Goal: Task Accomplishment & Management: Complete application form

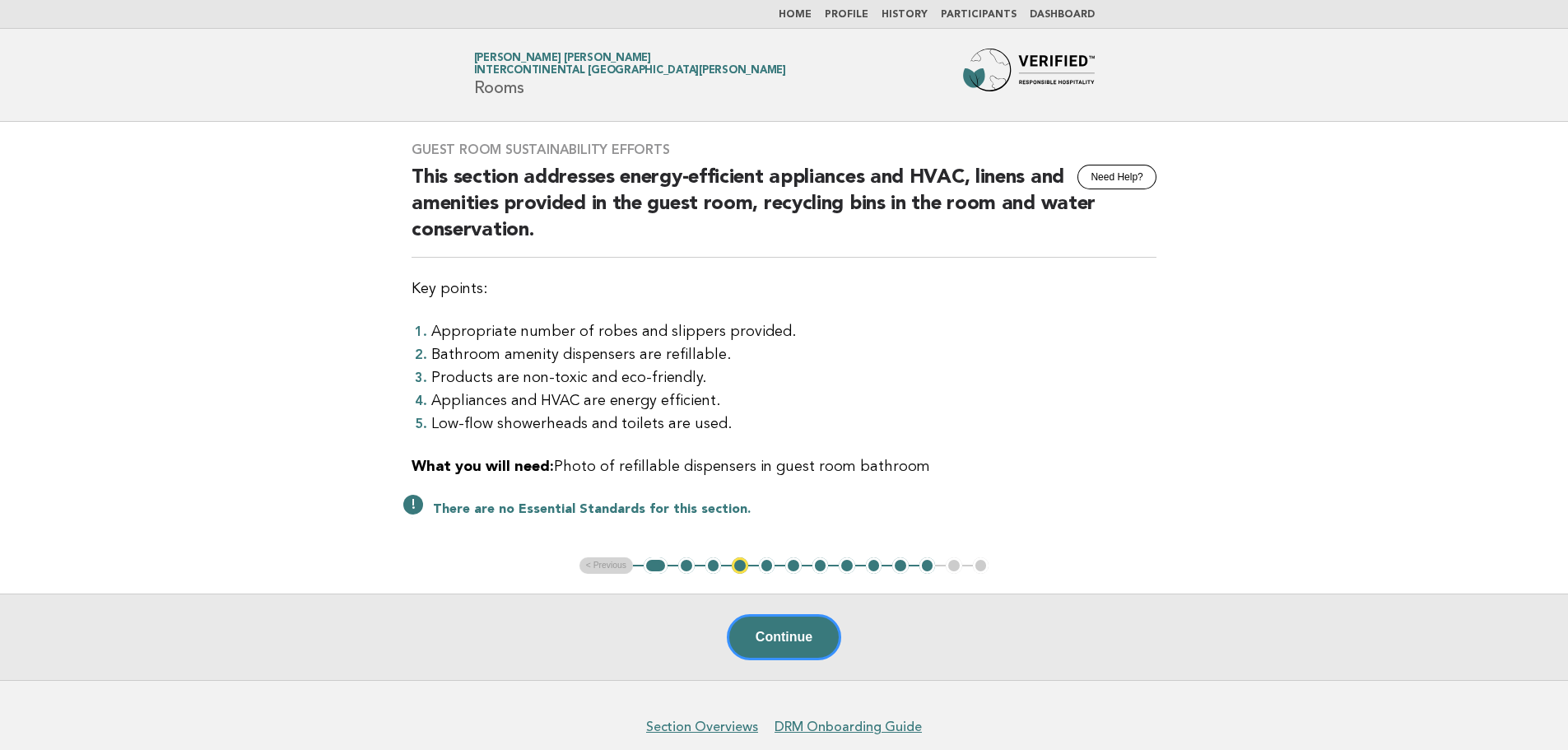
click at [653, 568] on button "1" at bounding box center [655, 565] width 24 height 17
click at [741, 613] on div "Continue" at bounding box center [784, 637] width 1568 height 87
drag, startPoint x: 537, startPoint y: 474, endPoint x: 947, endPoint y: 462, distance: 410.2
click at [947, 462] on p "What you will need: Photo of refillable dispensers in guest room bathroom" at bounding box center [784, 466] width 745 height 23
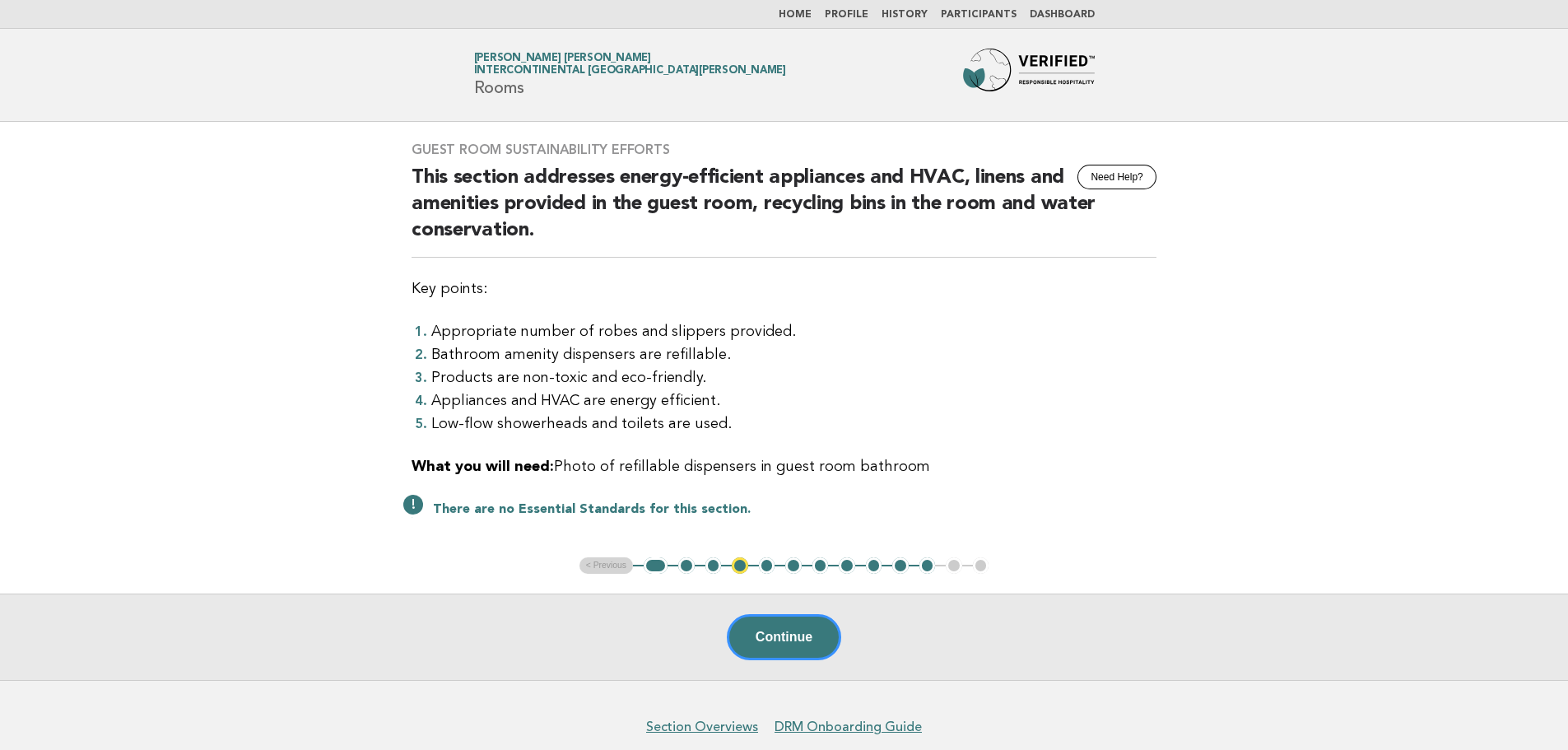
drag, startPoint x: 944, startPoint y: 473, endPoint x: 557, endPoint y: 449, distance: 387.7
click at [557, 449] on div "Guest Room Sustainability Efforts Need Help? This section addresses energy-effi…" at bounding box center [784, 338] width 784 height 435
click at [752, 640] on button "Continue" at bounding box center [784, 637] width 114 height 46
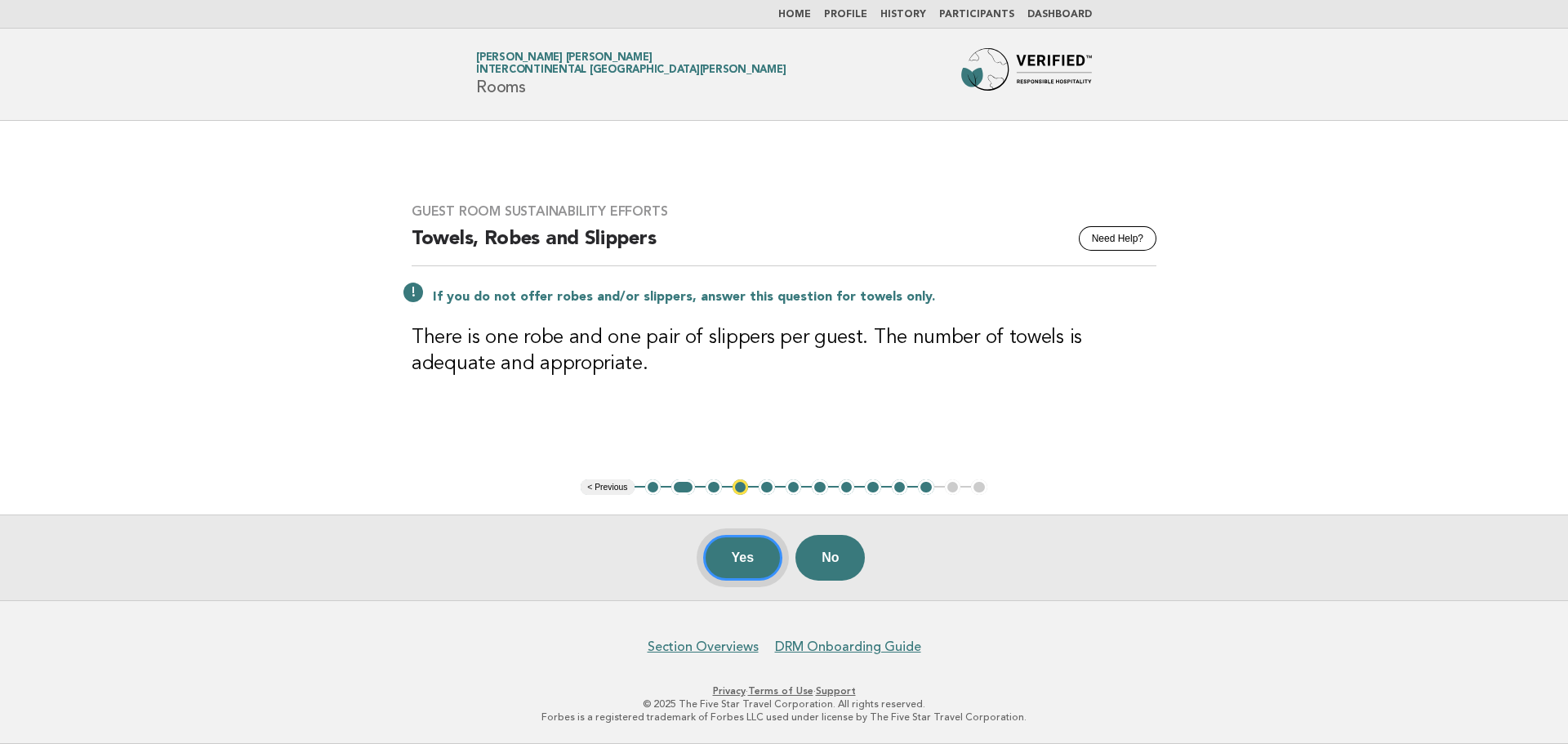
click at [770, 564] on button "Yes" at bounding box center [743, 557] width 80 height 46
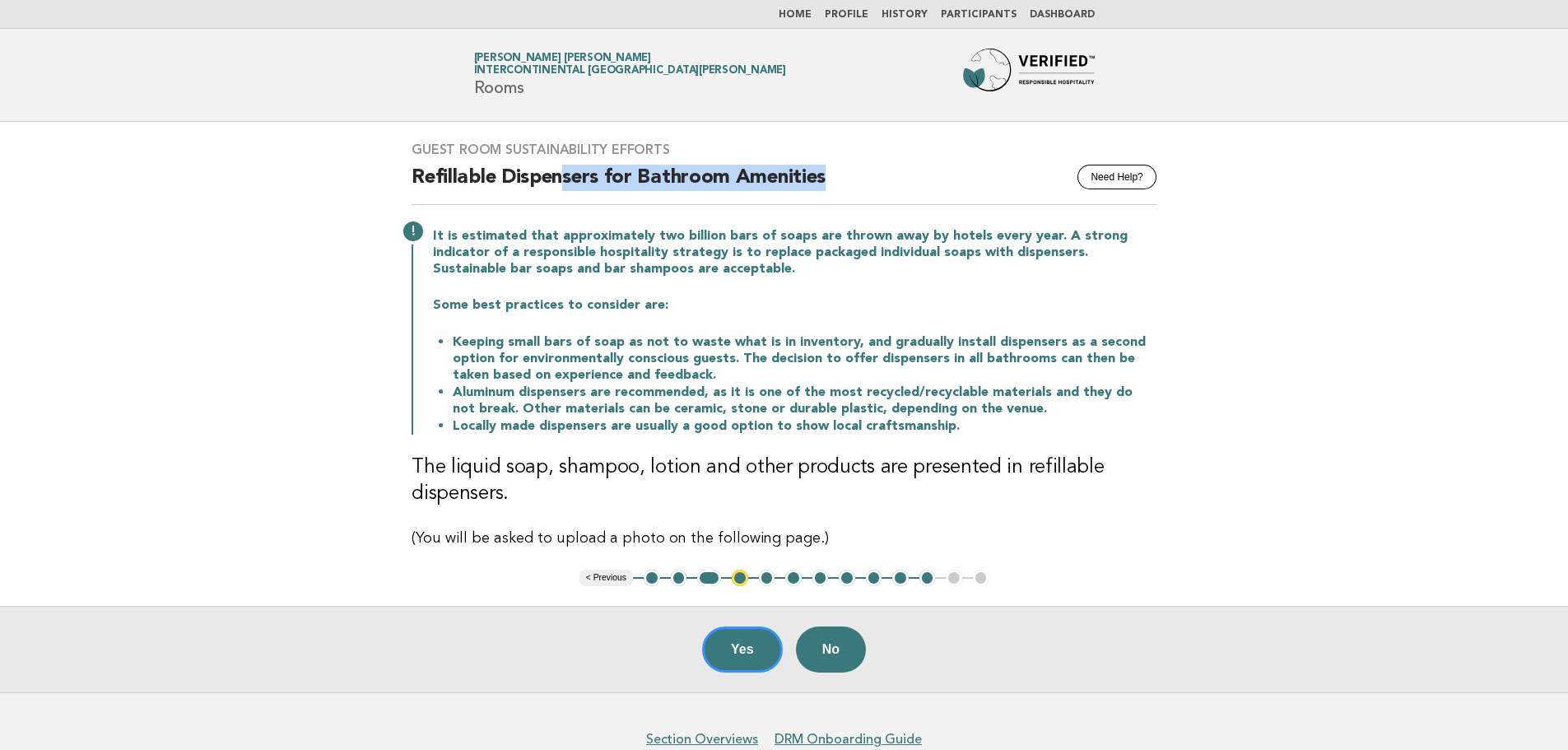
drag, startPoint x: 565, startPoint y: 181, endPoint x: 841, endPoint y: 183, distance: 276.0
click at [841, 183] on h2 "Refillable Dispensers for Bathroom Amenities" at bounding box center [784, 185] width 745 height 40
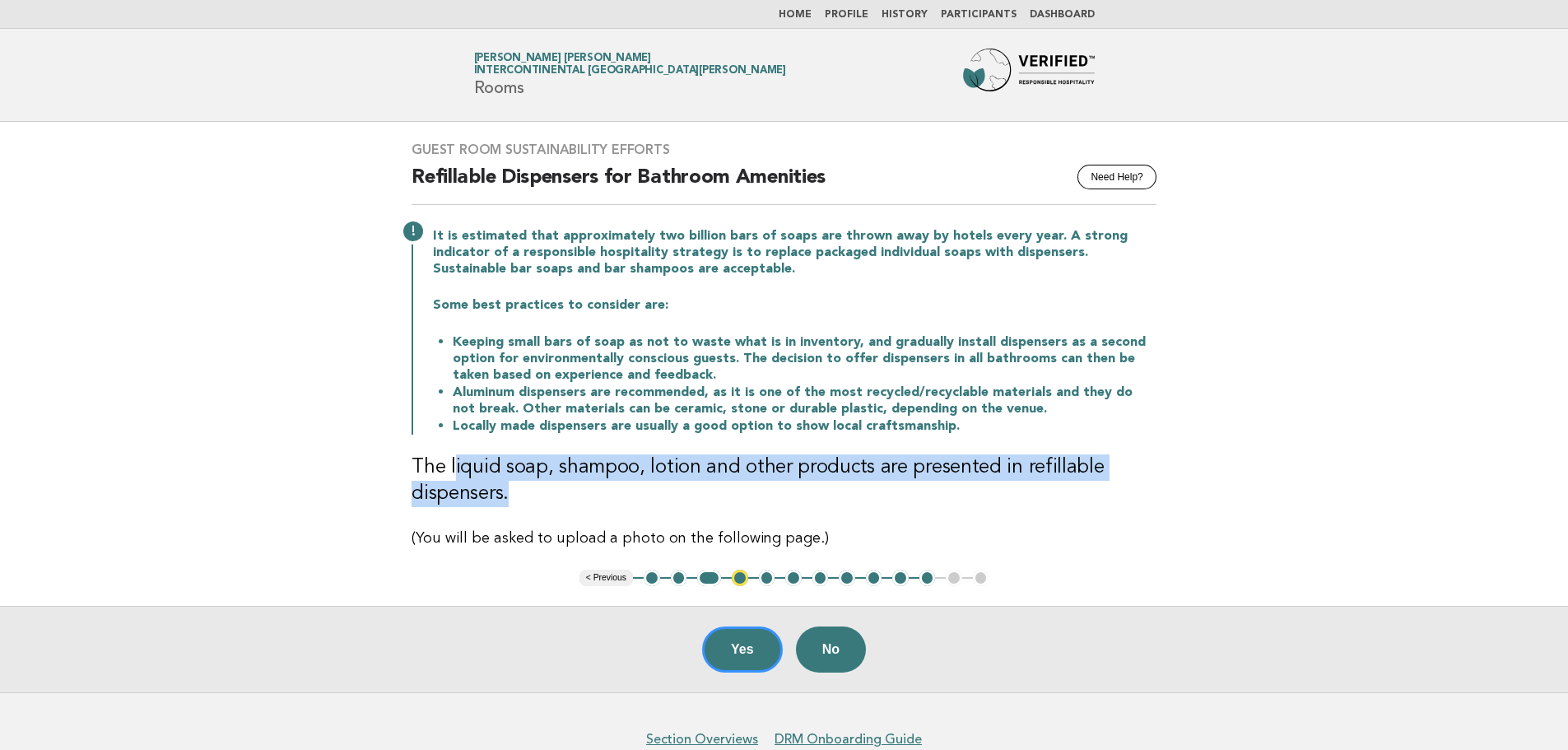
drag, startPoint x: 452, startPoint y: 466, endPoint x: 563, endPoint y: 501, distance: 116.4
click at [563, 501] on h3 "The liquid soap, shampoo, lotion and other products are presented in refillable…" at bounding box center [784, 480] width 745 height 52
click at [732, 638] on button "Yes" at bounding box center [742, 649] width 81 height 46
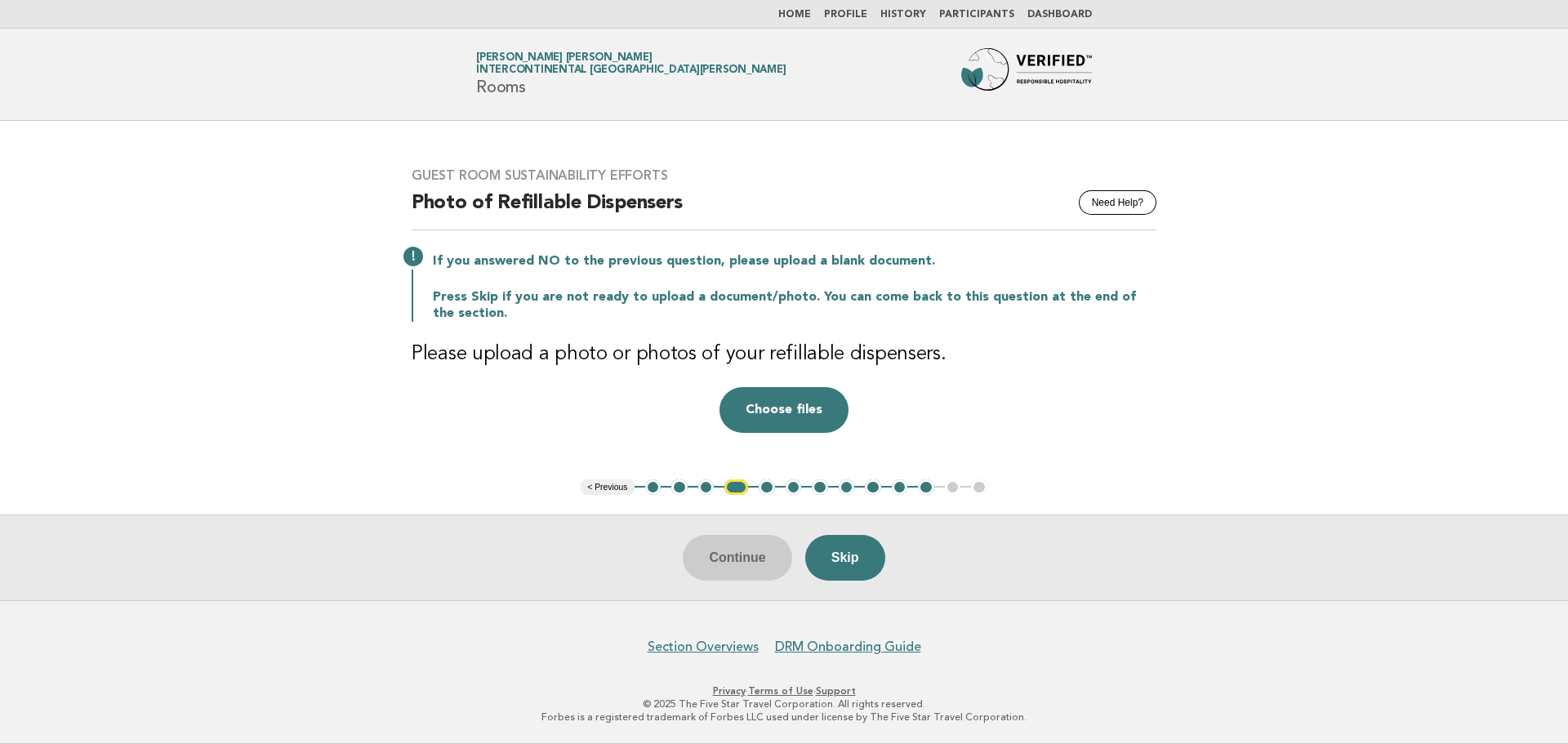
click at [808, 337] on div "Guest Room Sustainability Efforts Need Help? Photo of Refillable Dispensers If …" at bounding box center [784, 300] width 784 height 304
click at [835, 550] on button "Skip" at bounding box center [845, 557] width 80 height 46
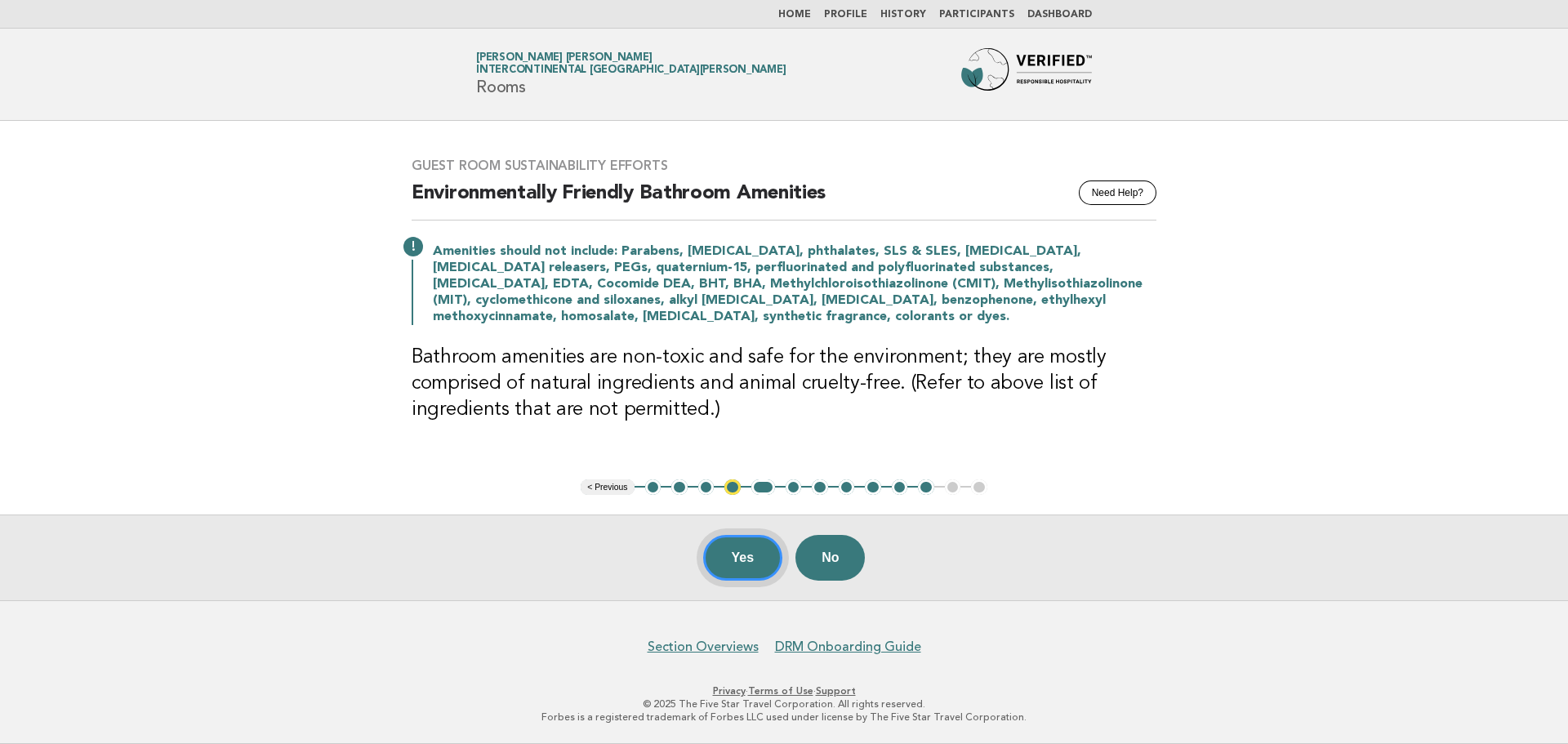
click at [742, 543] on button "Yes" at bounding box center [743, 557] width 80 height 46
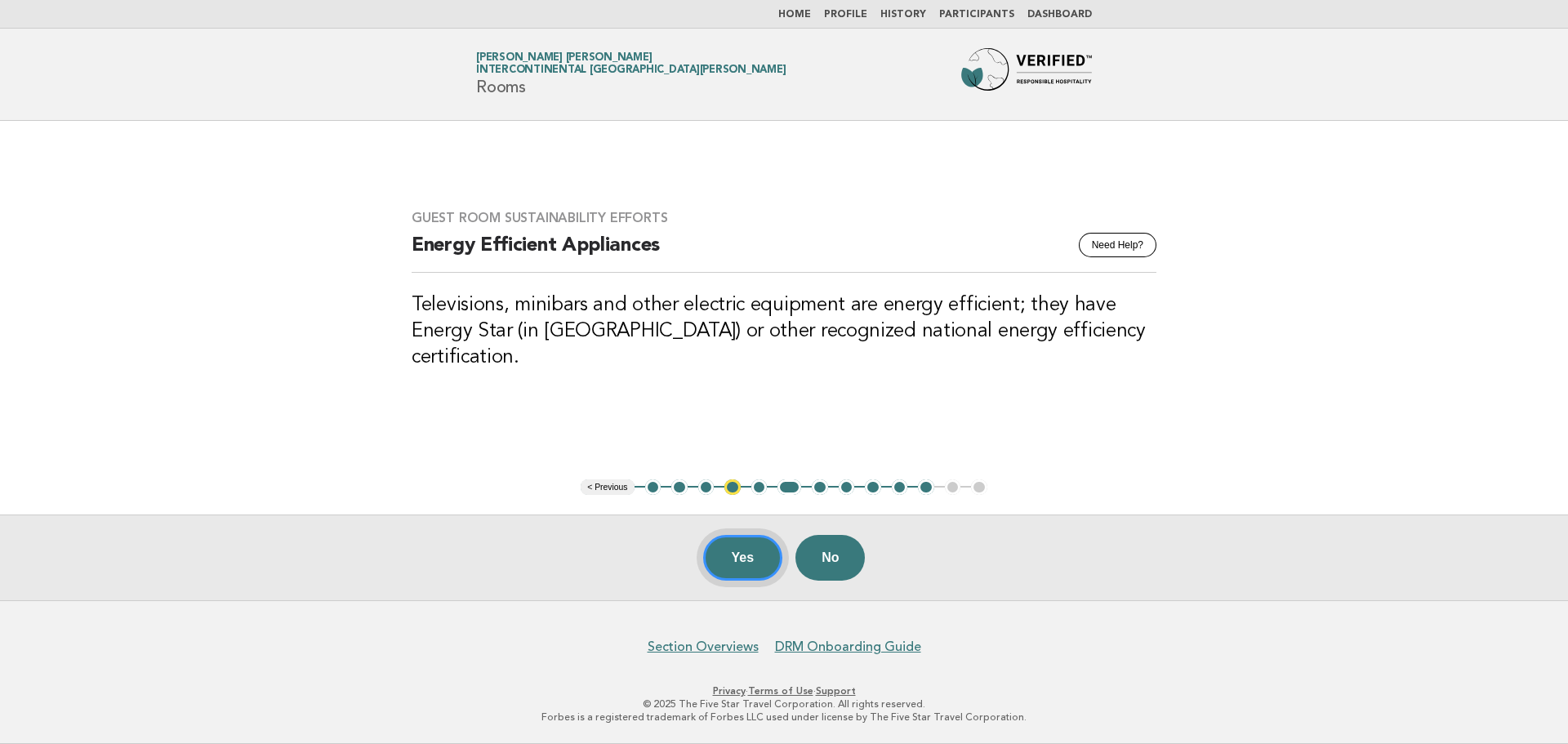
click at [742, 543] on button "Yes" at bounding box center [743, 557] width 80 height 46
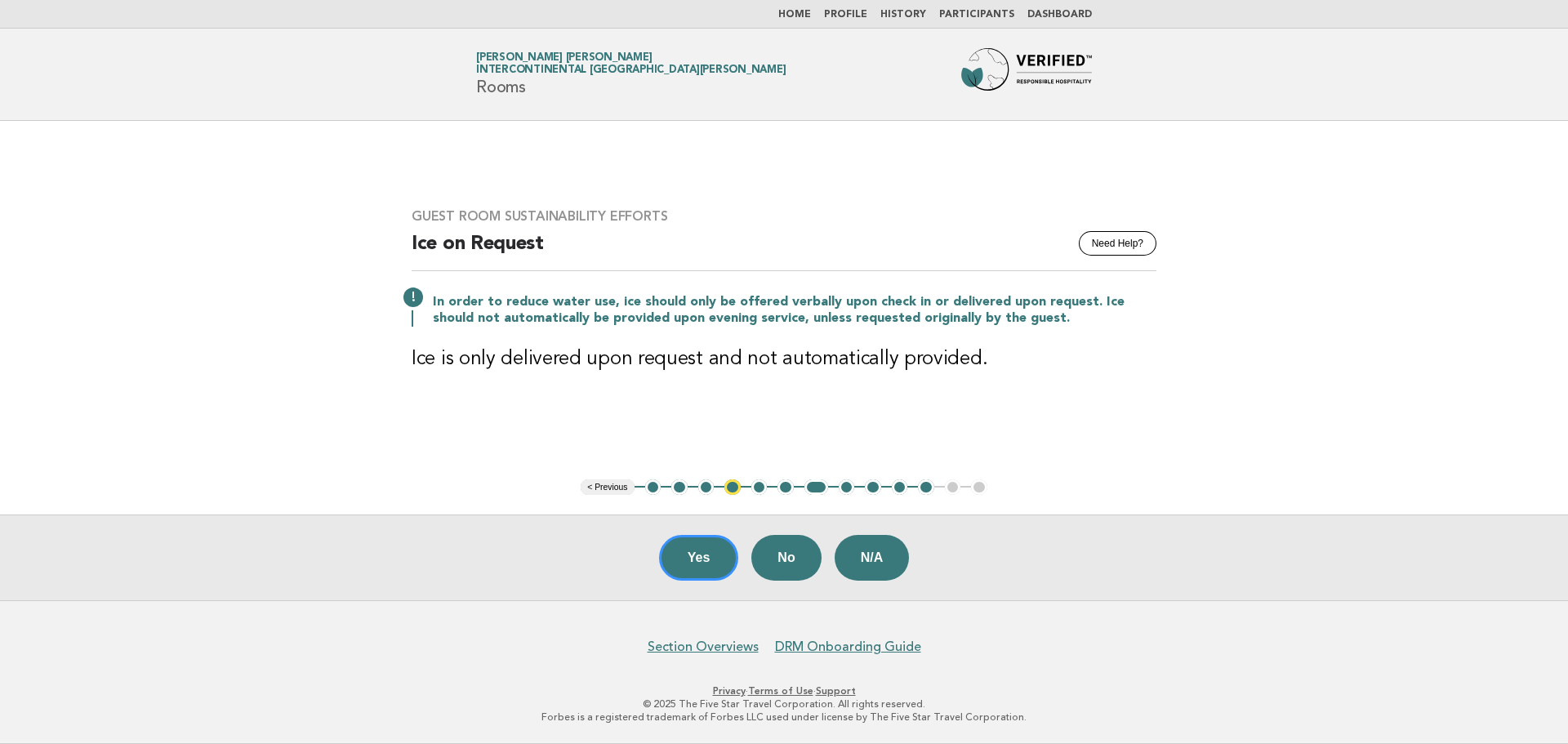
click at [742, 543] on div "Yes No N/A" at bounding box center [784, 557] width 1568 height 86
click at [695, 543] on button "Yes" at bounding box center [699, 557] width 80 height 46
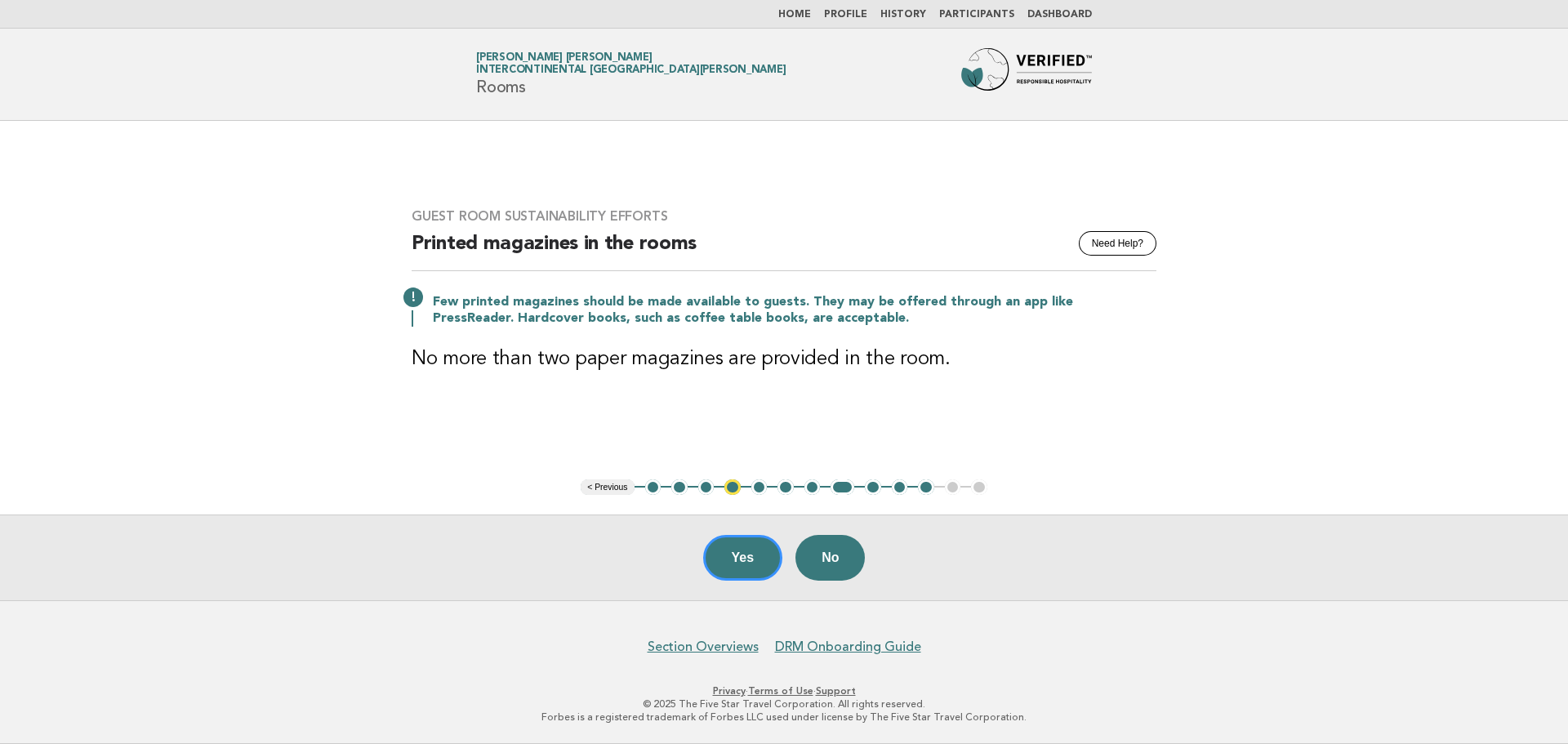
click at [695, 543] on div "Yes No" at bounding box center [784, 557] width 1568 height 86
click at [718, 544] on button "Yes" at bounding box center [743, 557] width 80 height 46
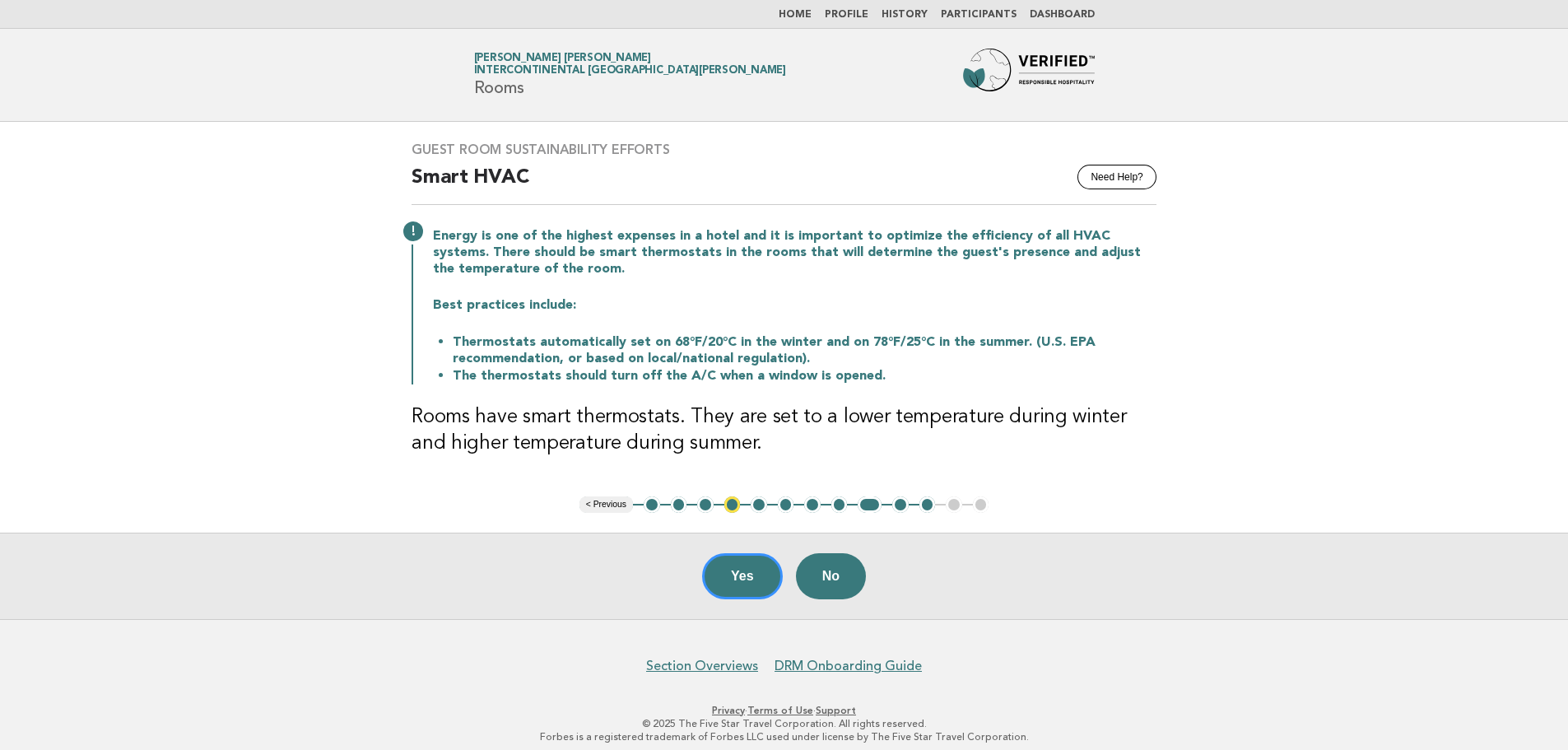
click at [723, 549] on div "Yes No" at bounding box center [784, 576] width 1568 height 87
click at [733, 567] on button "Yes" at bounding box center [742, 575] width 81 height 46
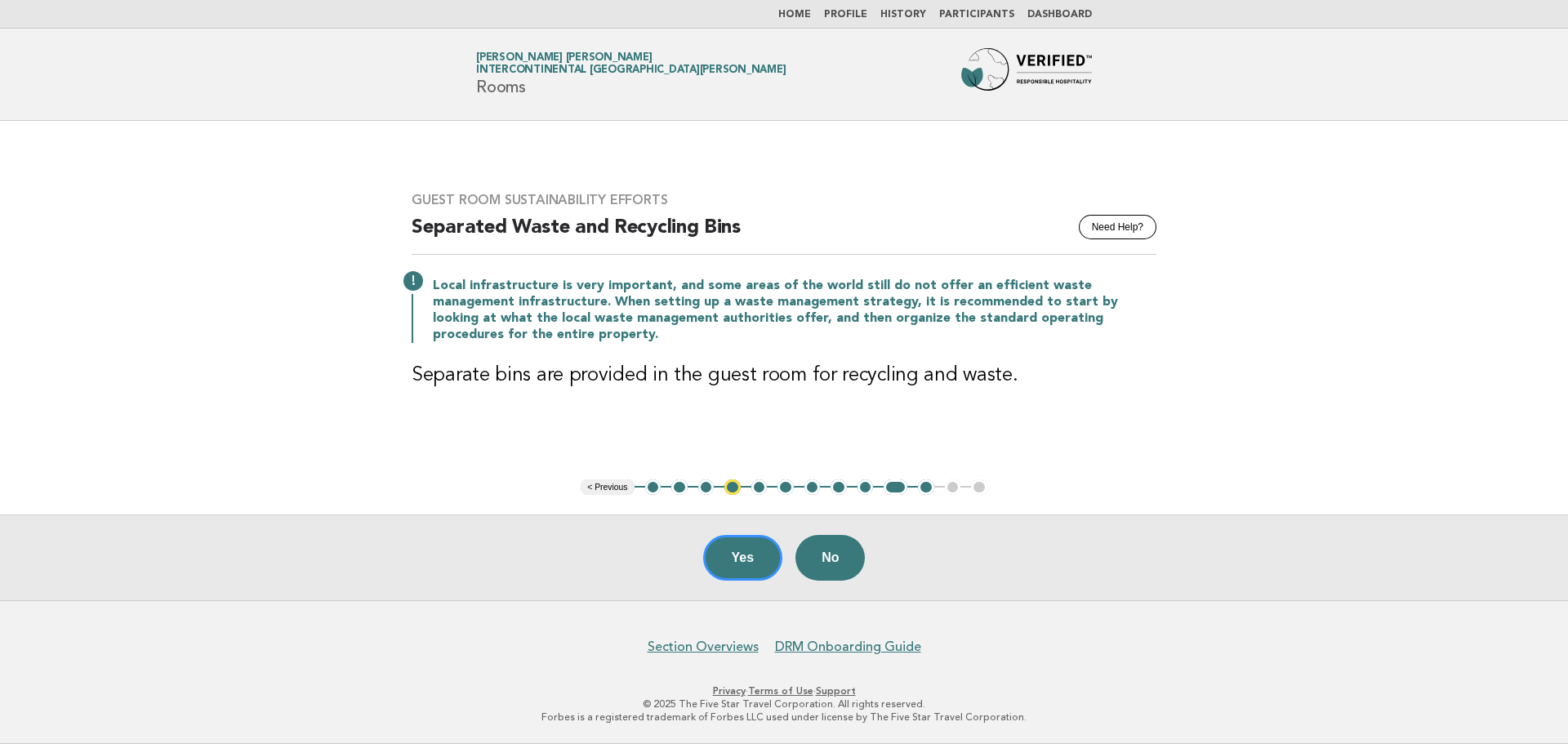
click at [728, 563] on button "Yes" at bounding box center [743, 557] width 80 height 46
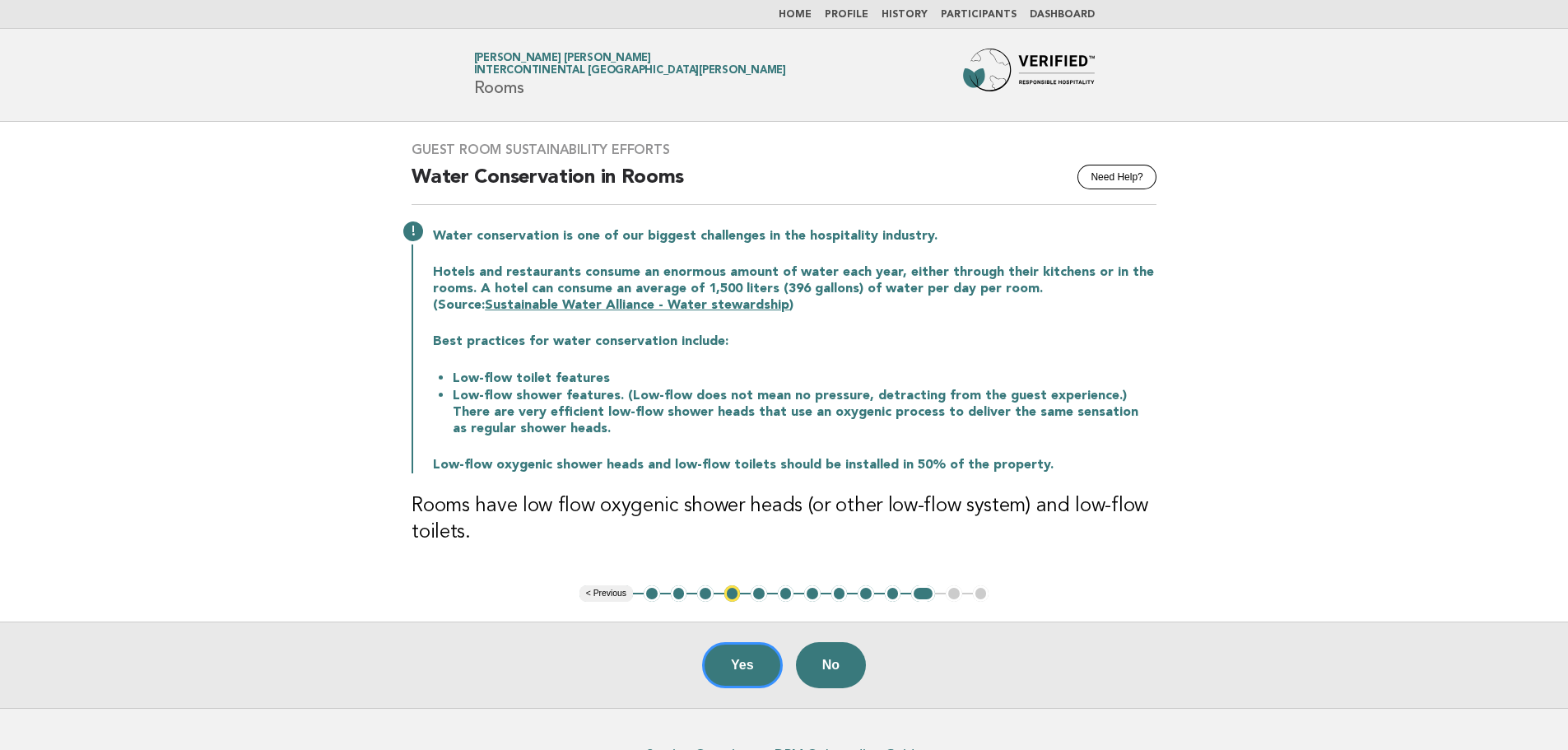
click at [891, 593] on button "10" at bounding box center [893, 593] width 17 height 17
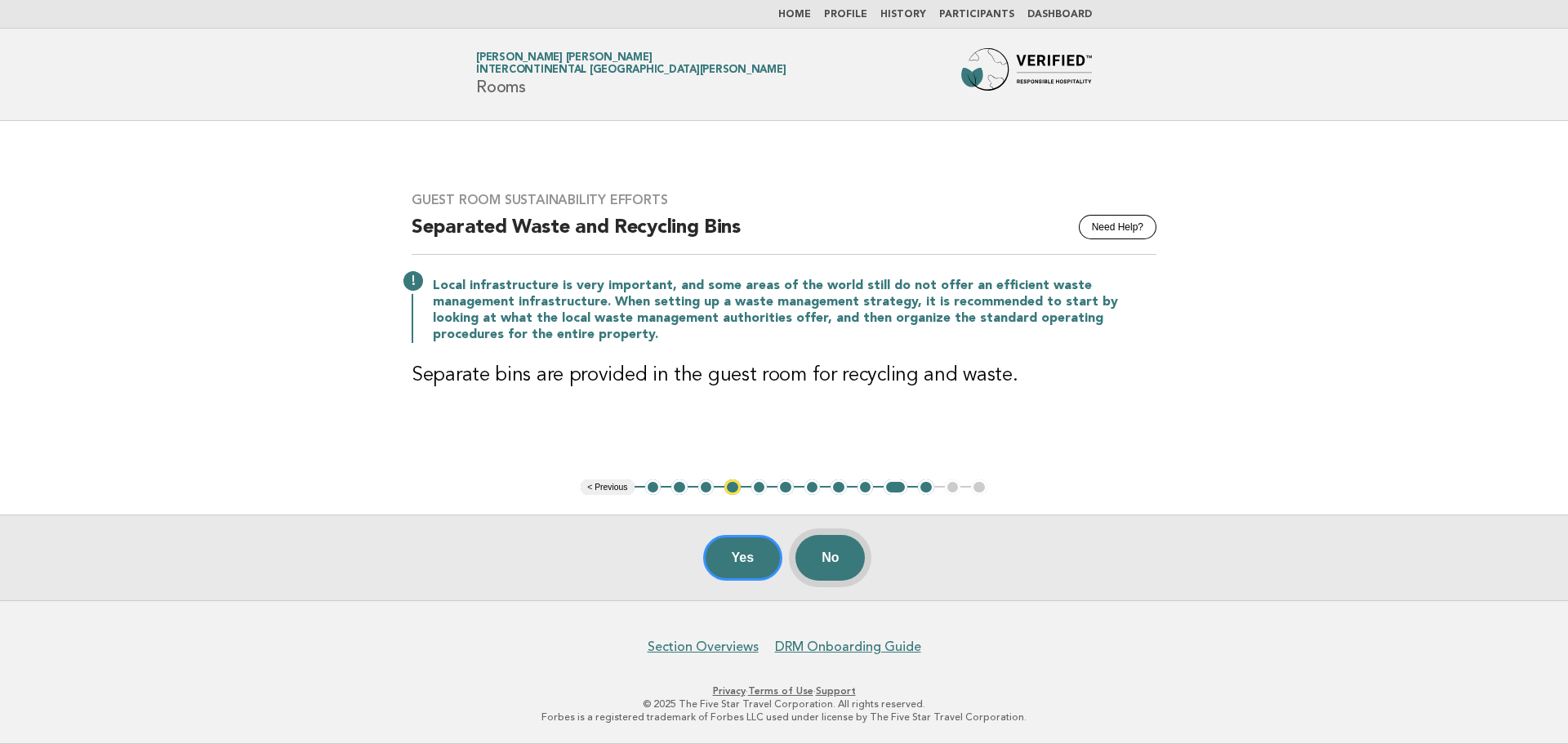
click at [848, 571] on button "No" at bounding box center [830, 557] width 70 height 46
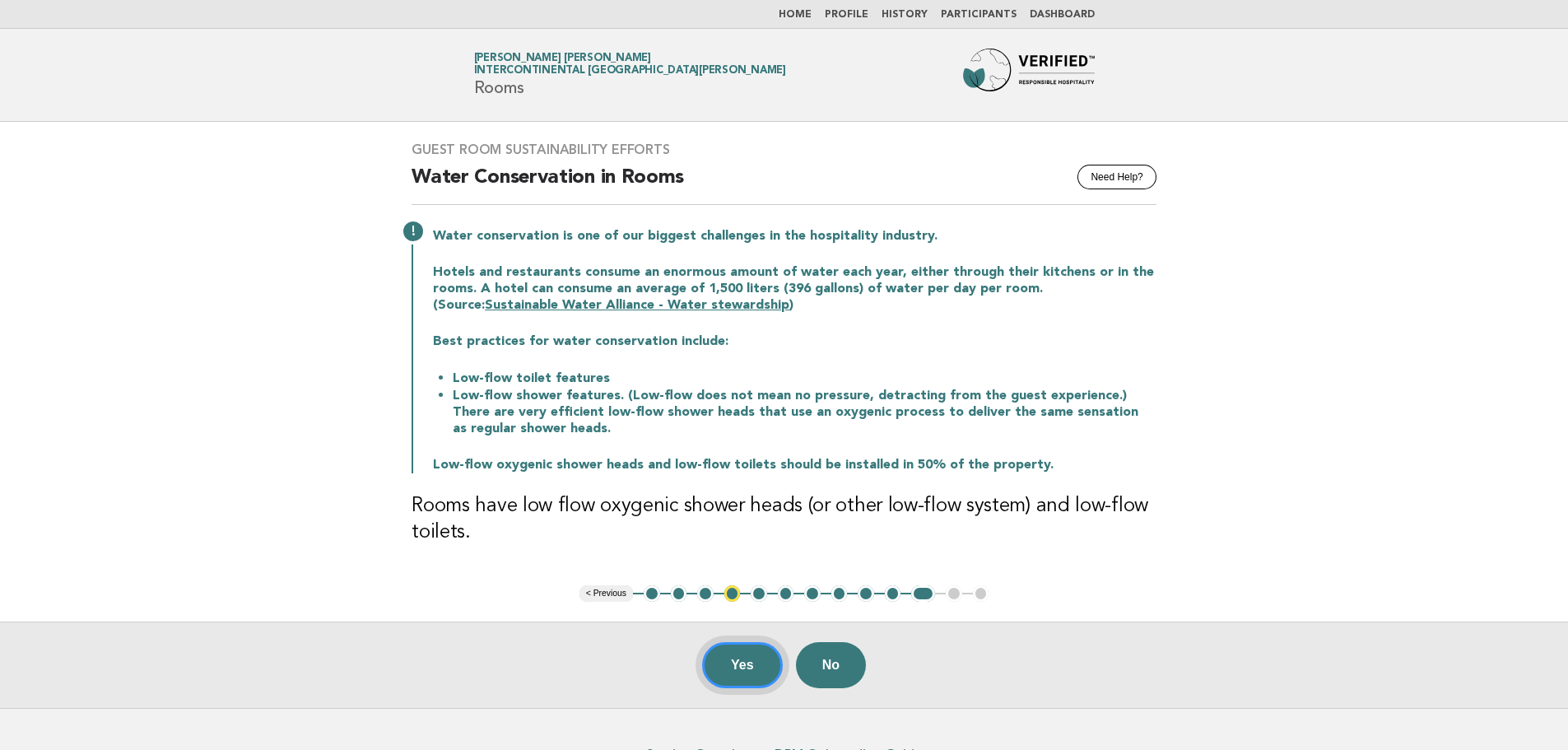
click at [743, 657] on button "Yes" at bounding box center [742, 665] width 81 height 46
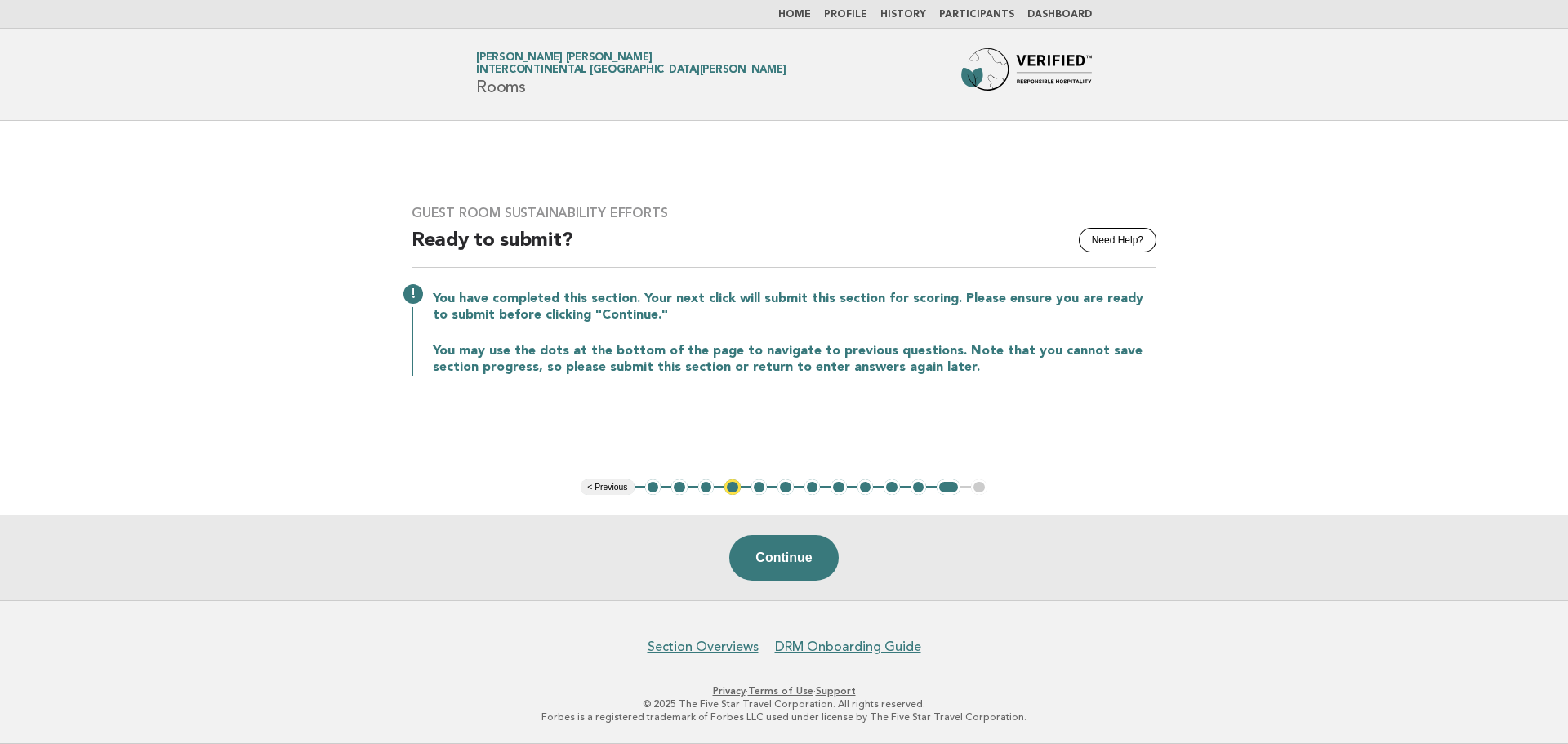
click at [804, 17] on link "Home" at bounding box center [794, 15] width 32 height 10
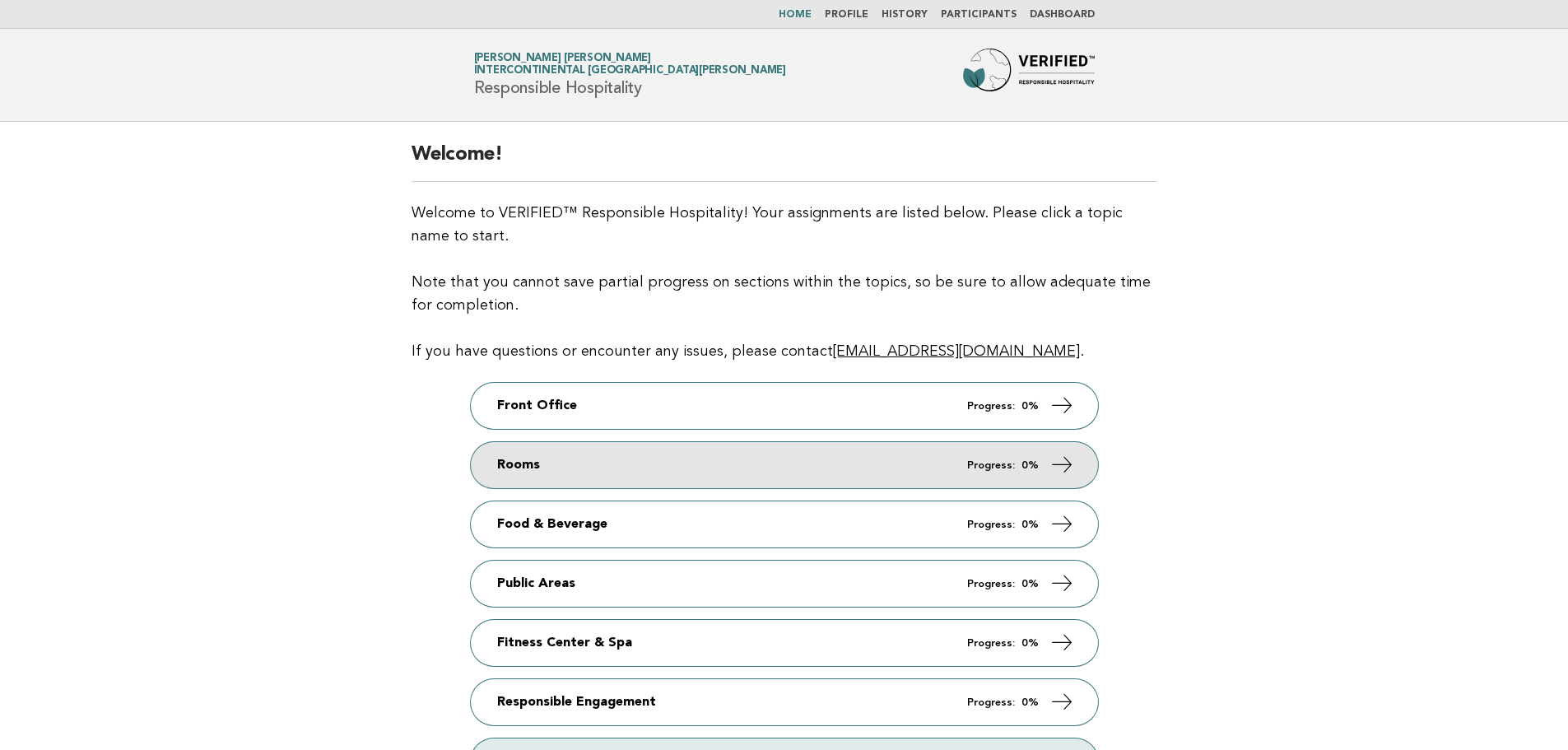
click at [577, 469] on link "Rooms Progress: 0%" at bounding box center [784, 465] width 628 height 46
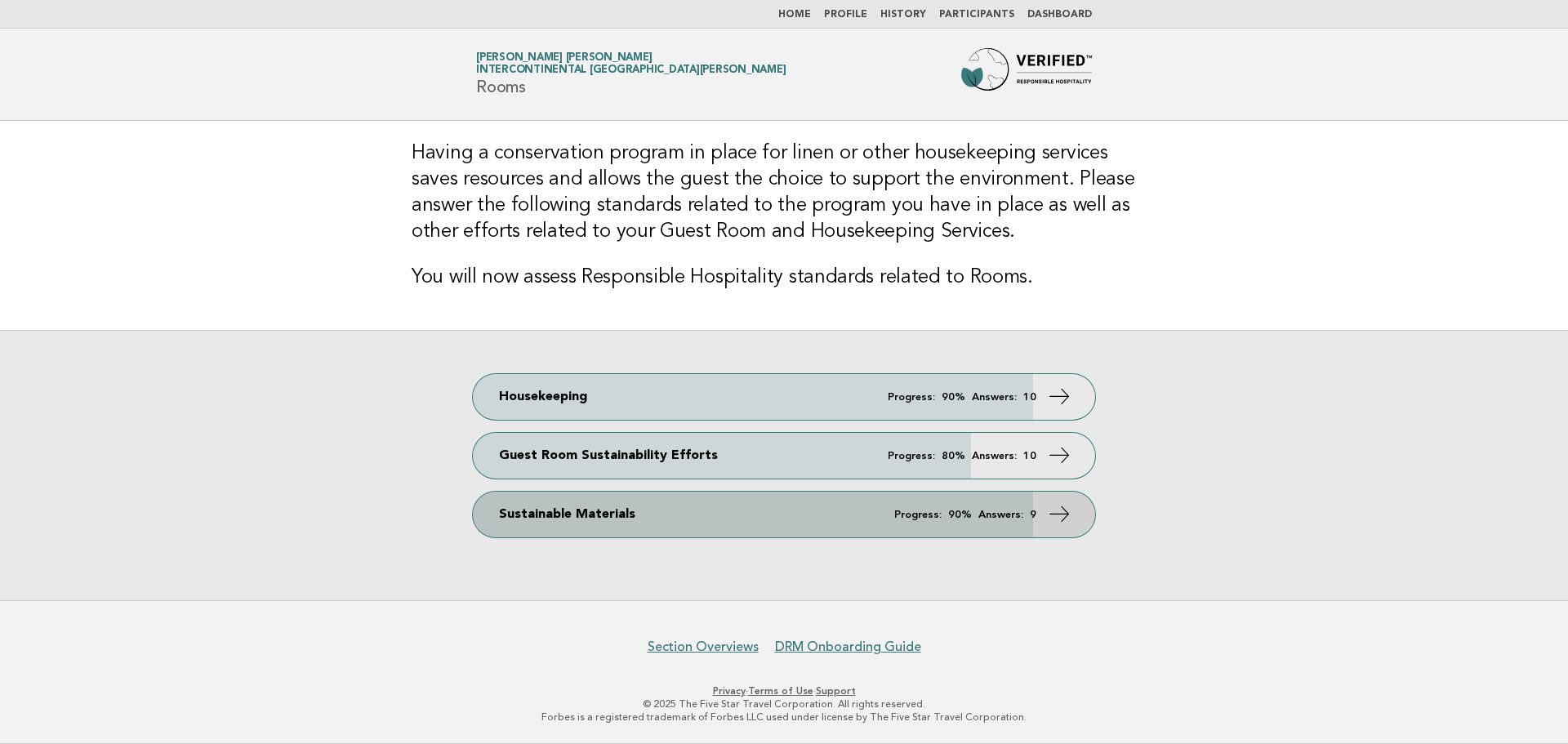
click at [1046, 524] on link "Sustainable Materials Progress: 90% Answers: 9" at bounding box center [784, 514] width 623 height 46
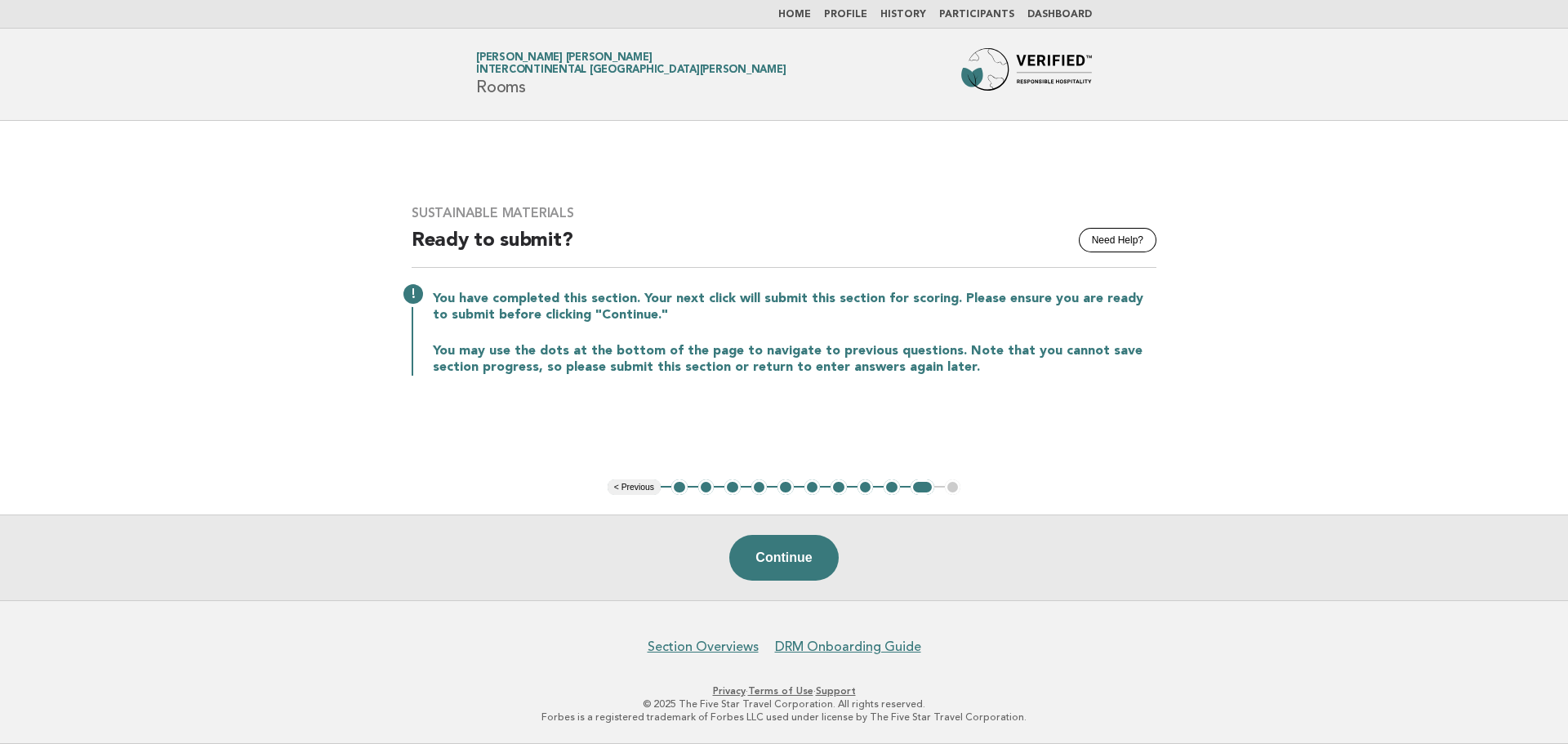
click at [675, 493] on button "1" at bounding box center [680, 488] width 17 height 17
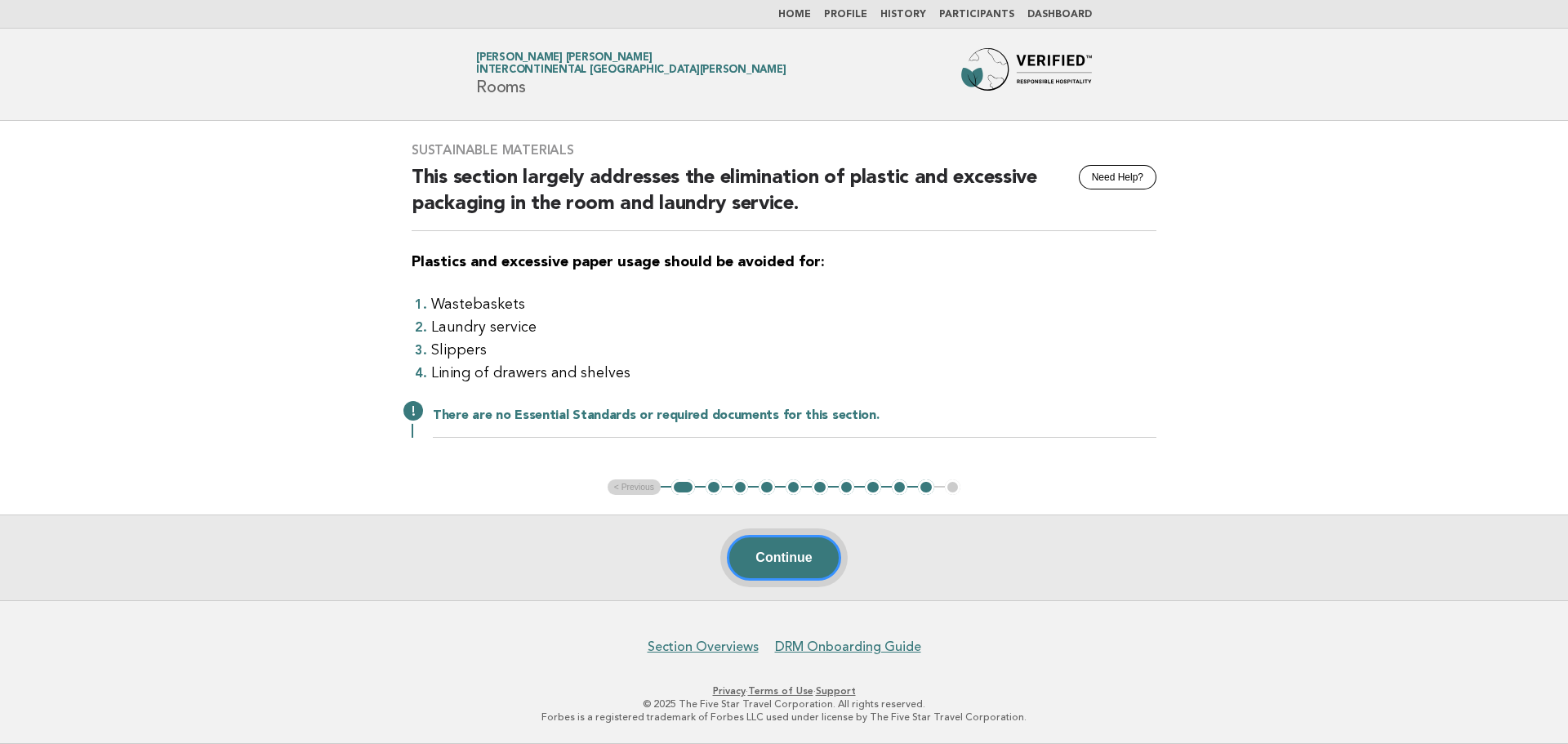
click at [793, 563] on button "Continue" at bounding box center [784, 557] width 114 height 46
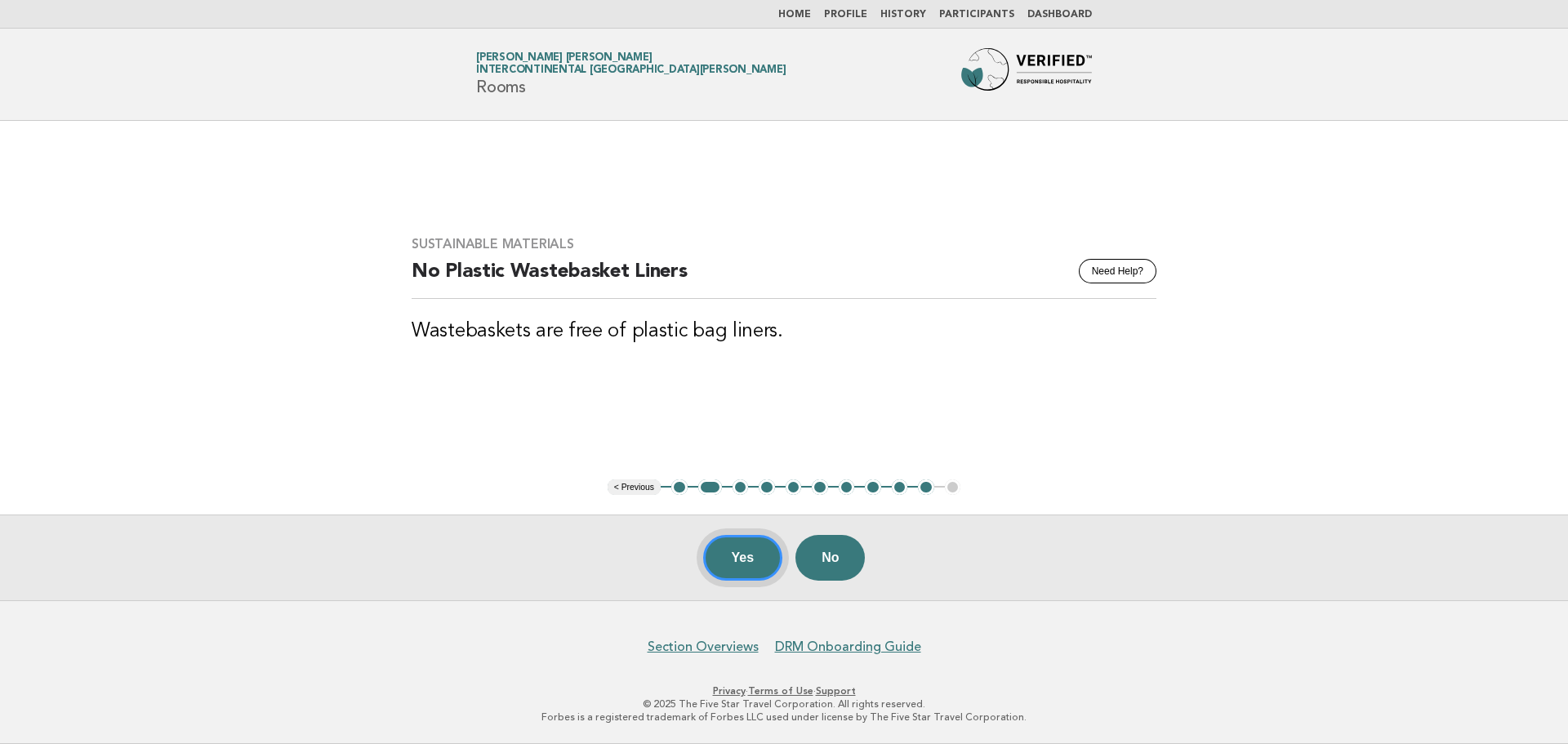
click at [770, 555] on button "Yes" at bounding box center [743, 557] width 80 height 46
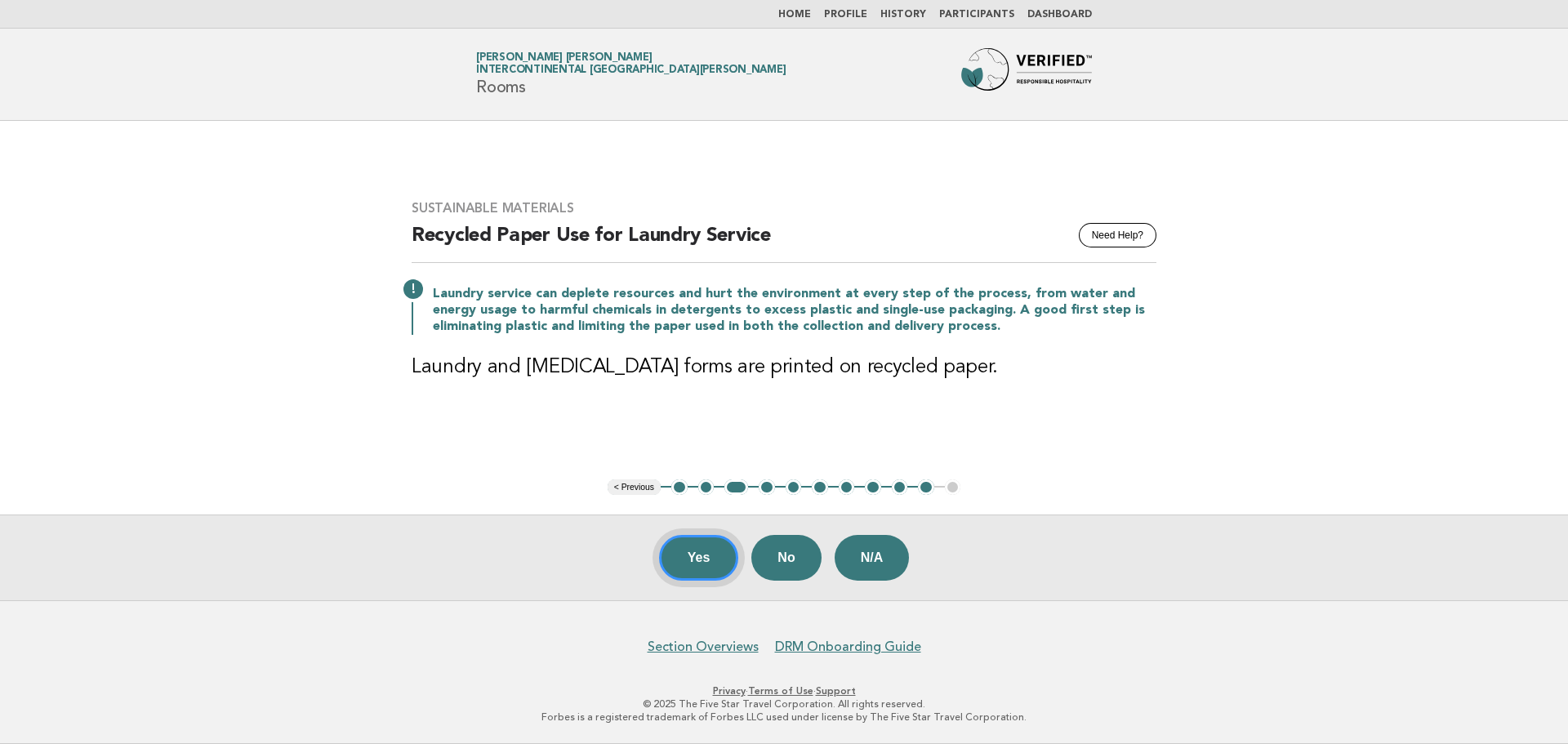
click at [711, 556] on button "Yes" at bounding box center [699, 557] width 80 height 46
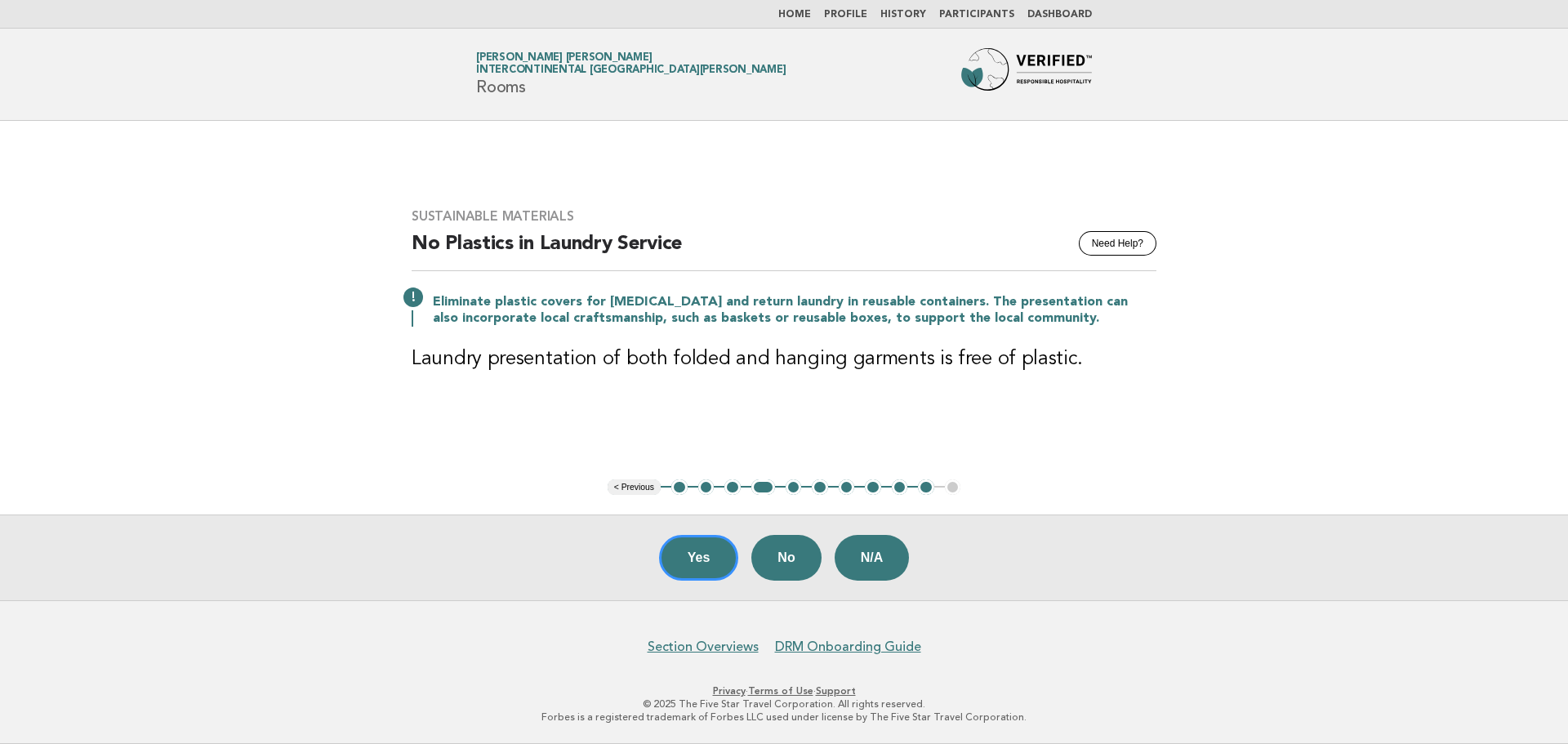
click at [796, 487] on button "5" at bounding box center [793, 488] width 17 height 17
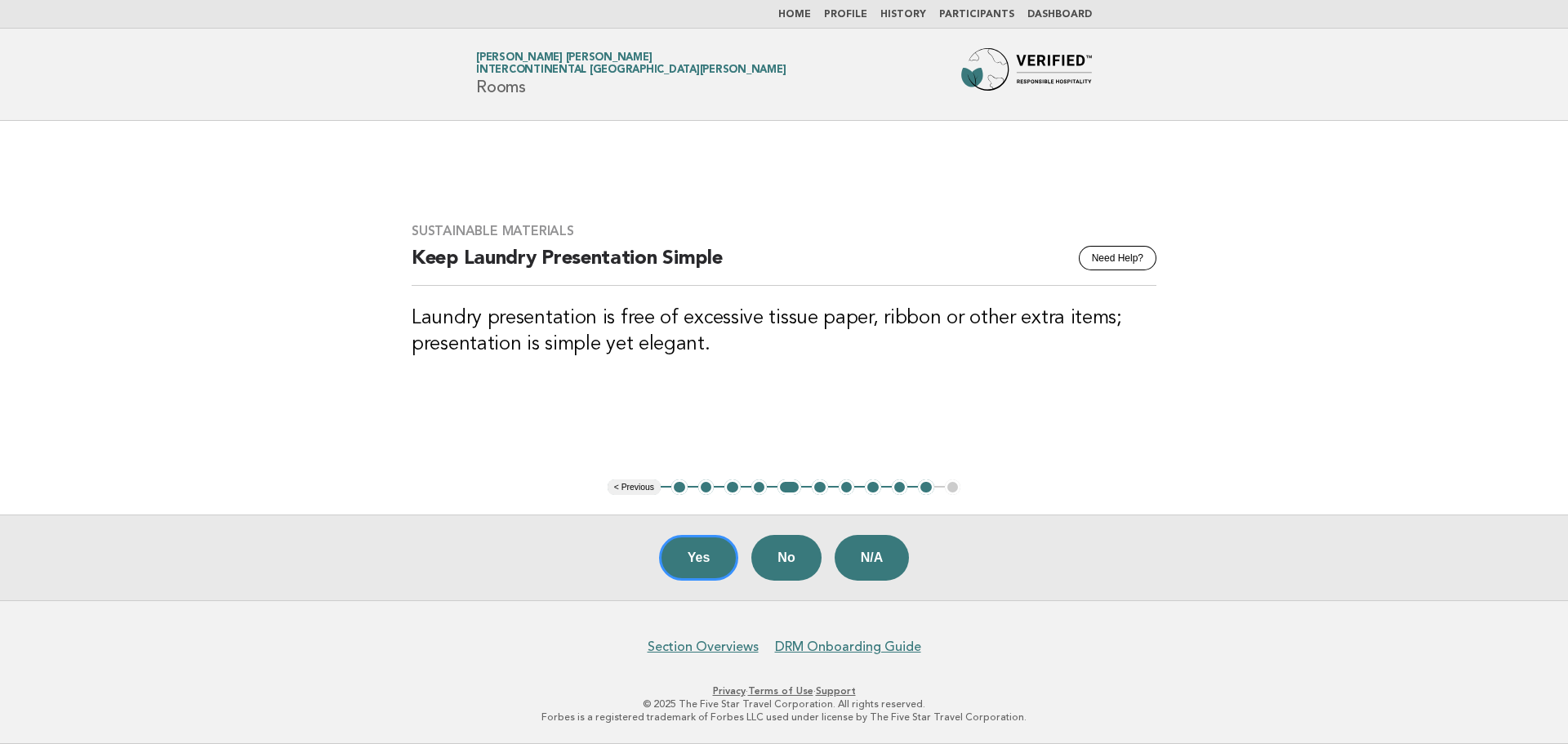
click at [821, 488] on button "6" at bounding box center [820, 488] width 17 height 17
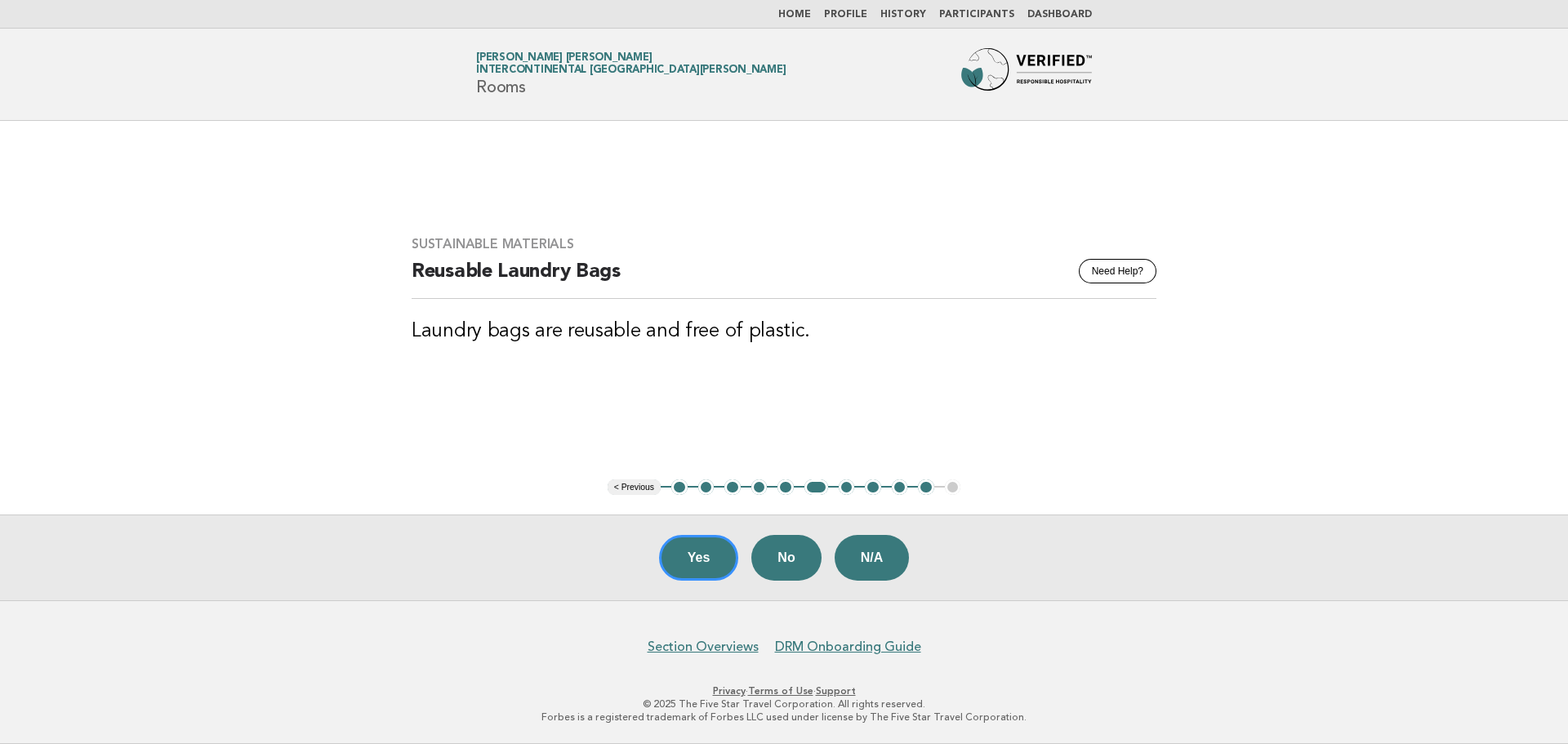
click at [844, 488] on button "7" at bounding box center [847, 488] width 17 height 17
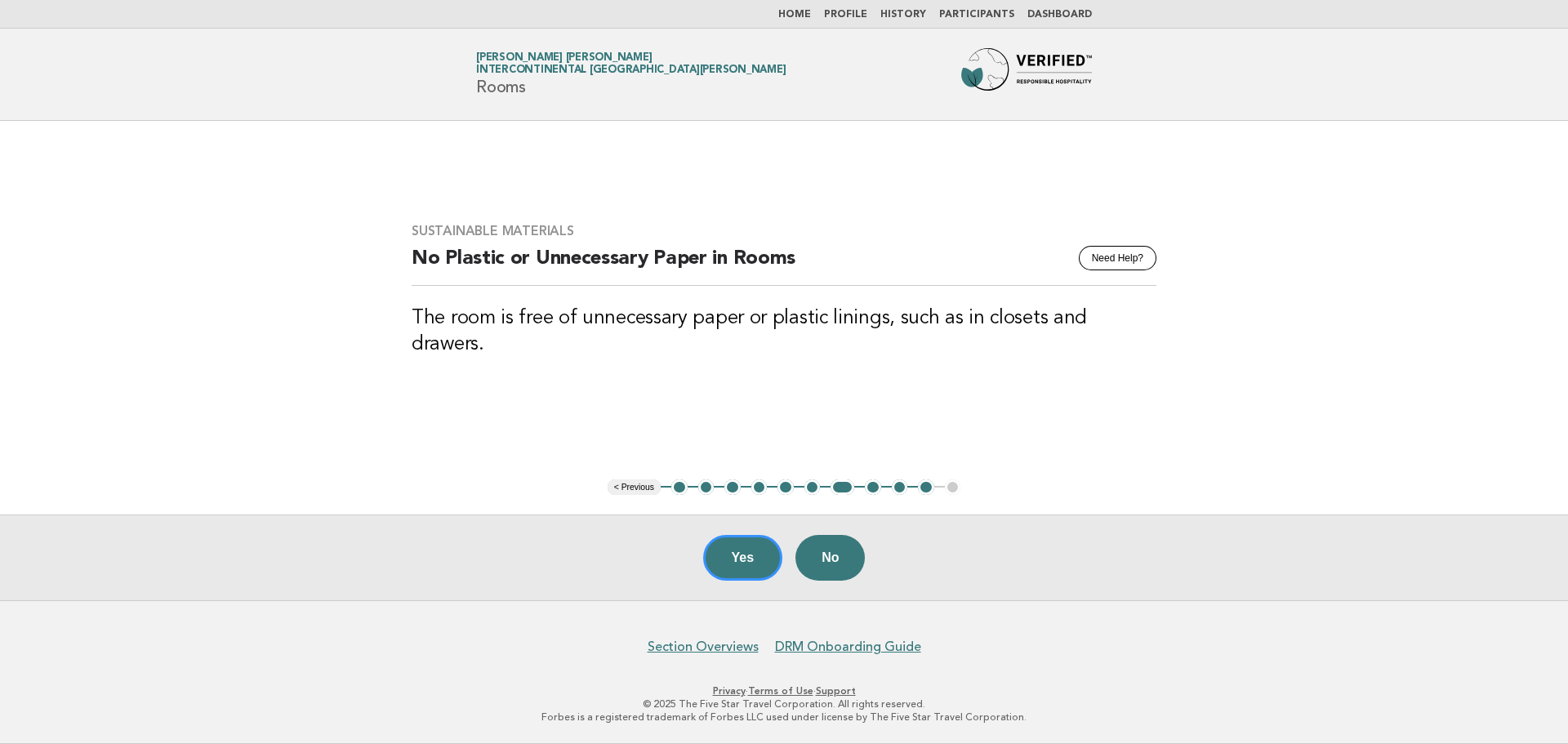
click at [873, 485] on button "8" at bounding box center [873, 488] width 17 height 17
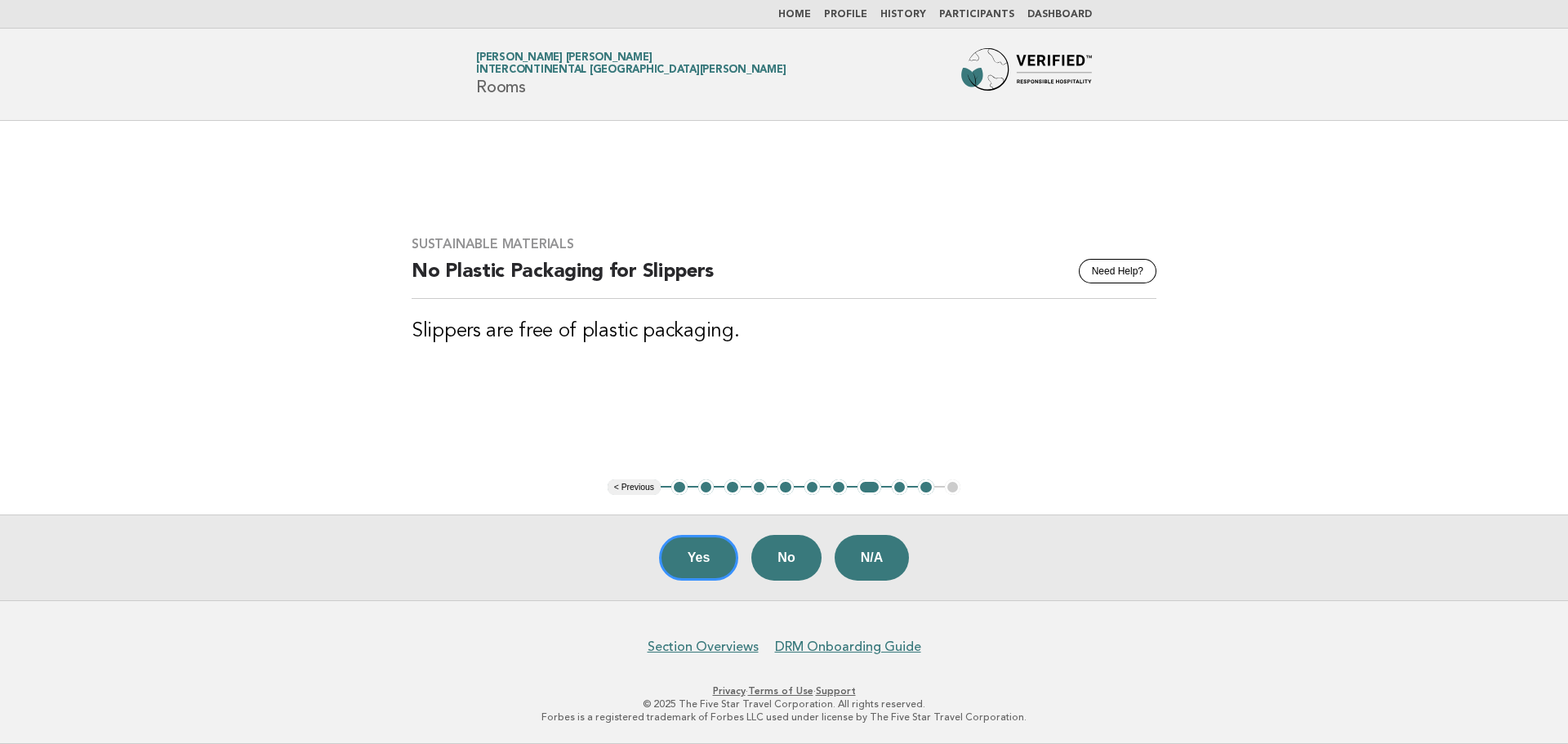
click at [896, 485] on button "9" at bounding box center [900, 488] width 17 height 17
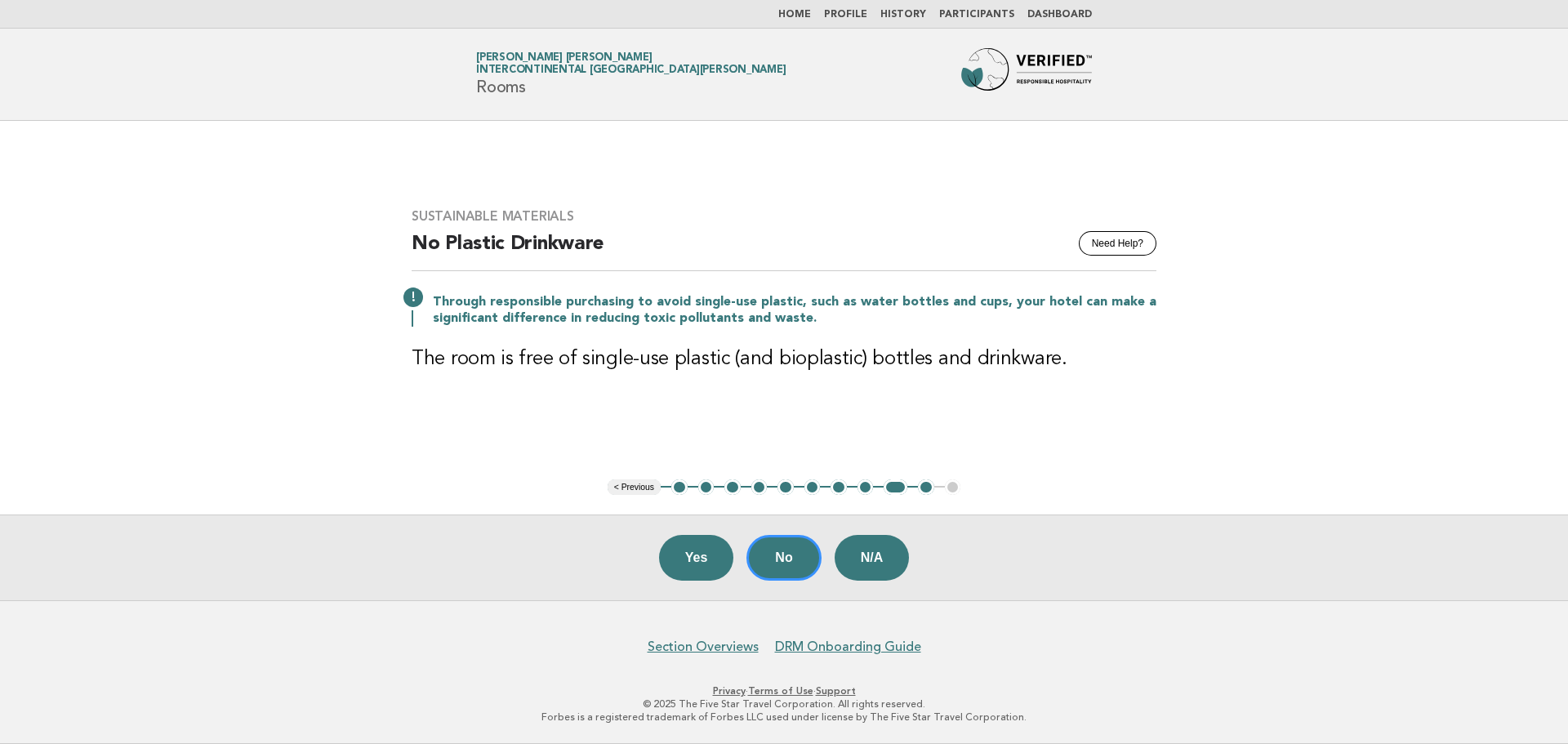
click at [923, 488] on button "10" at bounding box center [926, 488] width 17 height 17
click at [927, 488] on button "10" at bounding box center [926, 488] width 17 height 17
click at [927, 487] on button "10" at bounding box center [926, 488] width 17 height 17
click at [927, 488] on button "10" at bounding box center [926, 488] width 17 height 17
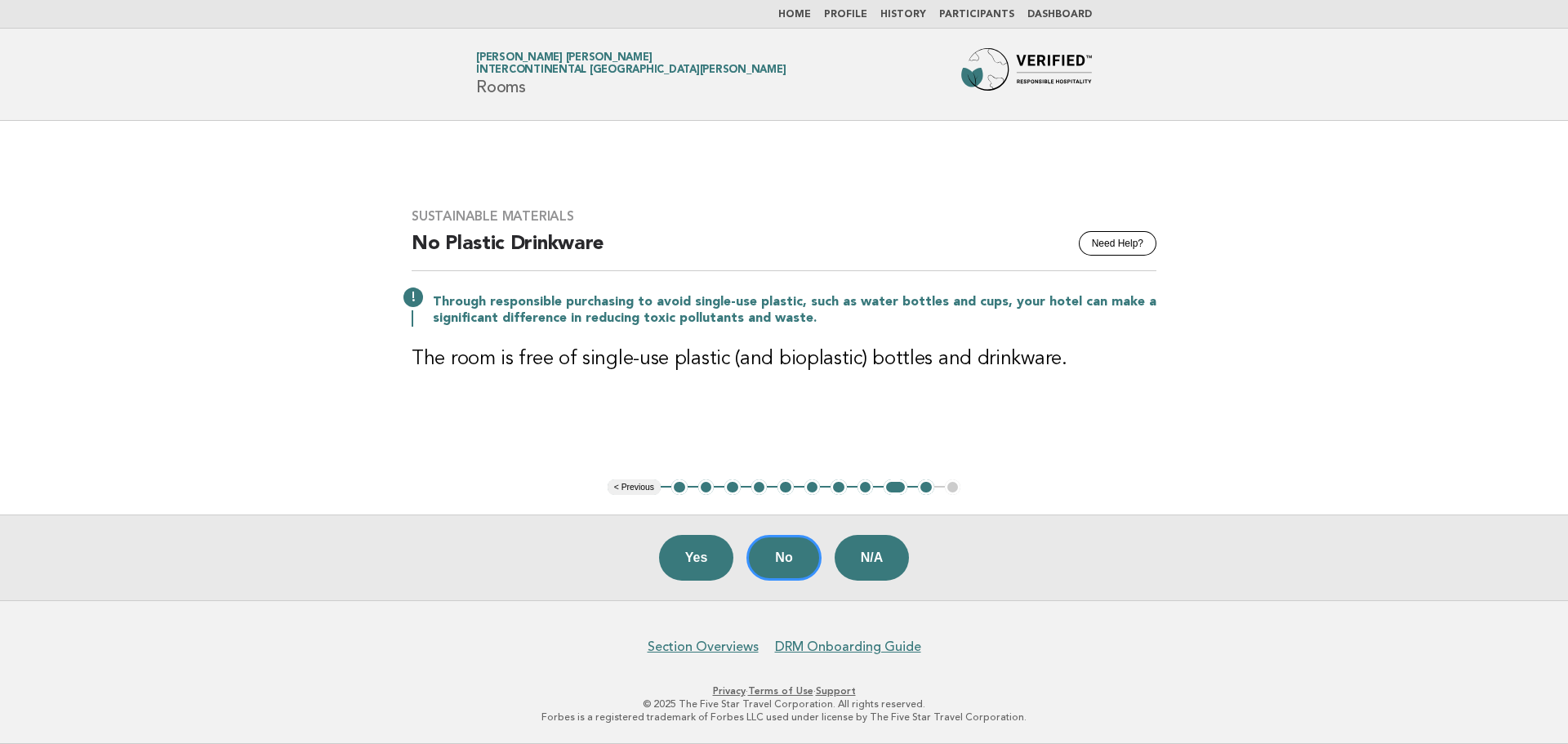
click at [927, 489] on button "10" at bounding box center [926, 488] width 17 height 17
click at [799, 16] on link "Home" at bounding box center [794, 15] width 32 height 10
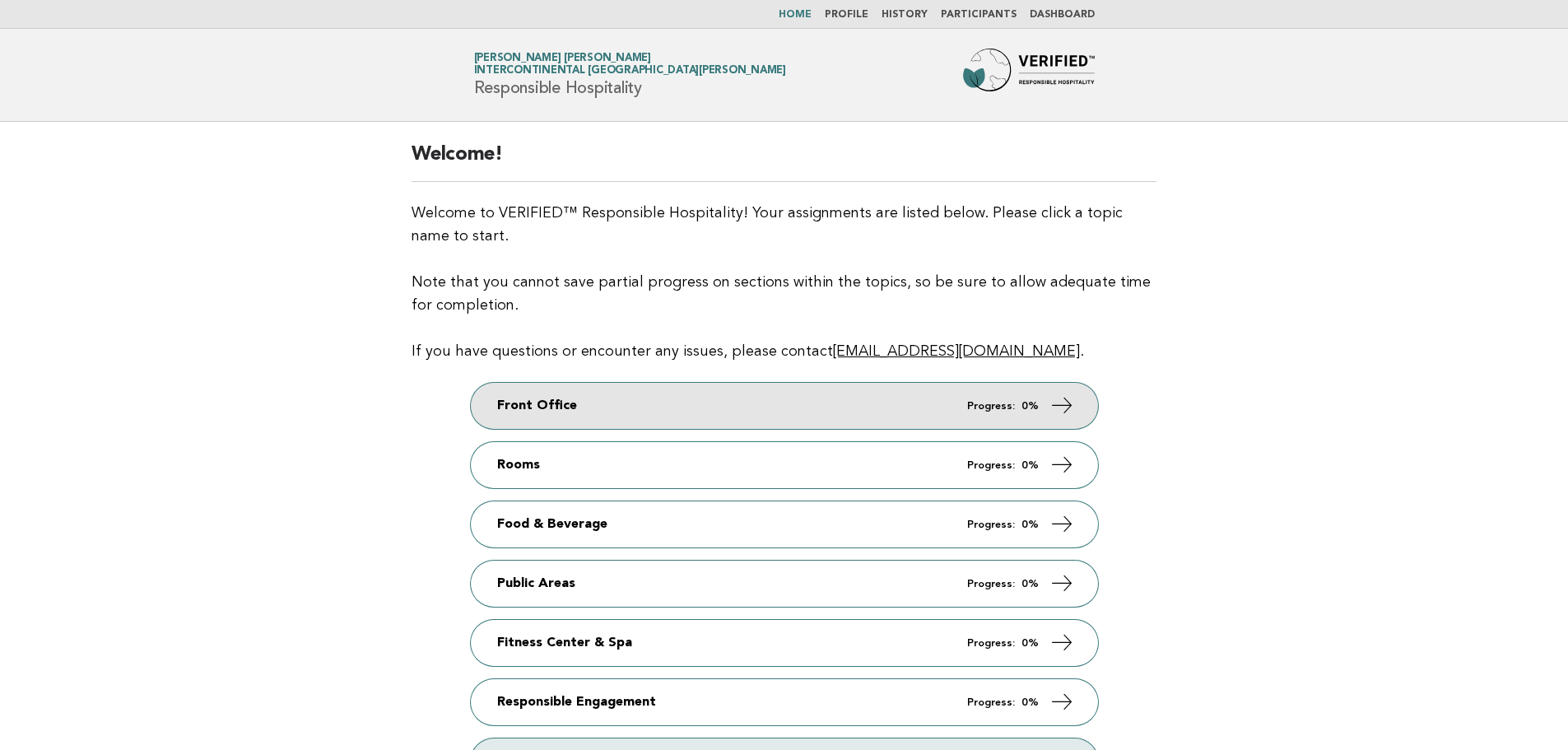
click at [878, 401] on link "Front Office Progress: 0%" at bounding box center [784, 406] width 628 height 46
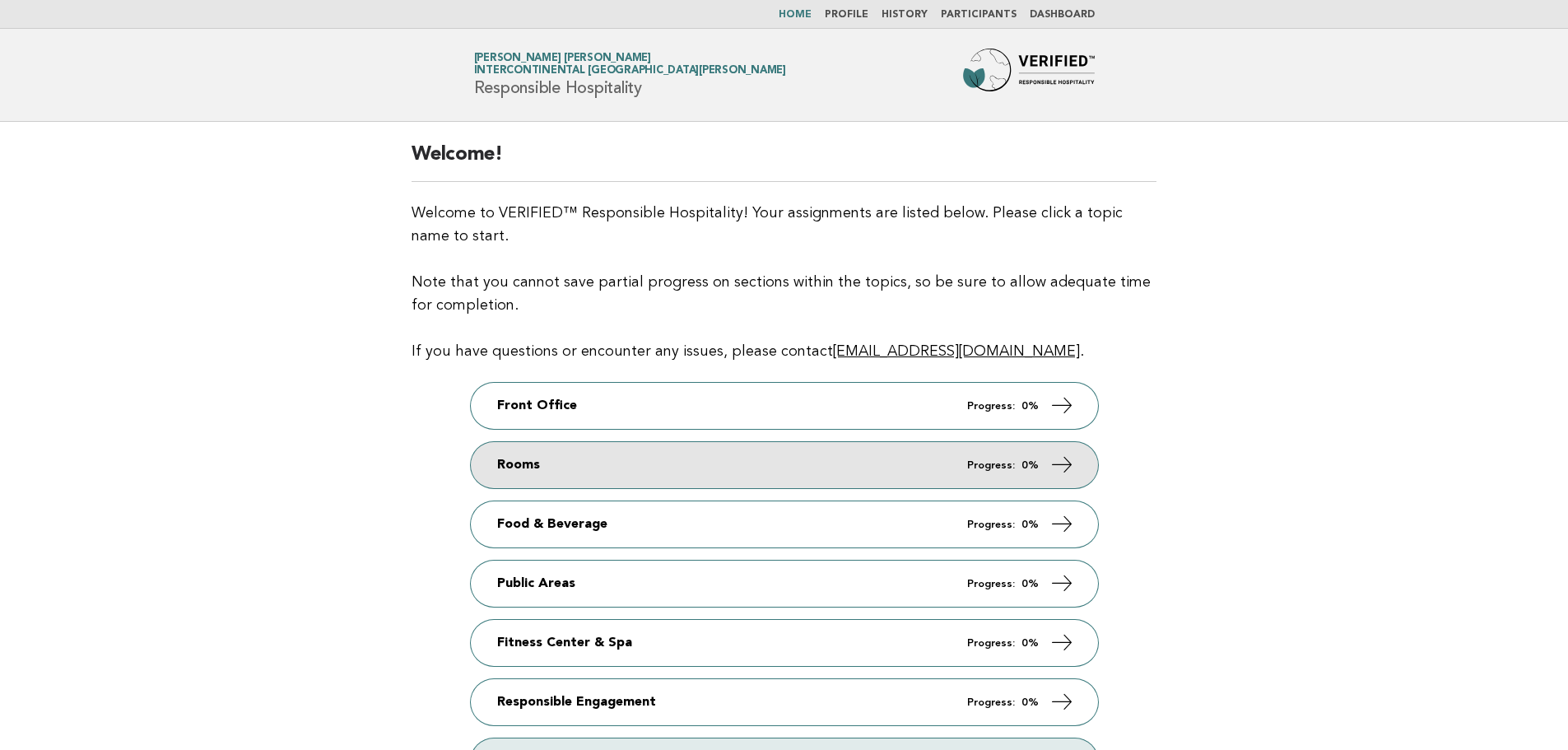
click at [1071, 459] on icon at bounding box center [1061, 465] width 24 height 24
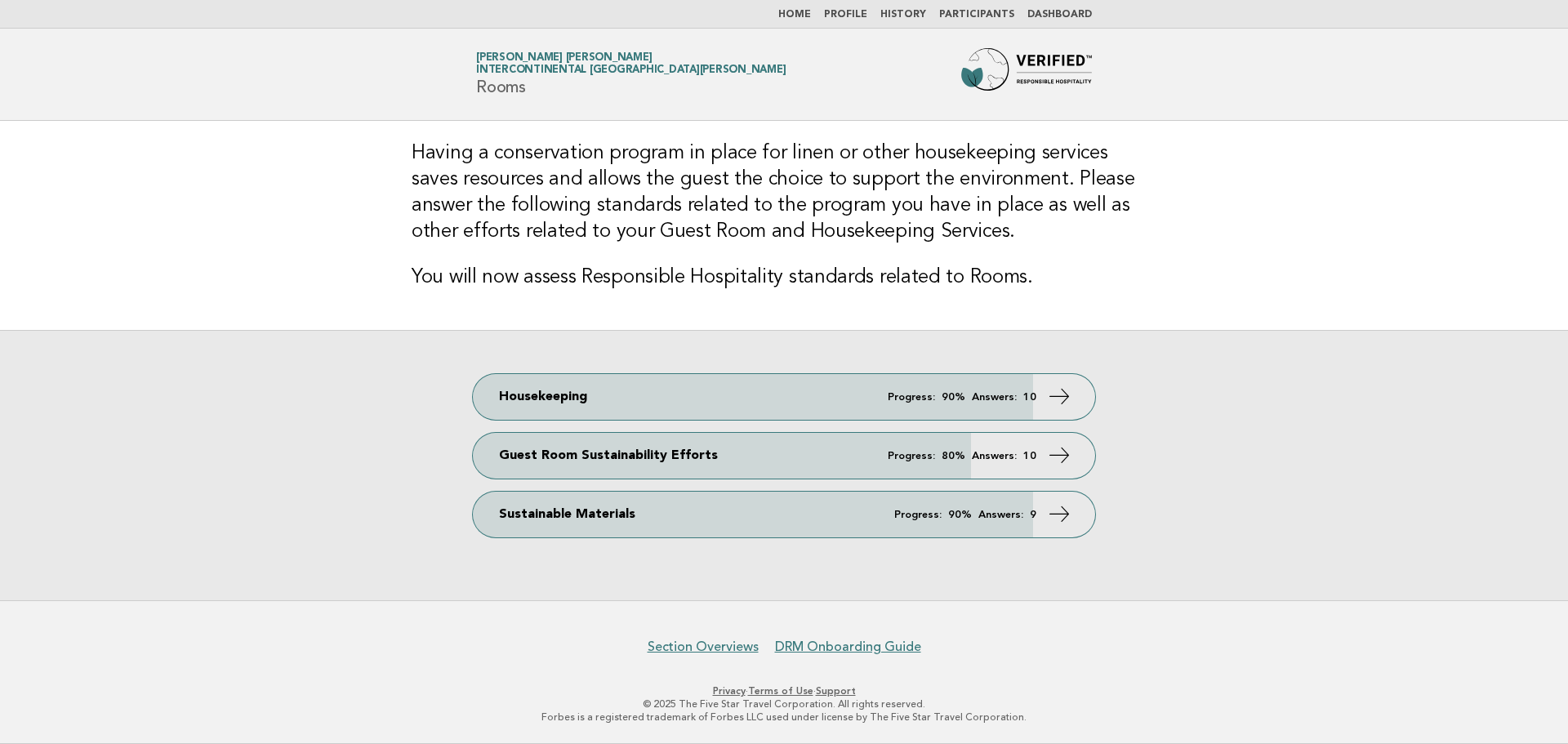
click at [800, 15] on link "Home" at bounding box center [794, 15] width 32 height 10
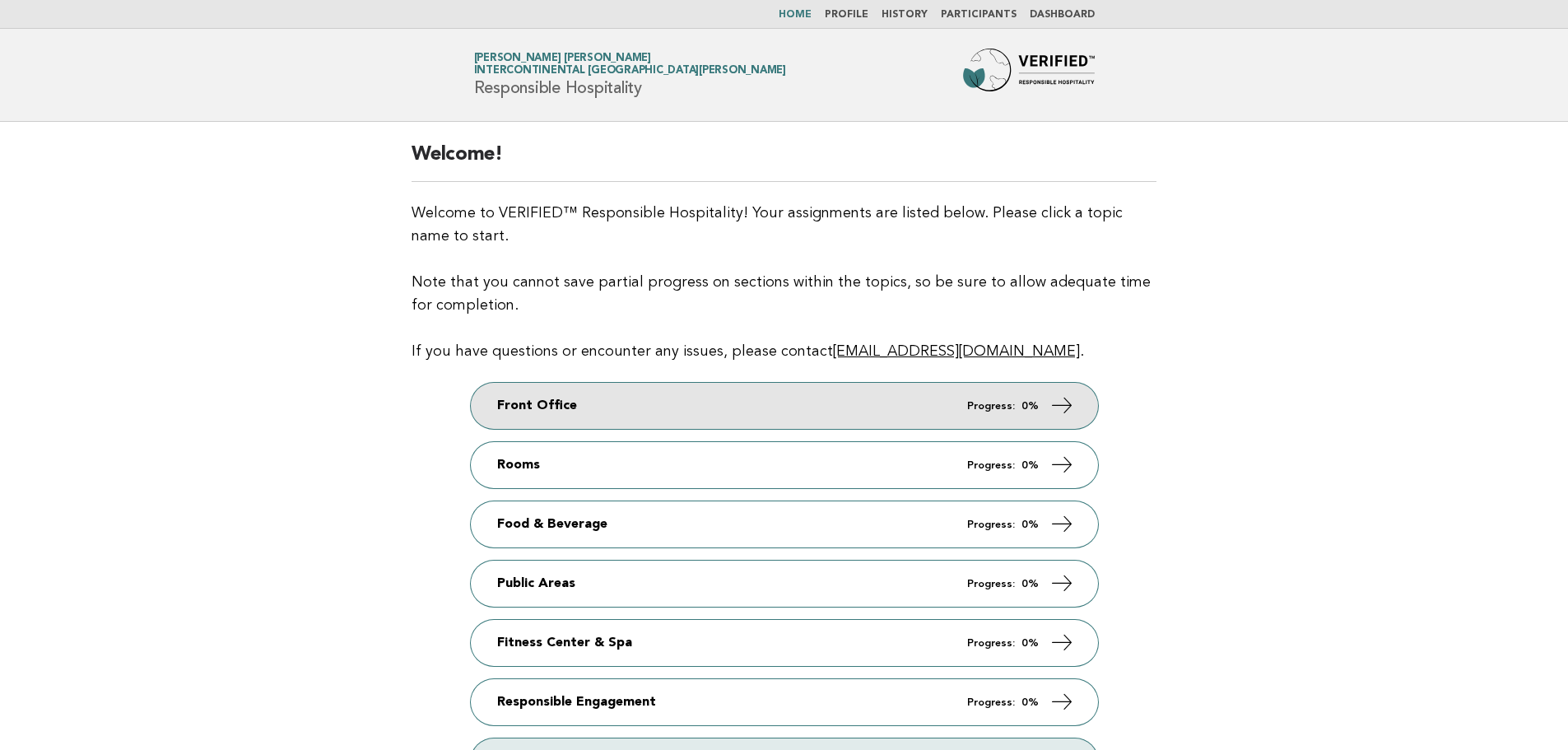
click at [632, 400] on link "Front Office Progress: 0%" at bounding box center [784, 406] width 628 height 46
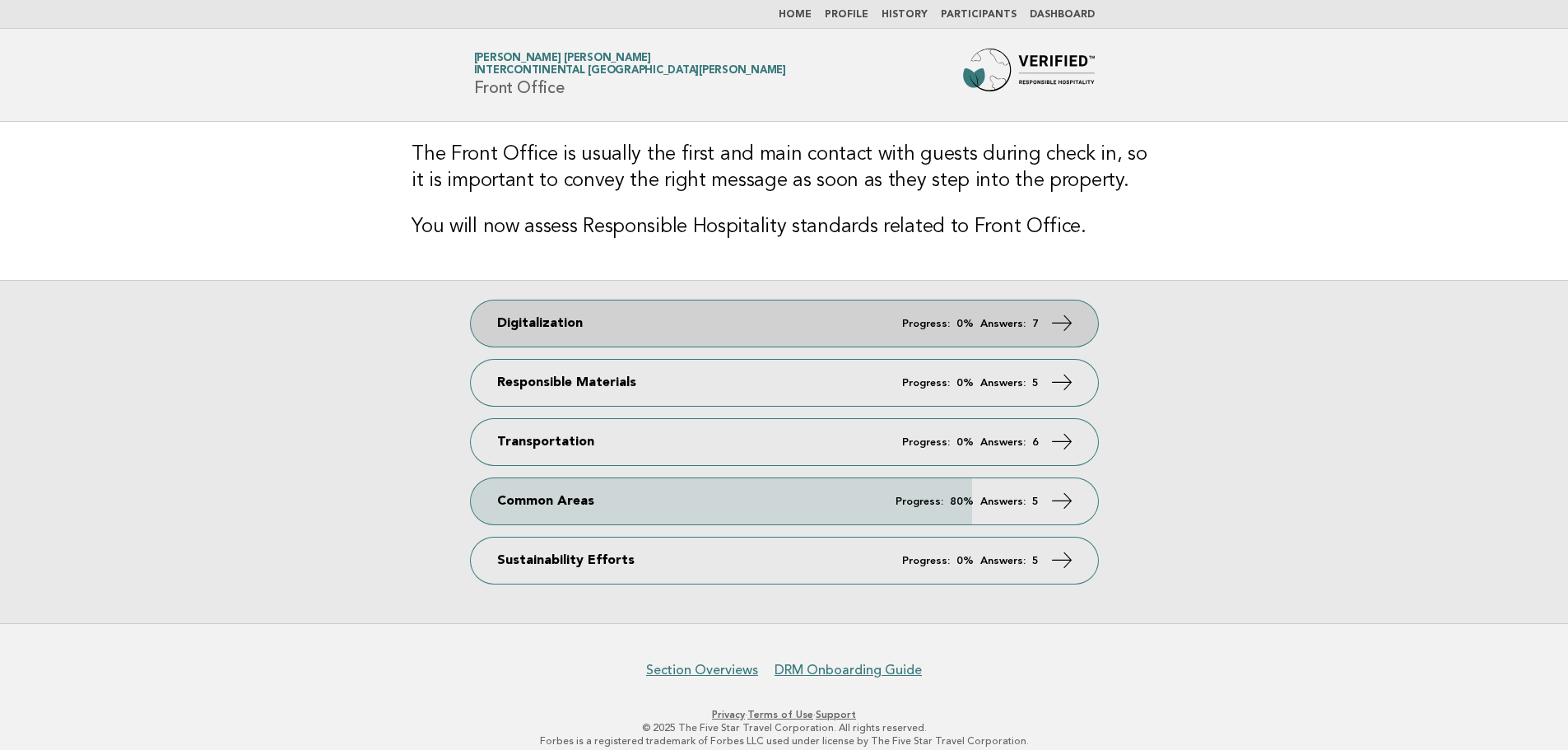
click at [768, 330] on link "Digitalization Progress: 0% Answers: 7" at bounding box center [784, 323] width 628 height 46
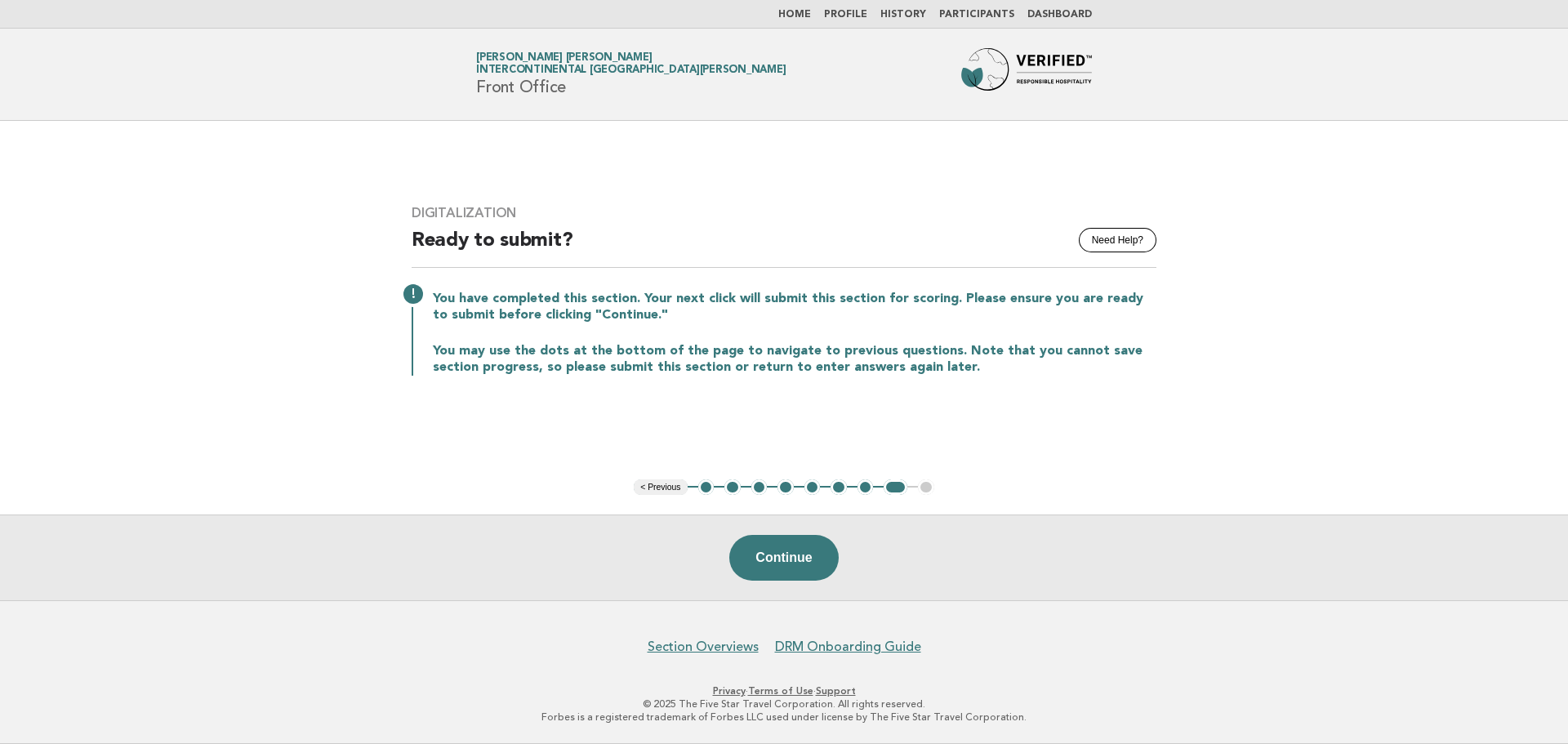
click at [705, 494] on button "1" at bounding box center [706, 488] width 17 height 17
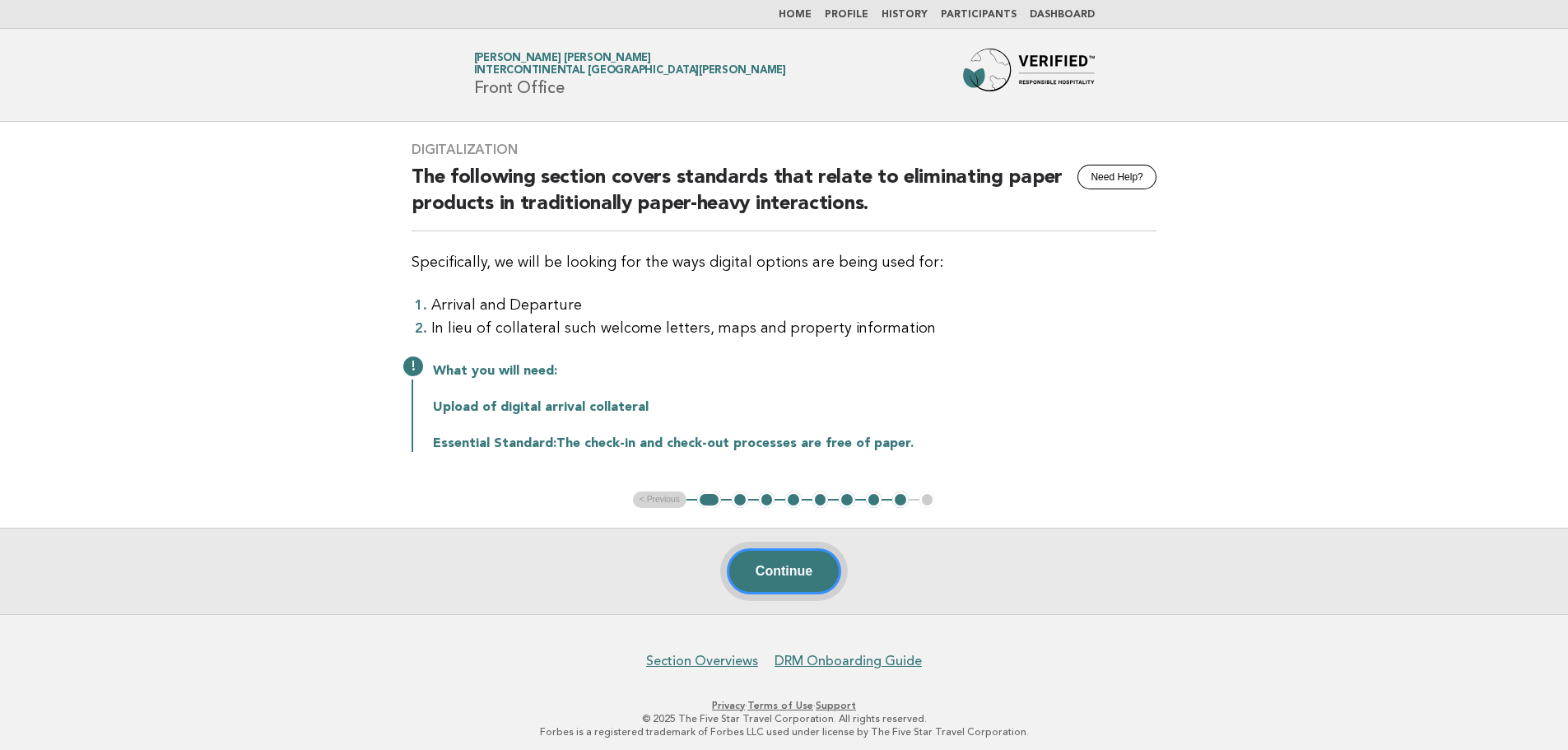
click at [766, 571] on button "Continue" at bounding box center [784, 570] width 114 height 46
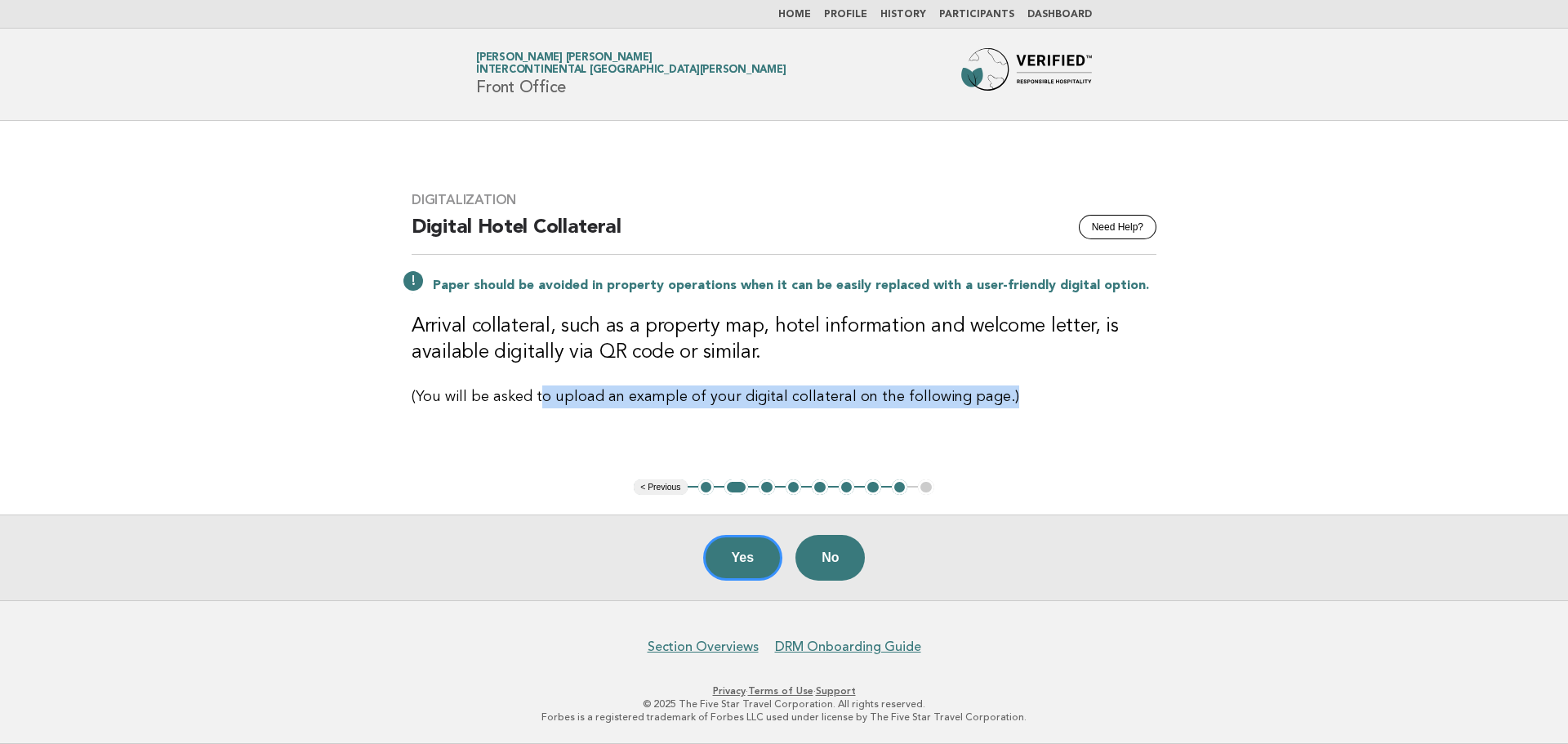
drag, startPoint x: 539, startPoint y: 394, endPoint x: 997, endPoint y: 408, distance: 458.2
click at [997, 408] on p "(You will be asked to upload an example of your digital collateral on the follo…" at bounding box center [784, 396] width 745 height 23
click at [770, 488] on button "3" at bounding box center [767, 488] width 17 height 17
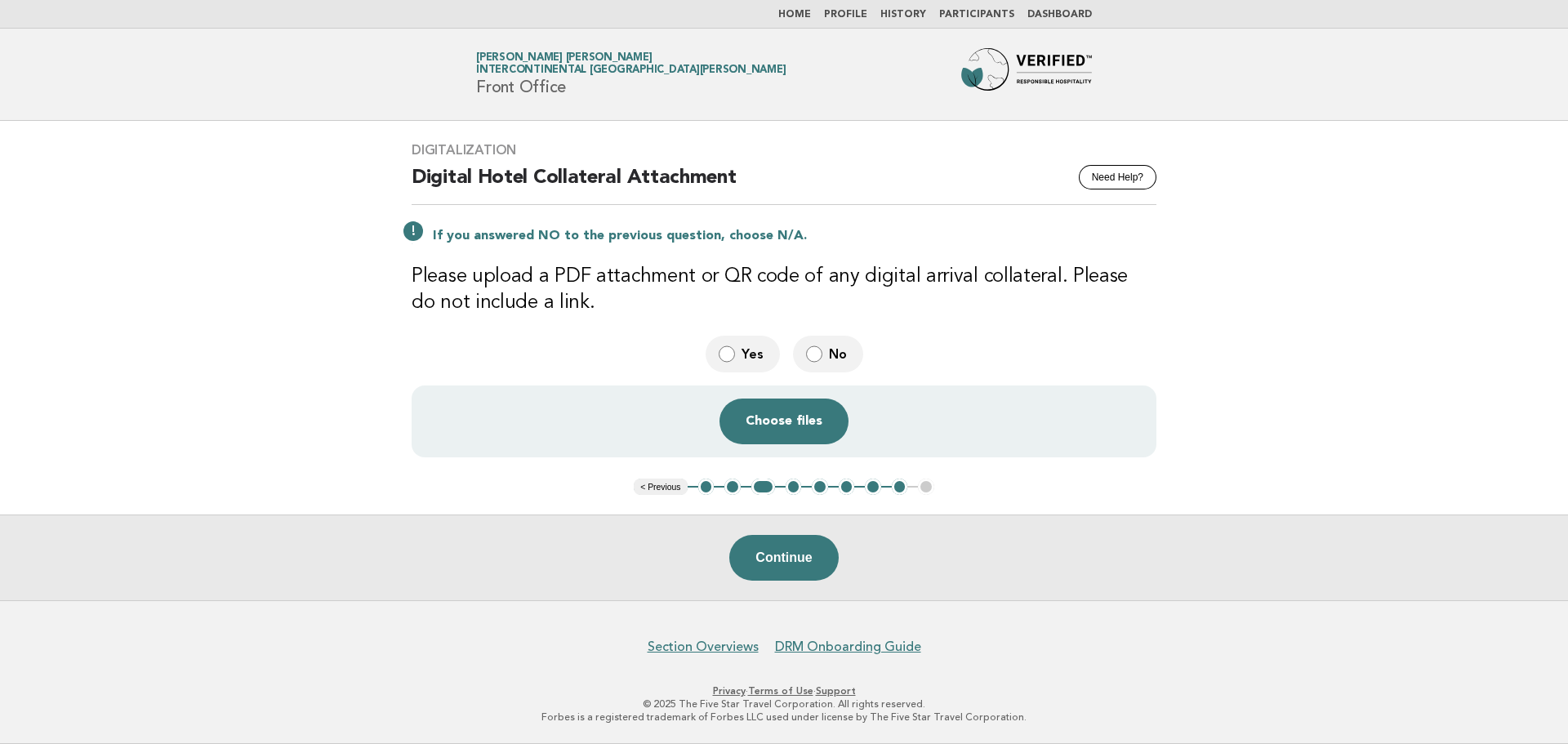
click at [787, 485] on button "4" at bounding box center [793, 487] width 17 height 17
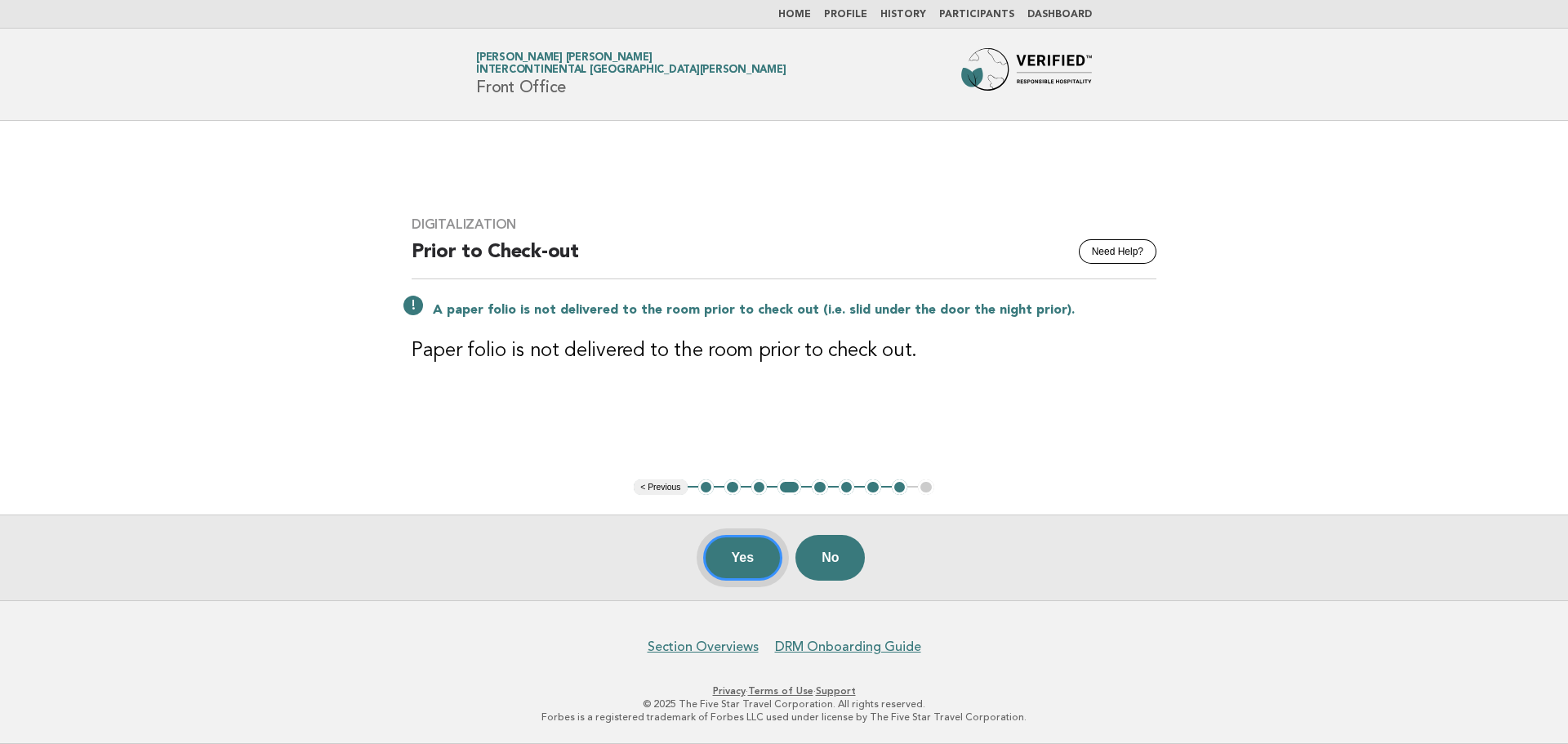
click at [727, 553] on button "Yes" at bounding box center [743, 557] width 80 height 46
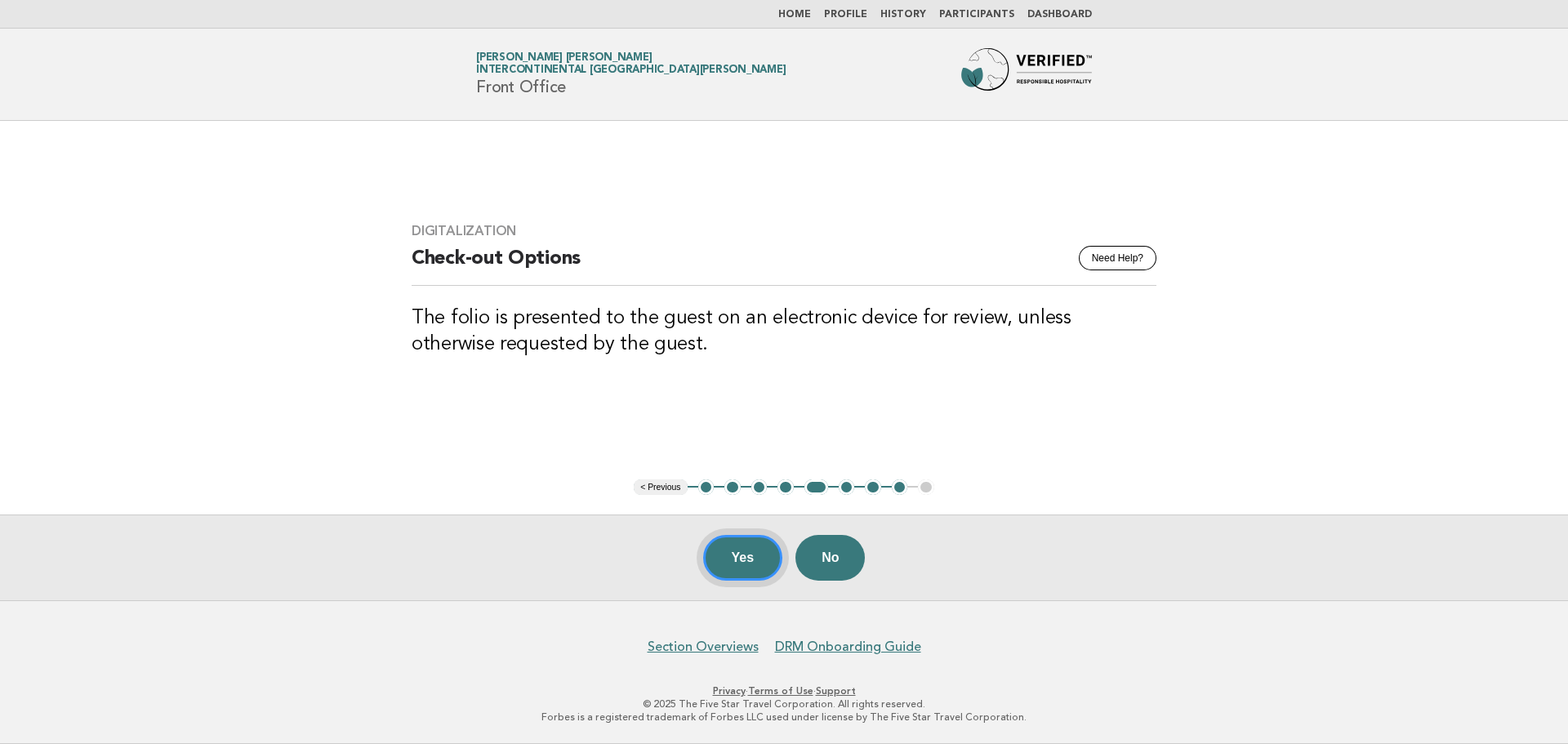
click at [734, 566] on button "Yes" at bounding box center [743, 557] width 80 height 46
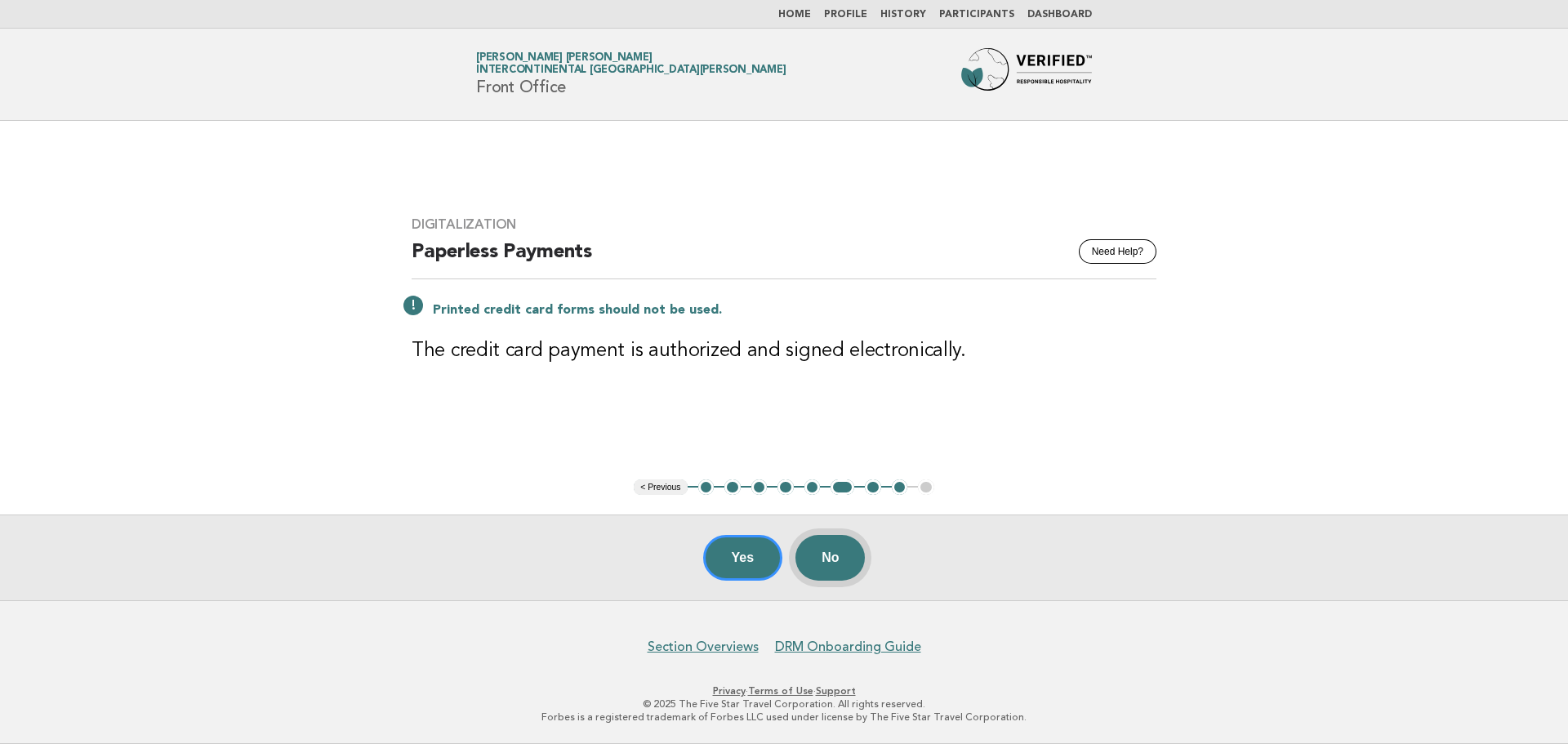
click at [814, 564] on button "No" at bounding box center [830, 557] width 70 height 46
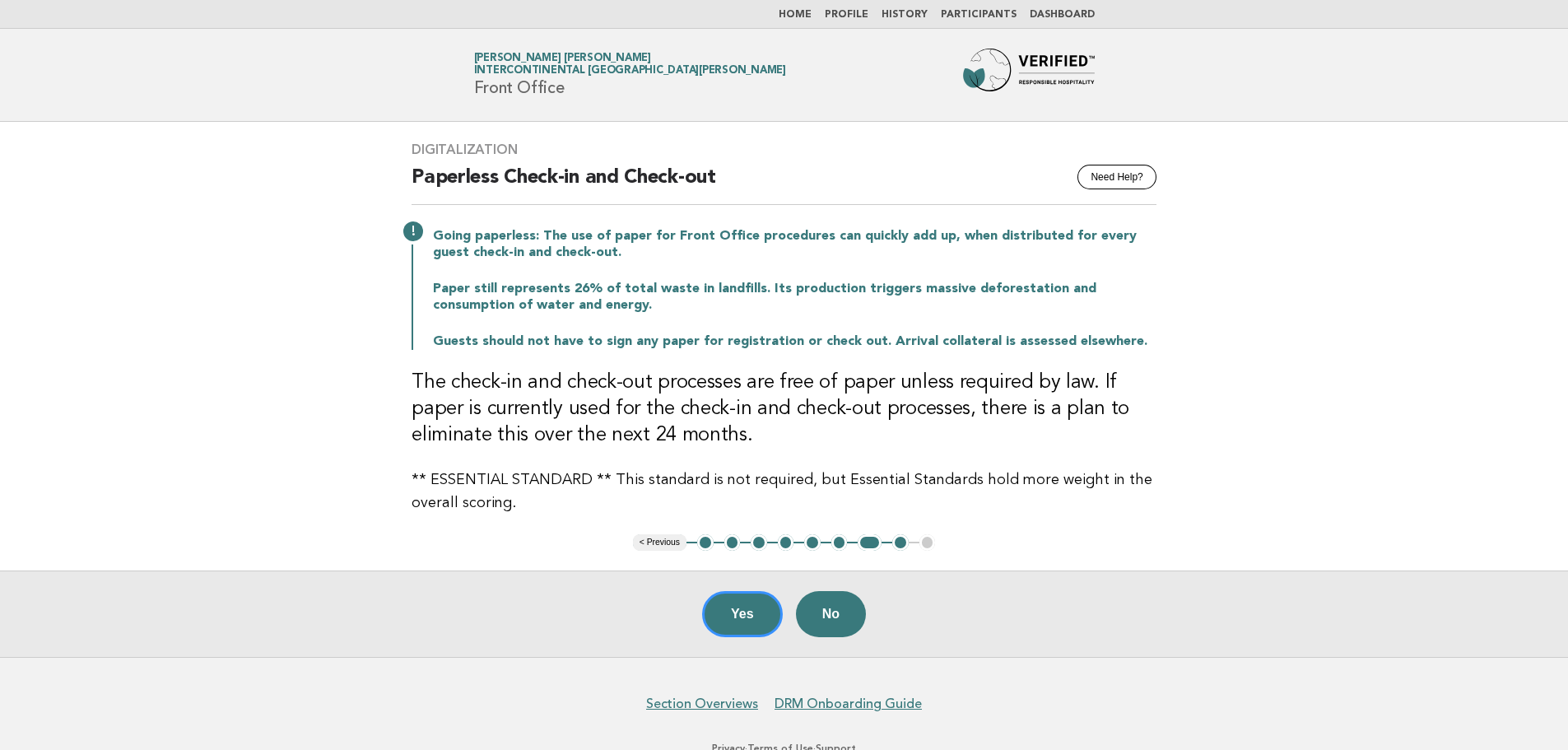
click at [835, 545] on button "6" at bounding box center [839, 542] width 17 height 17
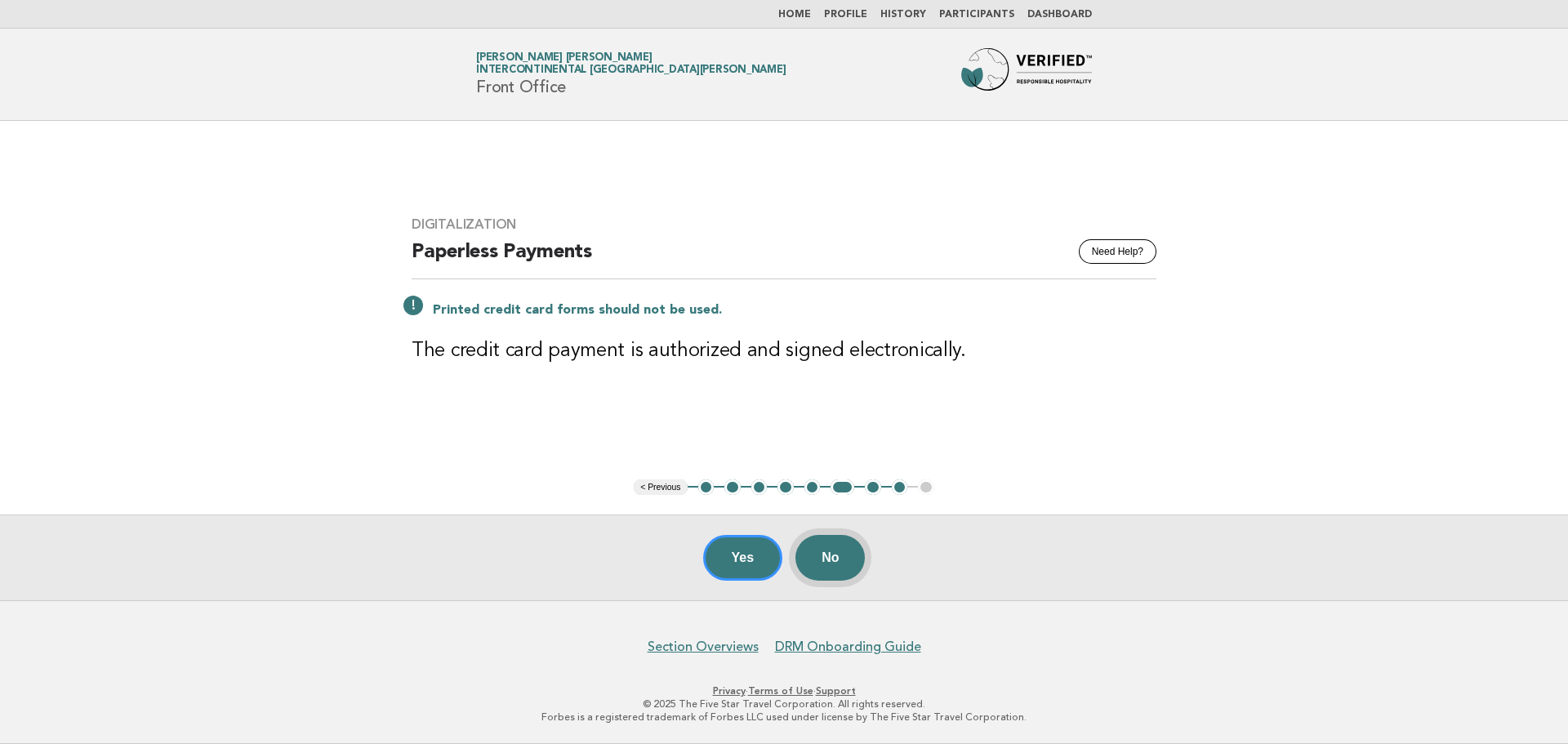
click at [847, 565] on button "No" at bounding box center [830, 557] width 70 height 46
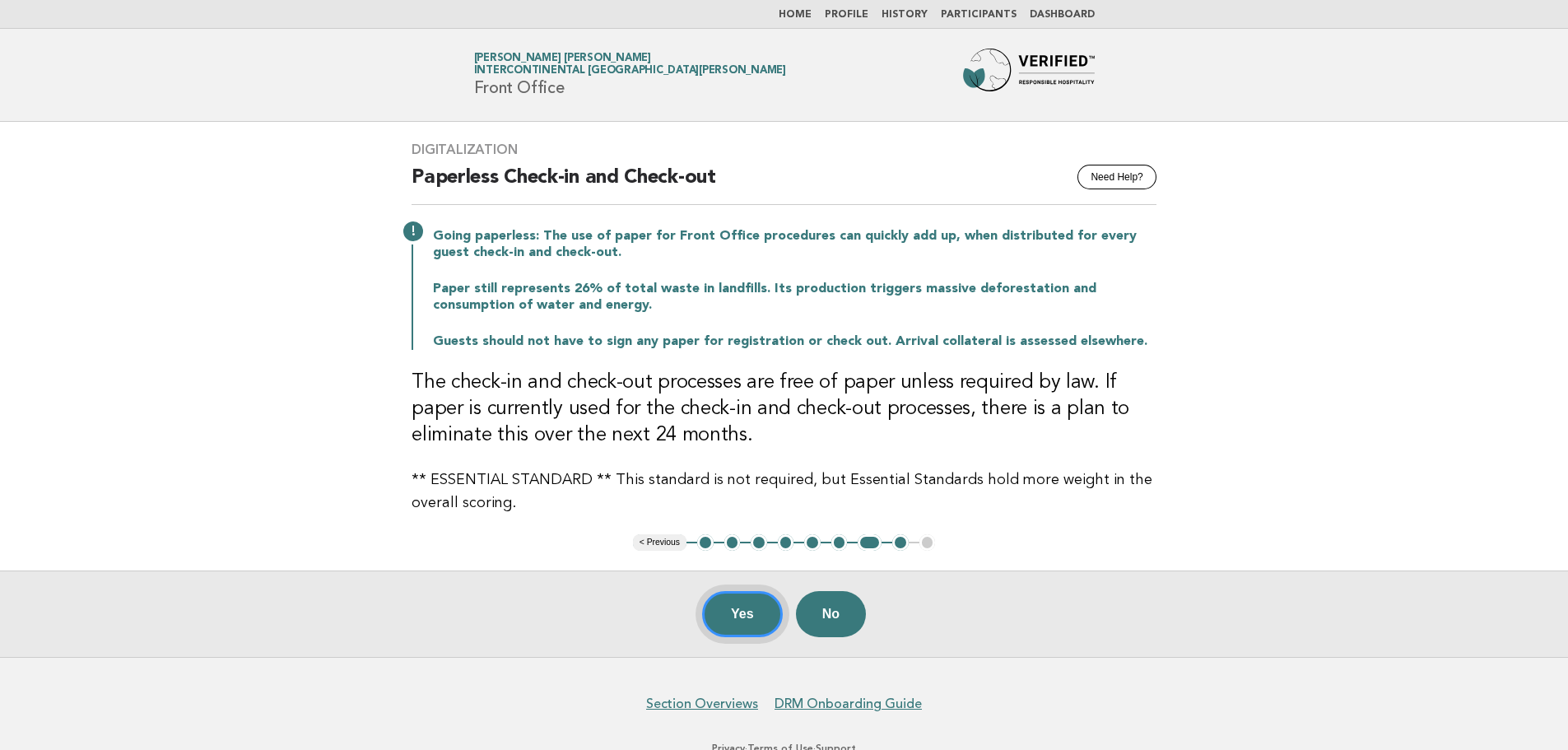
click at [755, 603] on button "Yes" at bounding box center [742, 614] width 81 height 46
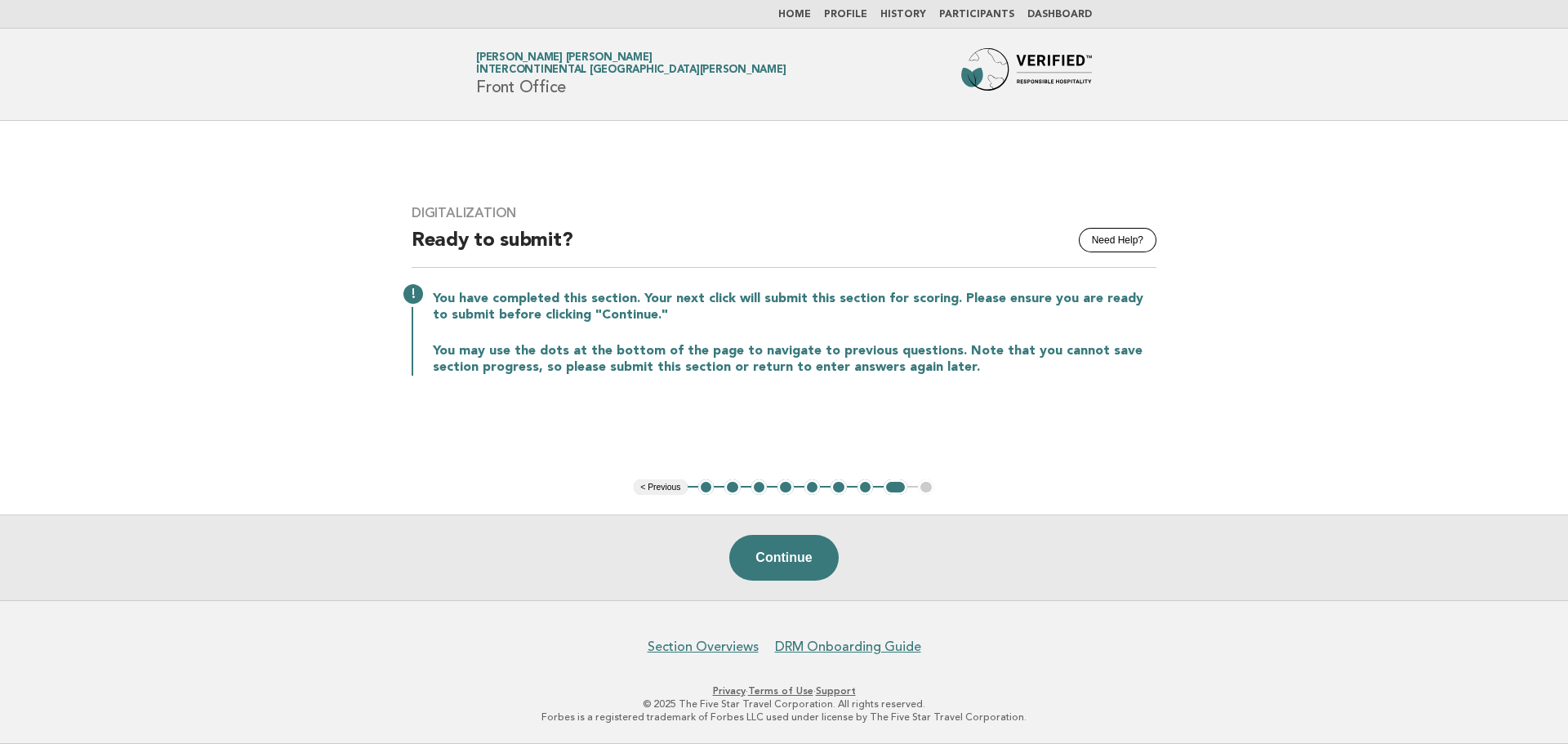
click at [861, 483] on button "7" at bounding box center [866, 488] width 17 height 17
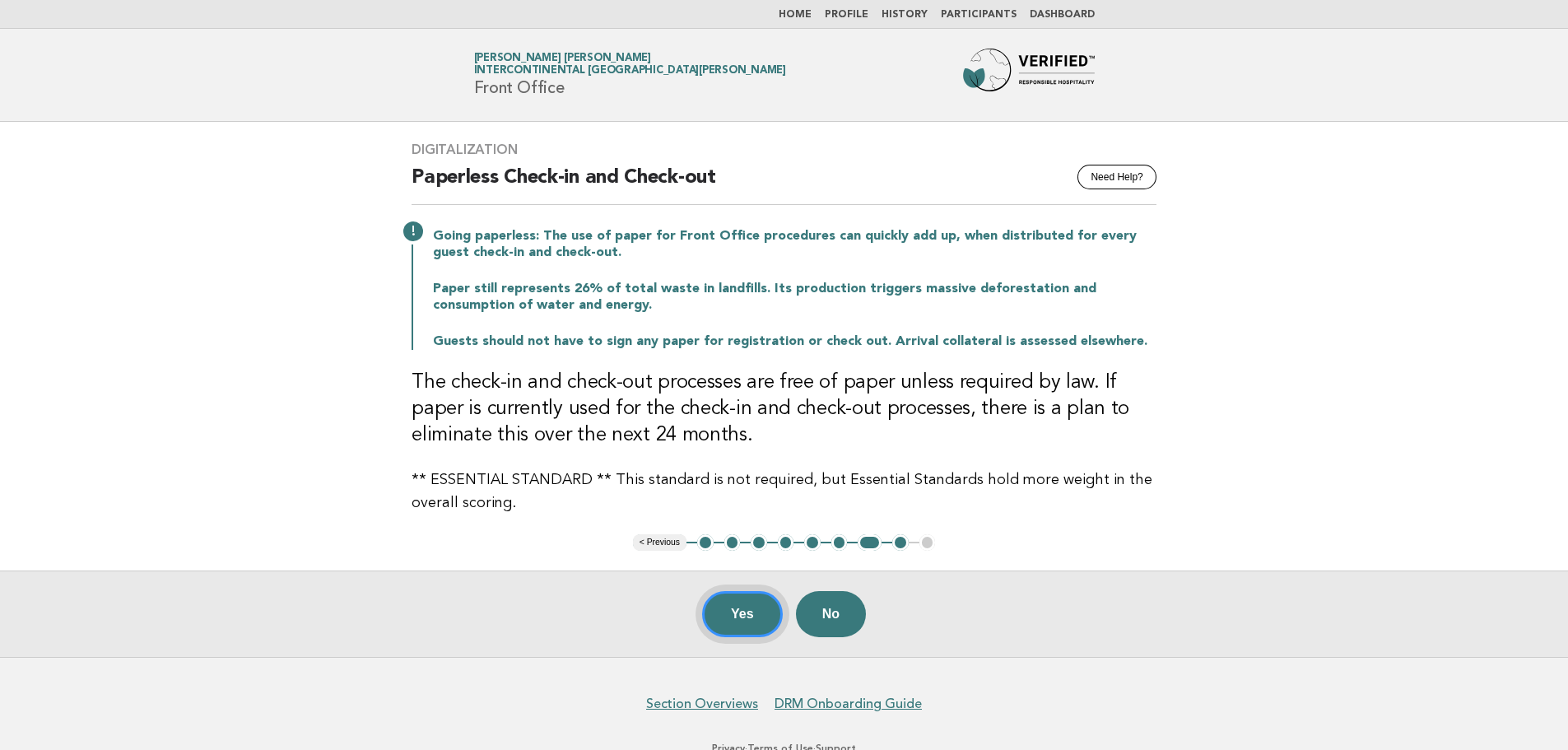
click at [758, 620] on button "Yes" at bounding box center [742, 614] width 81 height 46
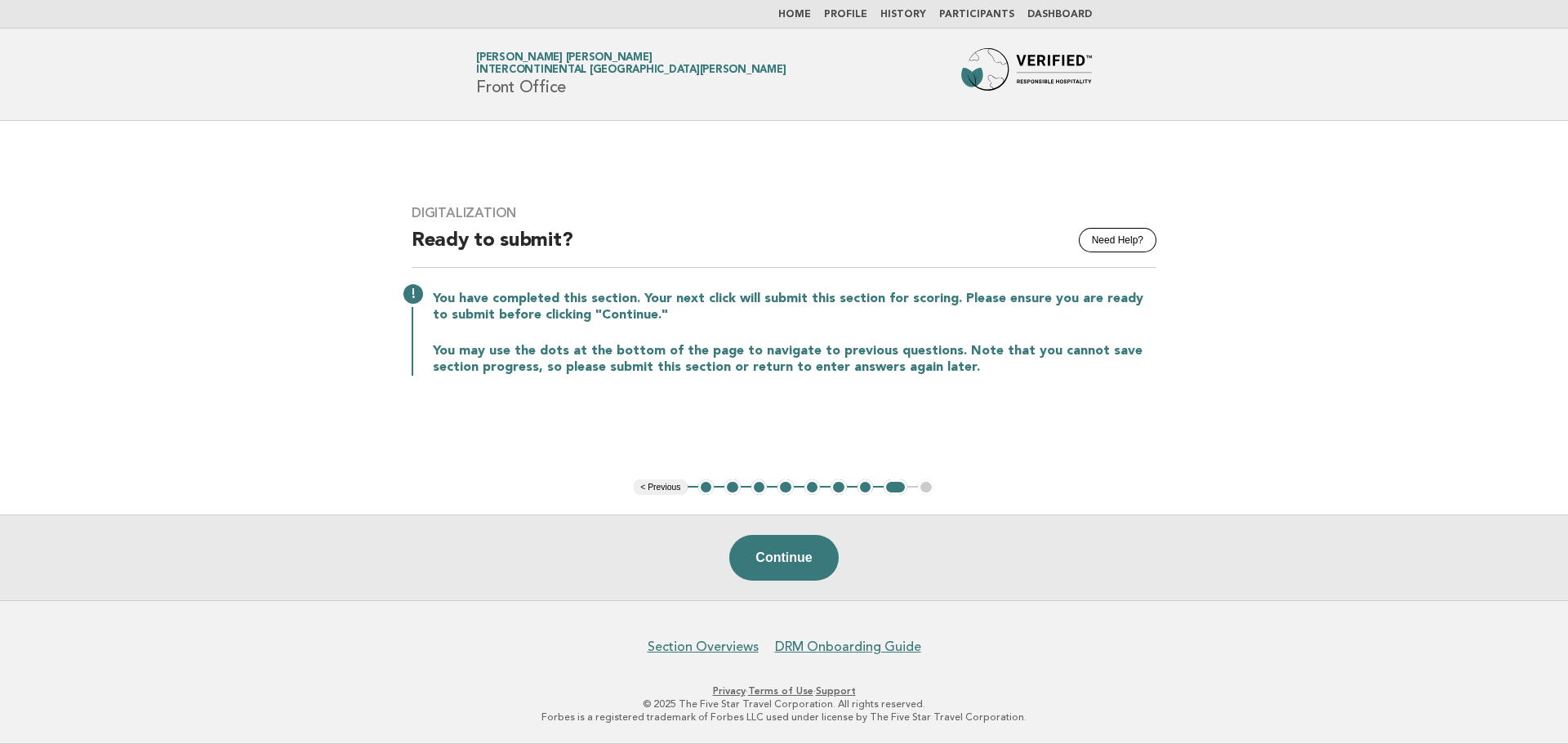
click at [735, 487] on button "2" at bounding box center [733, 488] width 17 height 17
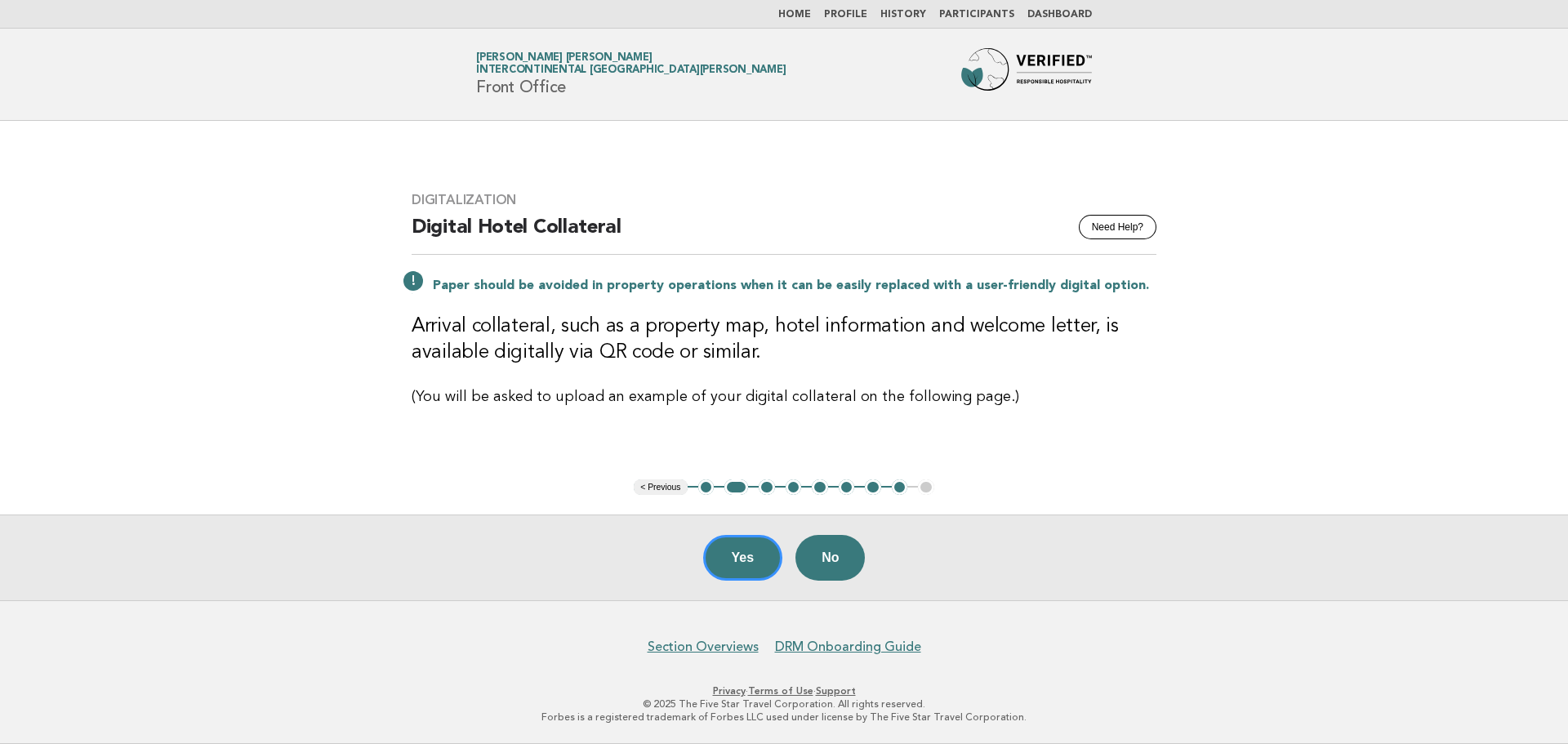
click at [762, 487] on button "3" at bounding box center [767, 488] width 17 height 17
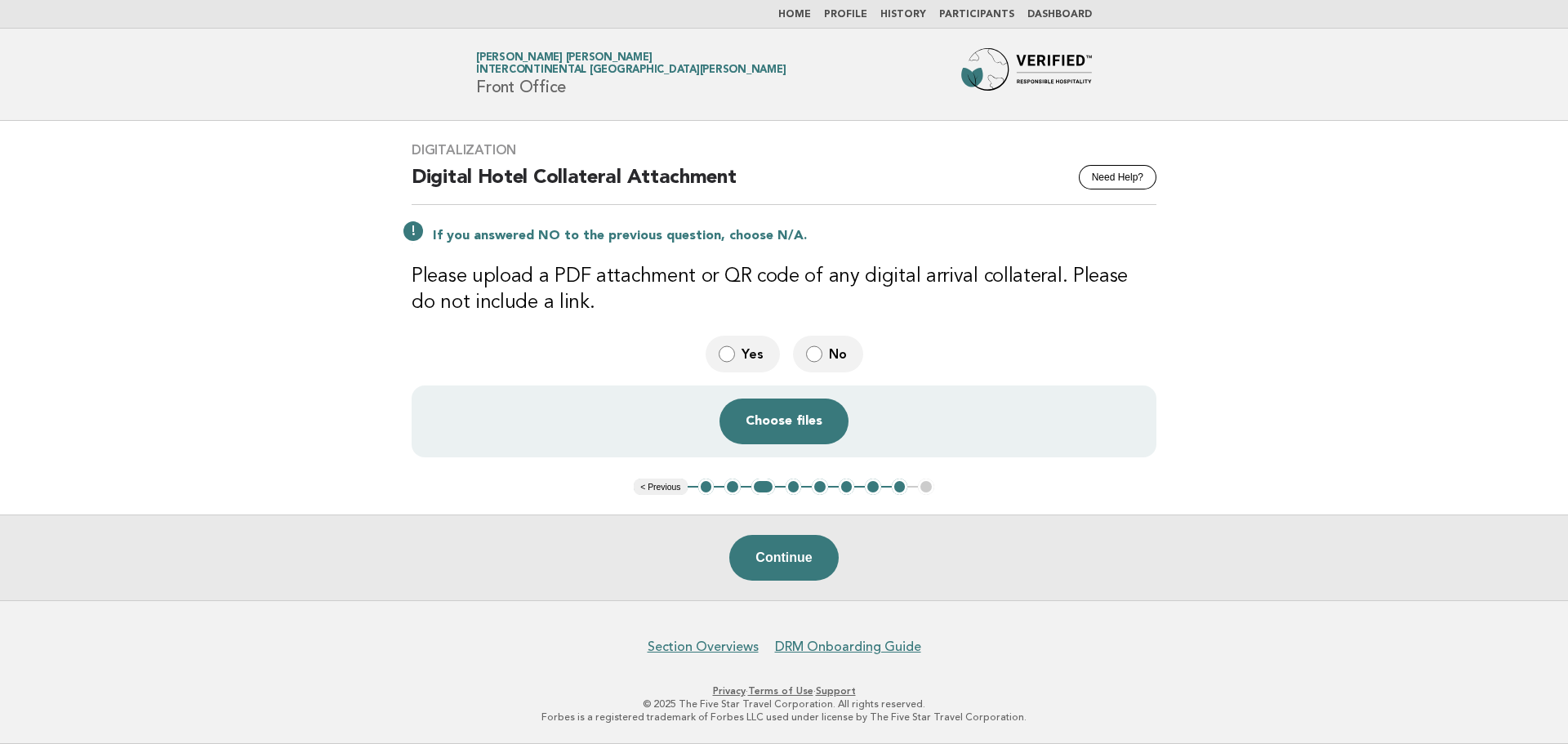
click at [804, 20] on link "Home" at bounding box center [794, 15] width 32 height 10
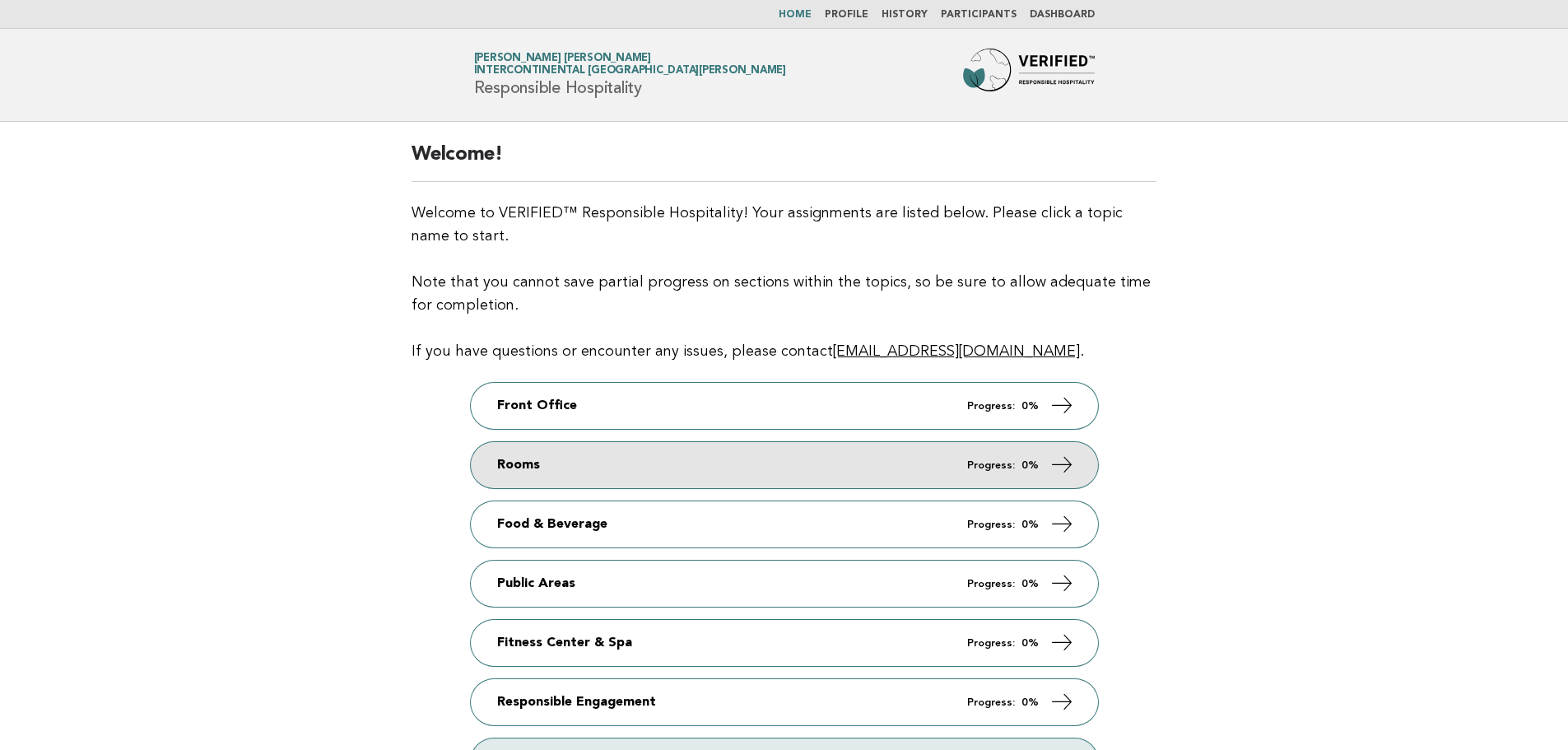
click at [568, 454] on link "Rooms Progress: 0%" at bounding box center [784, 465] width 628 height 46
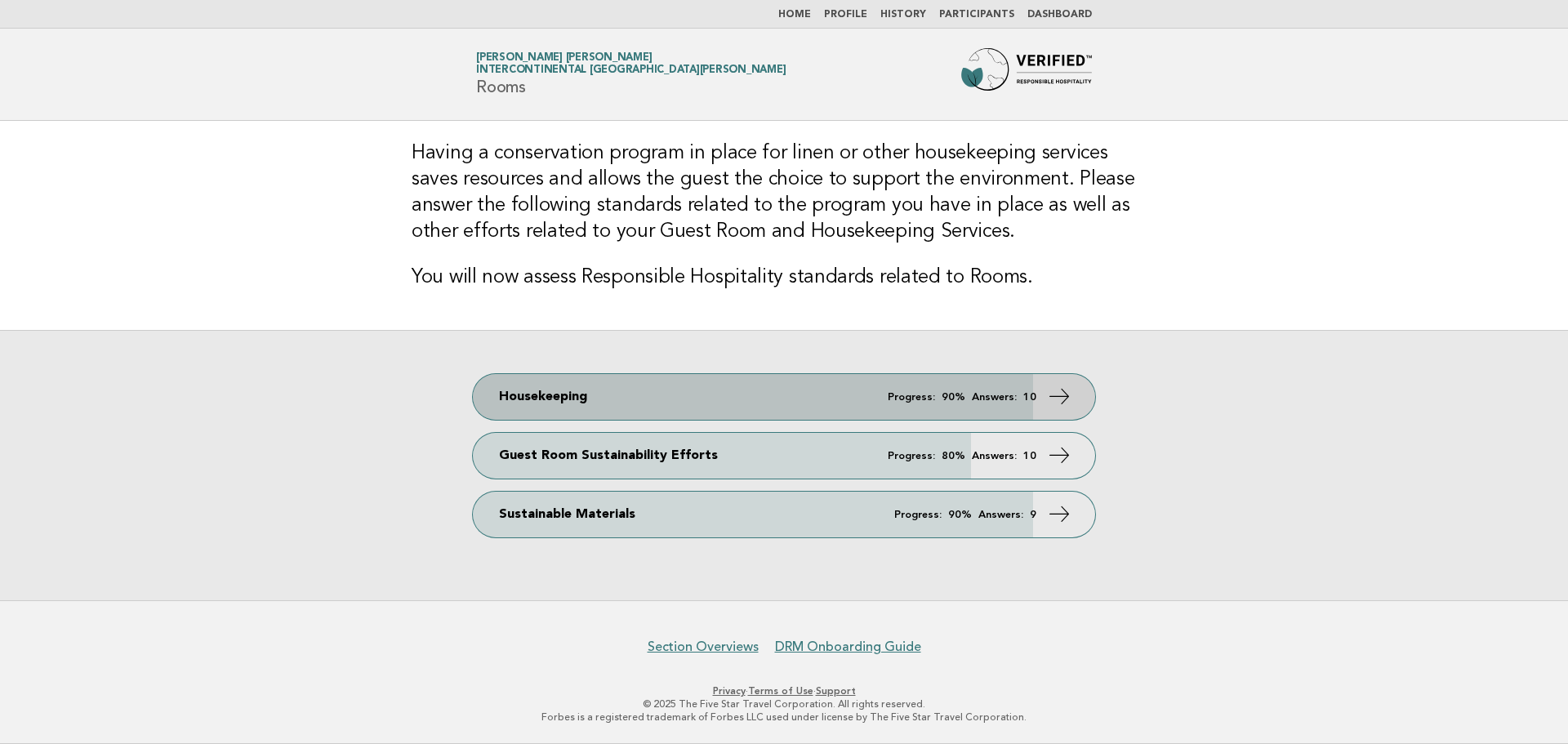
click at [565, 401] on link "Housekeeping Progress: 90% Answers: 10" at bounding box center [784, 396] width 623 height 46
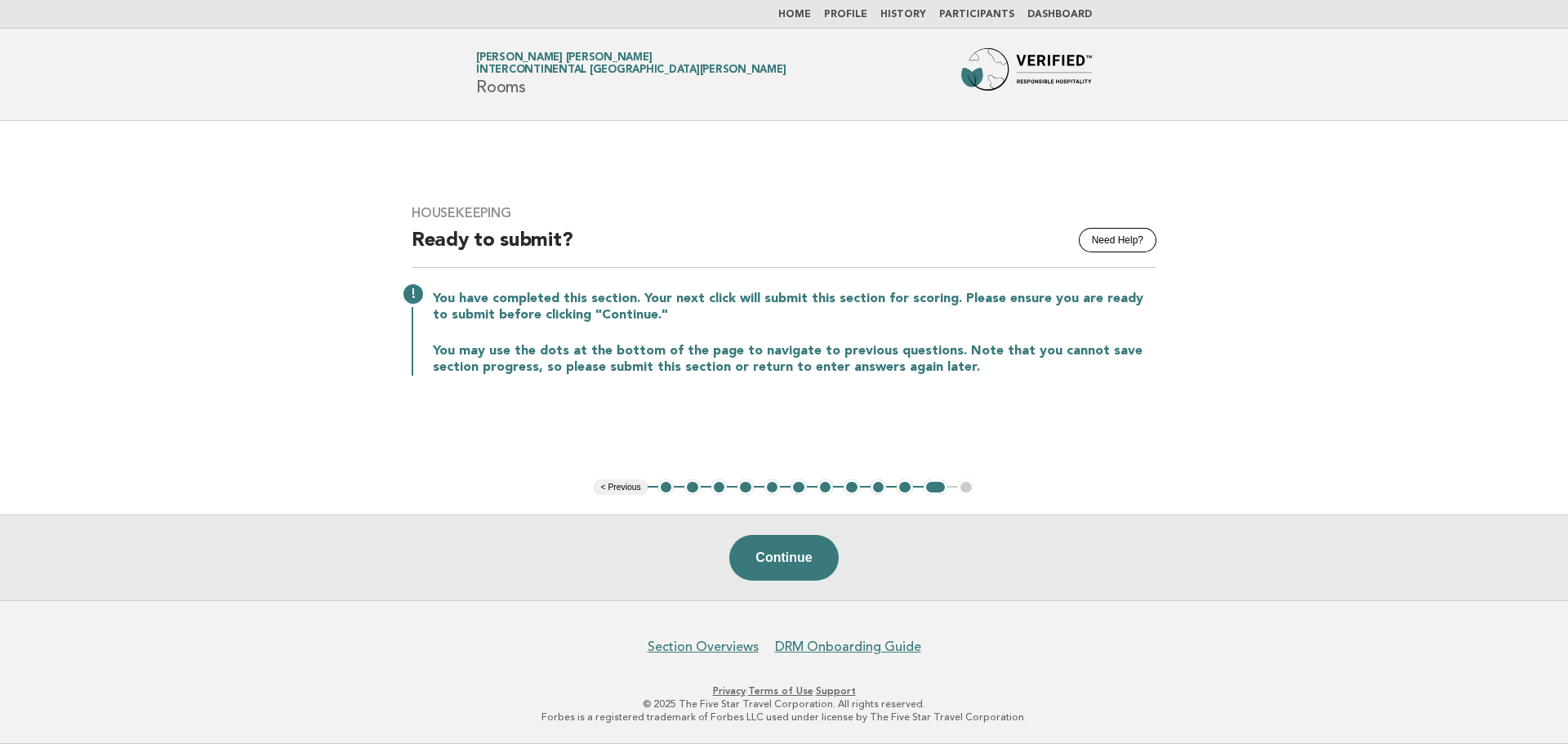
click at [775, 483] on button "5" at bounding box center [773, 488] width 17 height 17
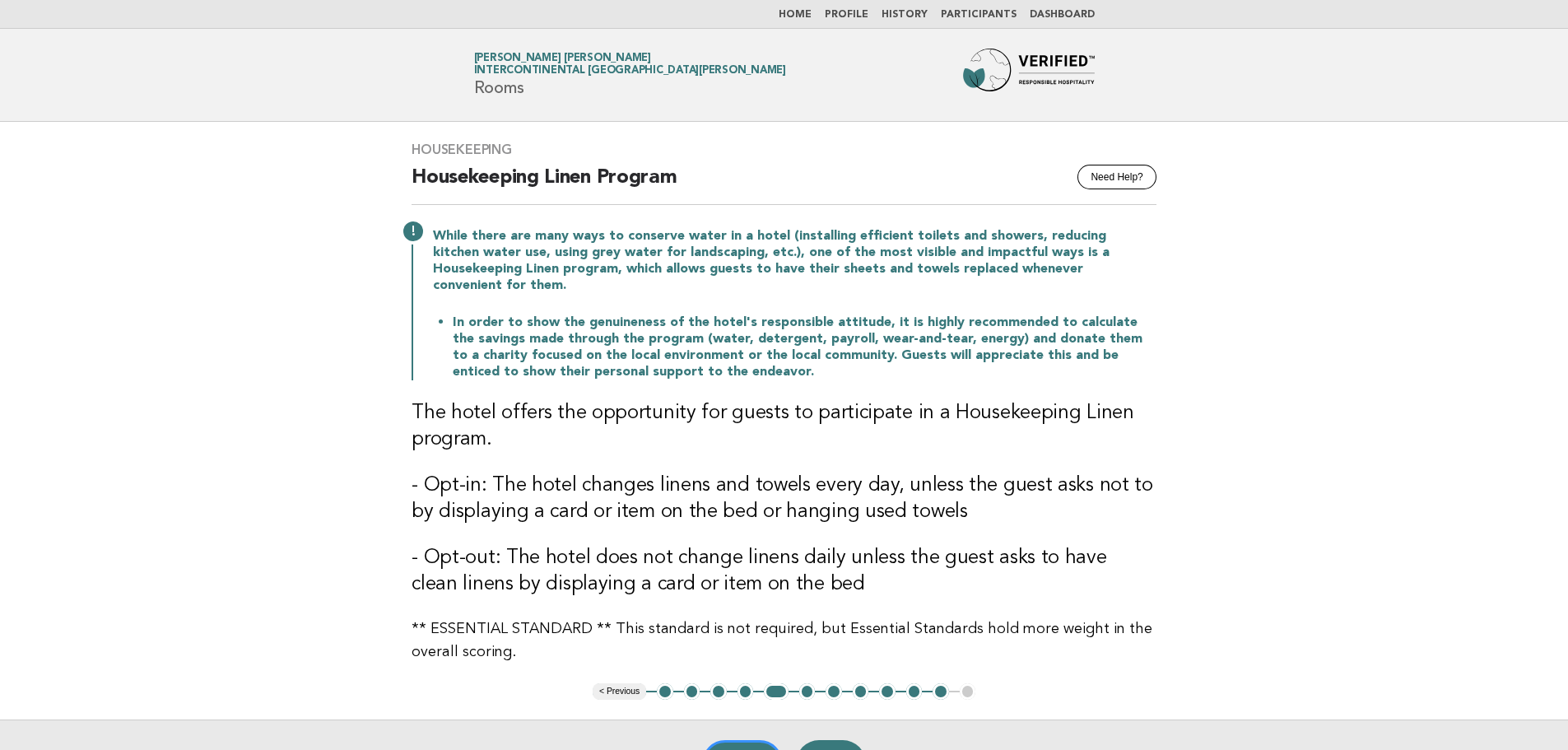
scroll to position [82, 0]
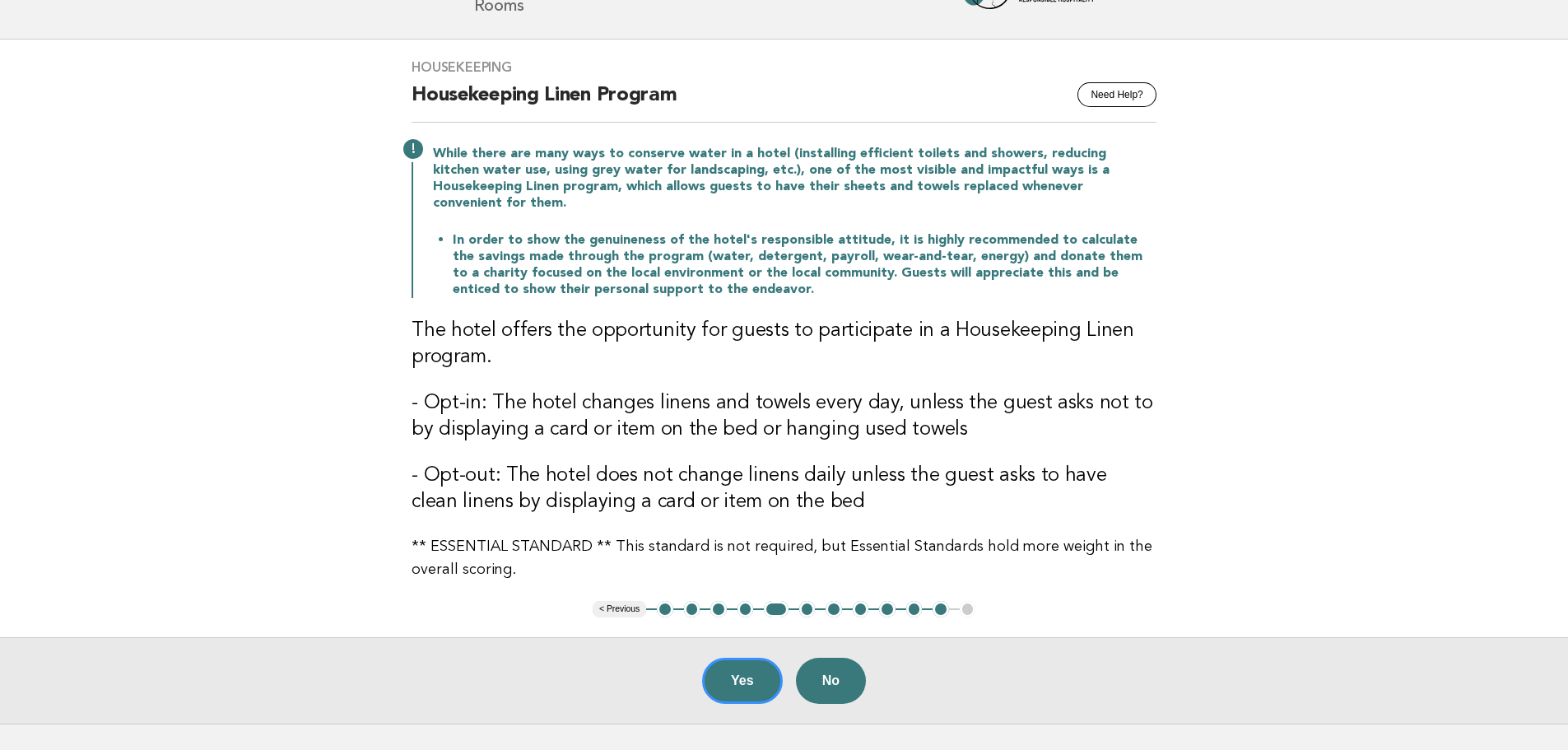
click at [743, 601] on button "4" at bounding box center [745, 609] width 17 height 17
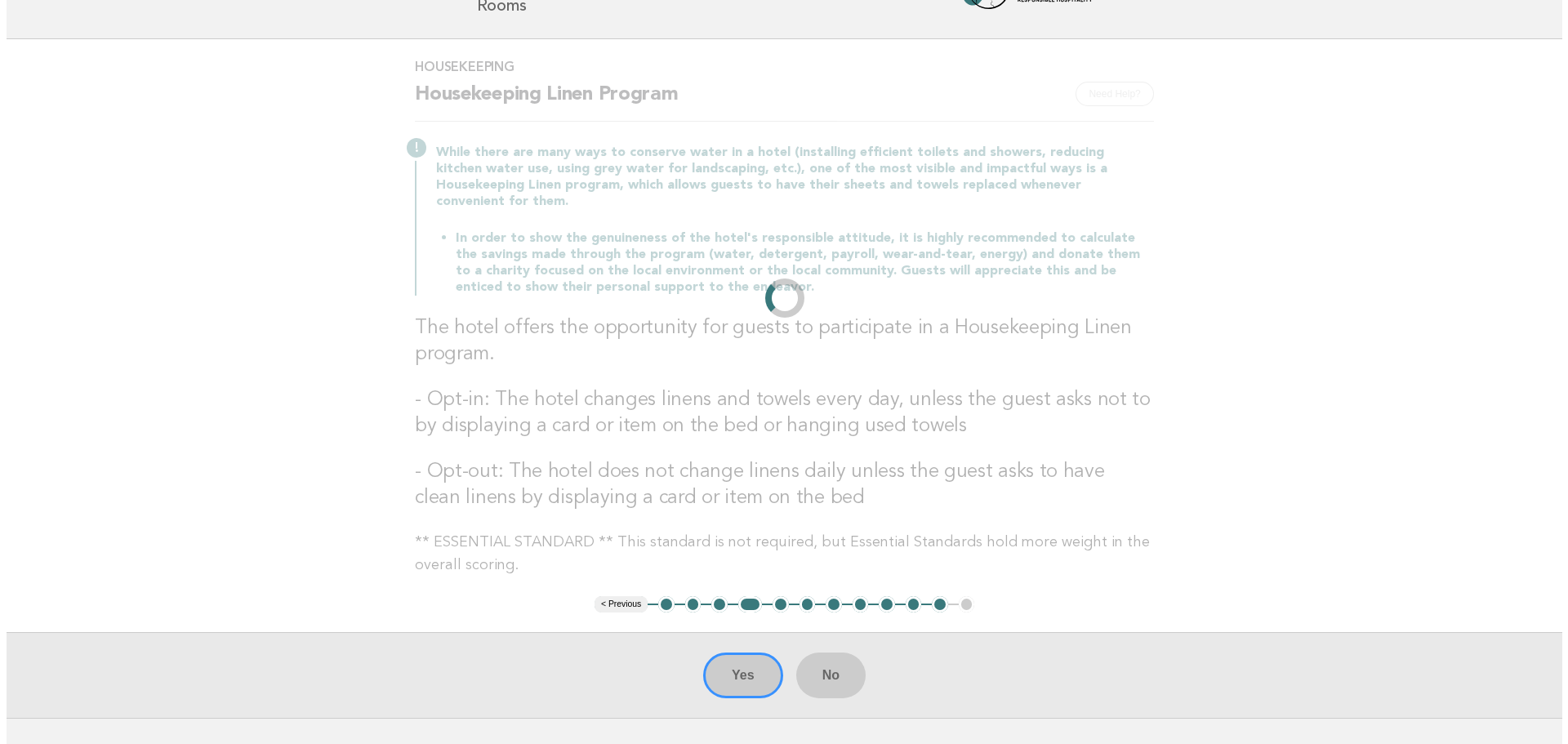
scroll to position [0, 0]
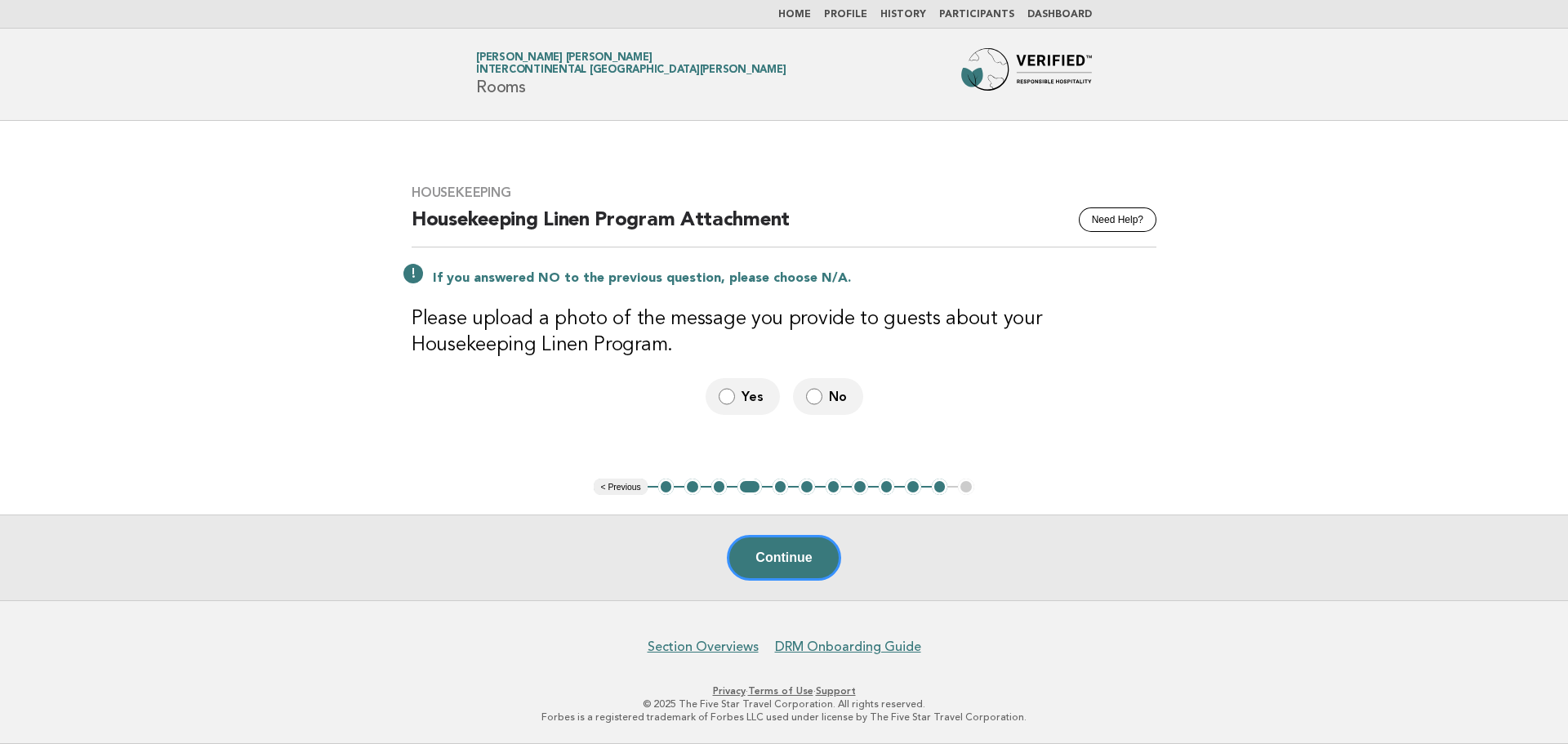
click at [735, 408] on label "Yes" at bounding box center [743, 396] width 74 height 37
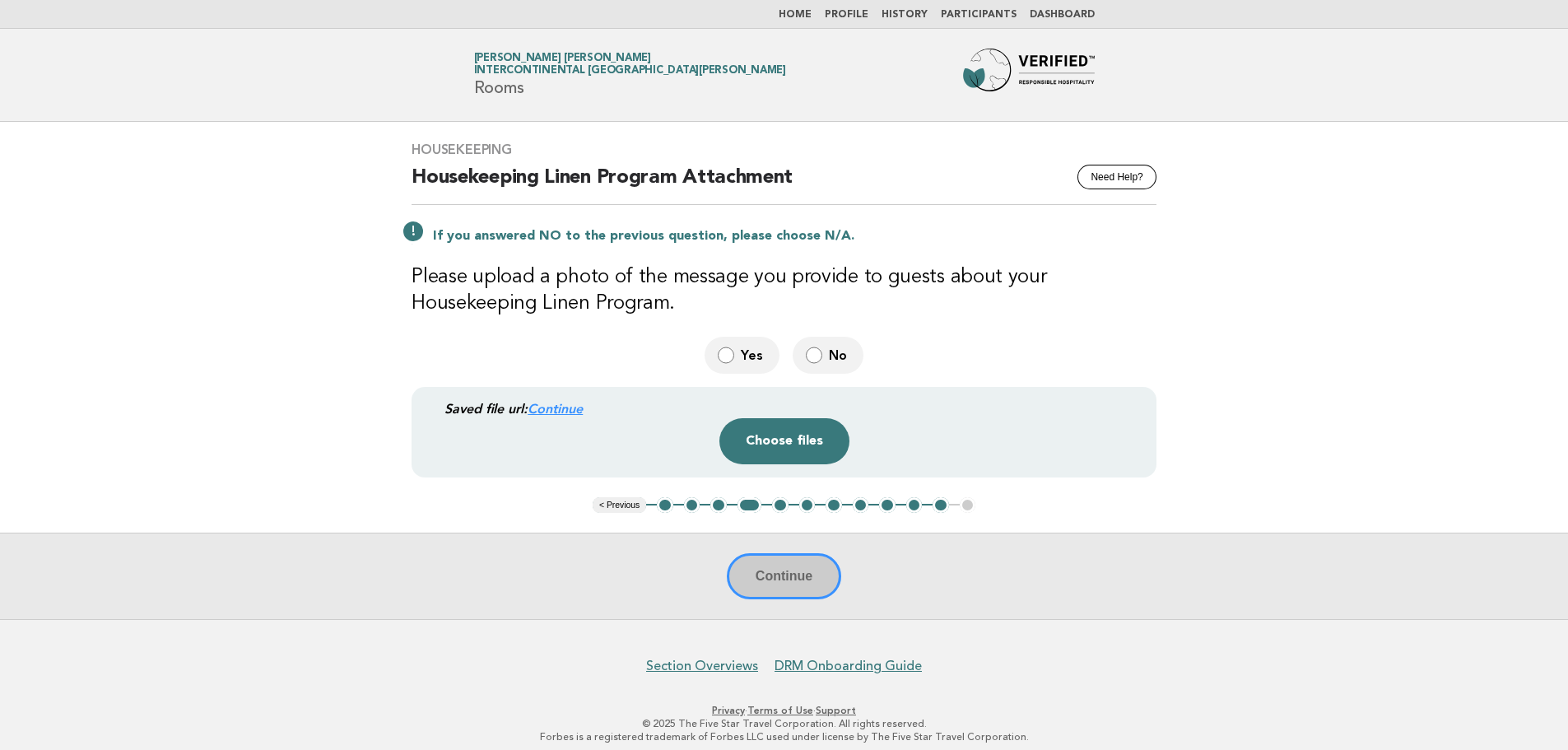
click at [561, 408] on link "Continue" at bounding box center [556, 409] width 55 height 16
click at [778, 439] on button "Choose files" at bounding box center [784, 441] width 130 height 46
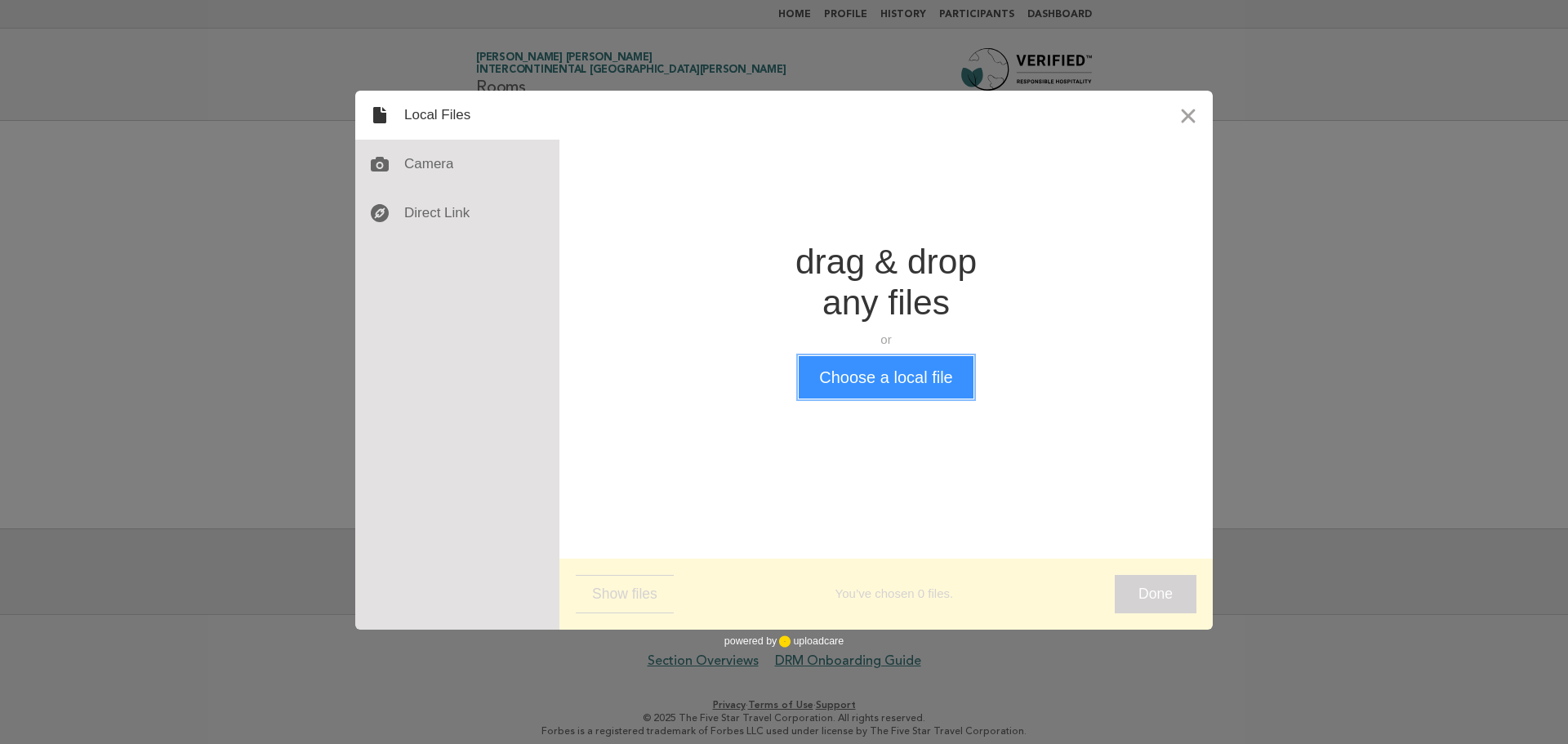
click at [864, 375] on button "Choose a local file" at bounding box center [886, 377] width 174 height 42
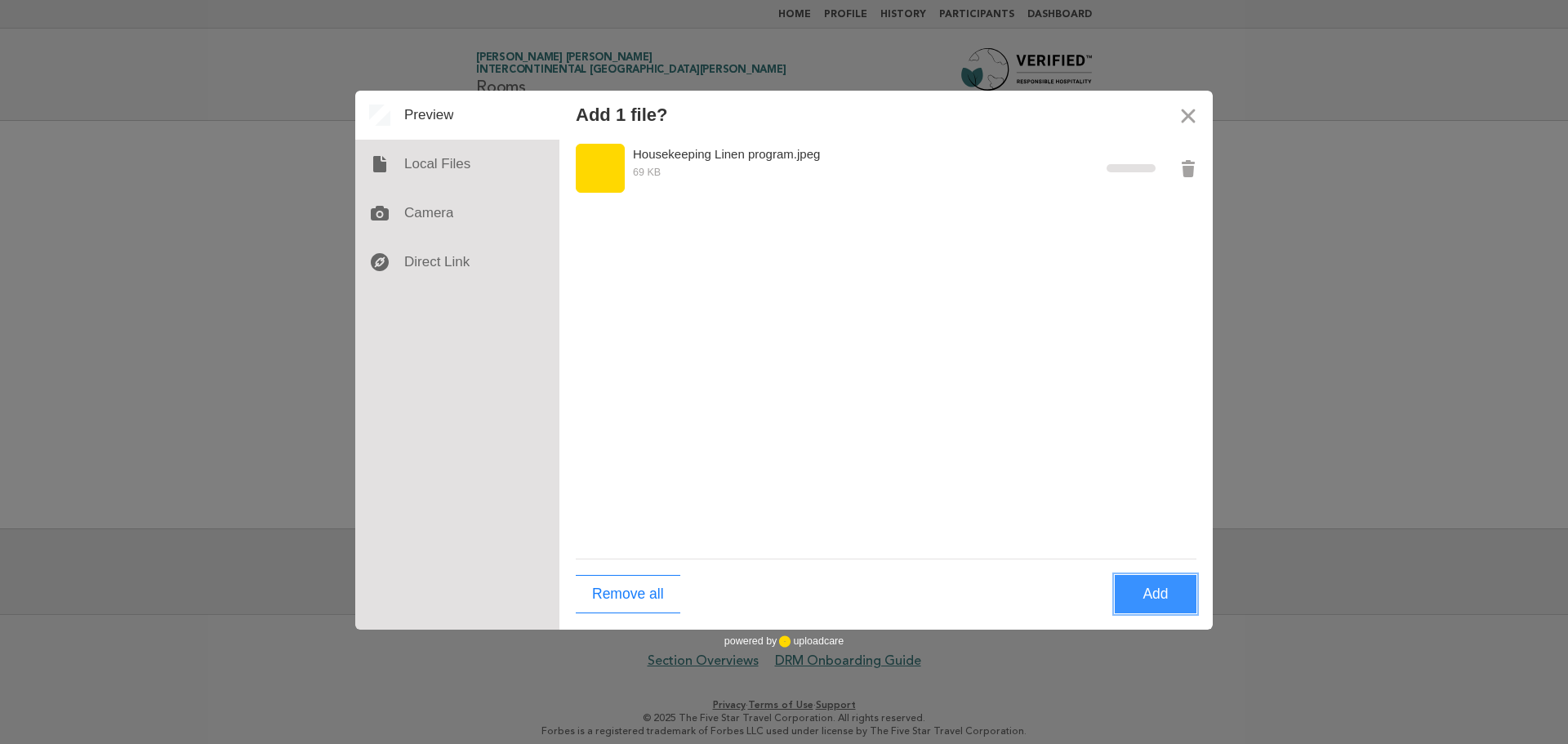
click at [1142, 603] on button "Add" at bounding box center [1155, 593] width 81 height 38
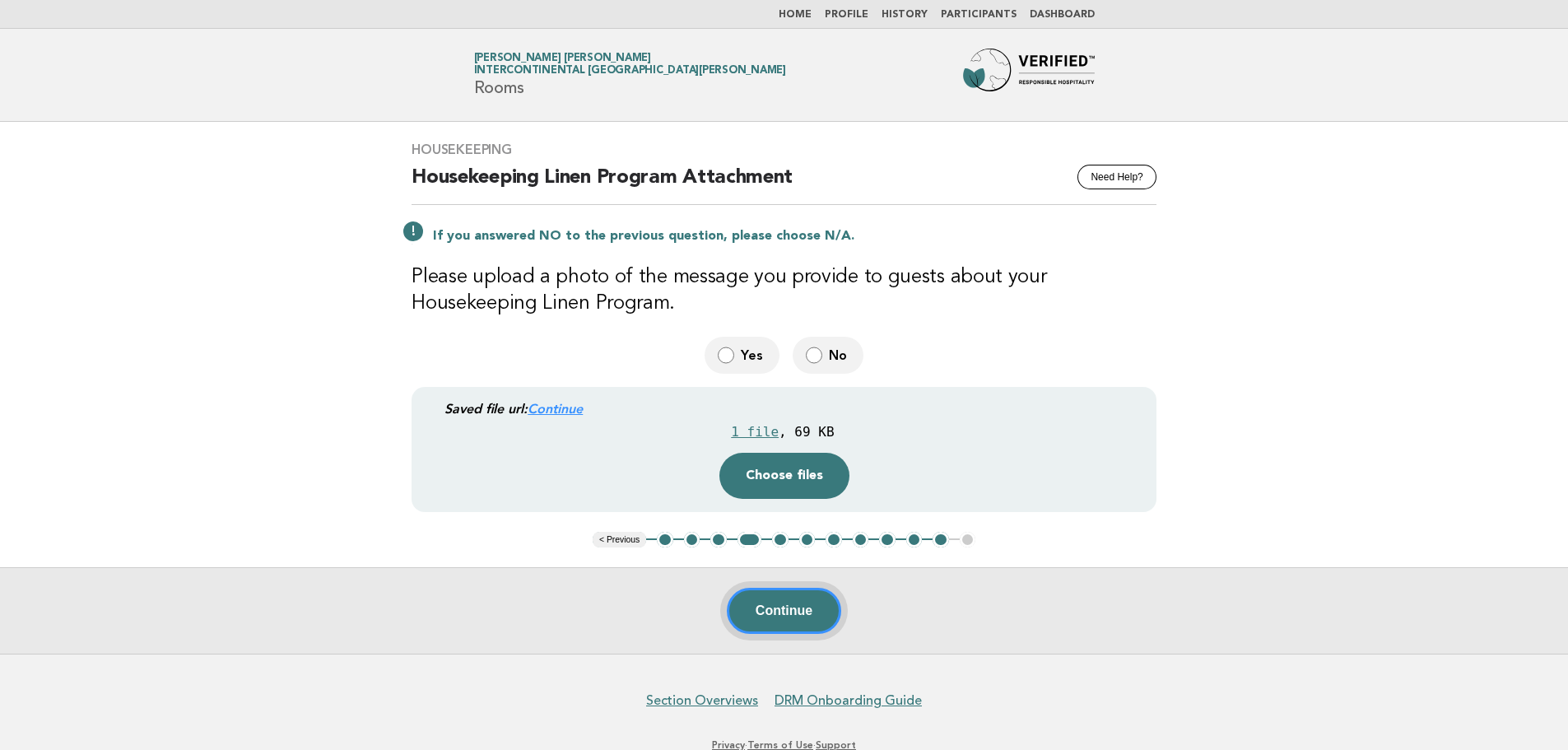
click at [784, 610] on button "Continue" at bounding box center [784, 610] width 114 height 46
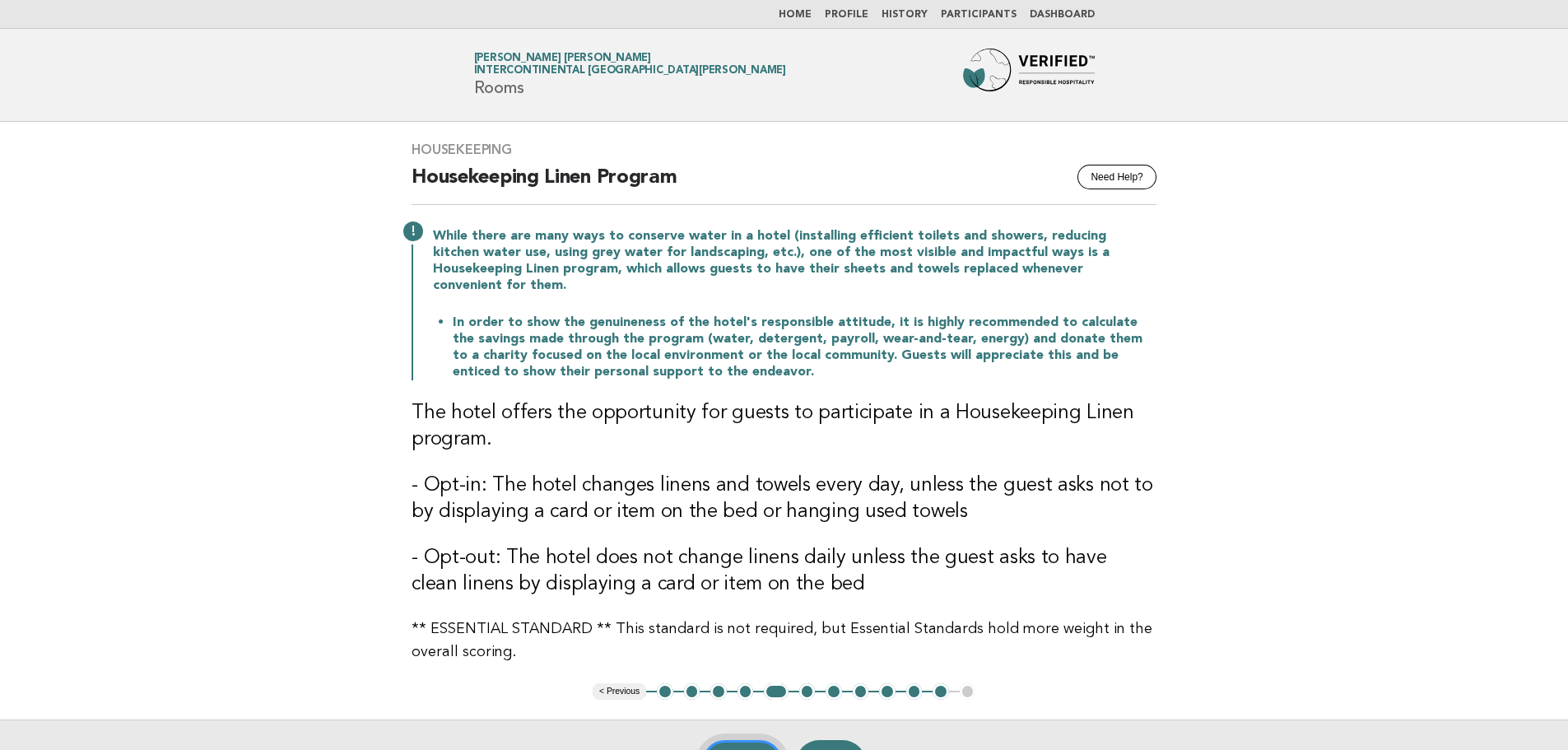
click at [746, 740] on button "Yes" at bounding box center [742, 763] width 81 height 46
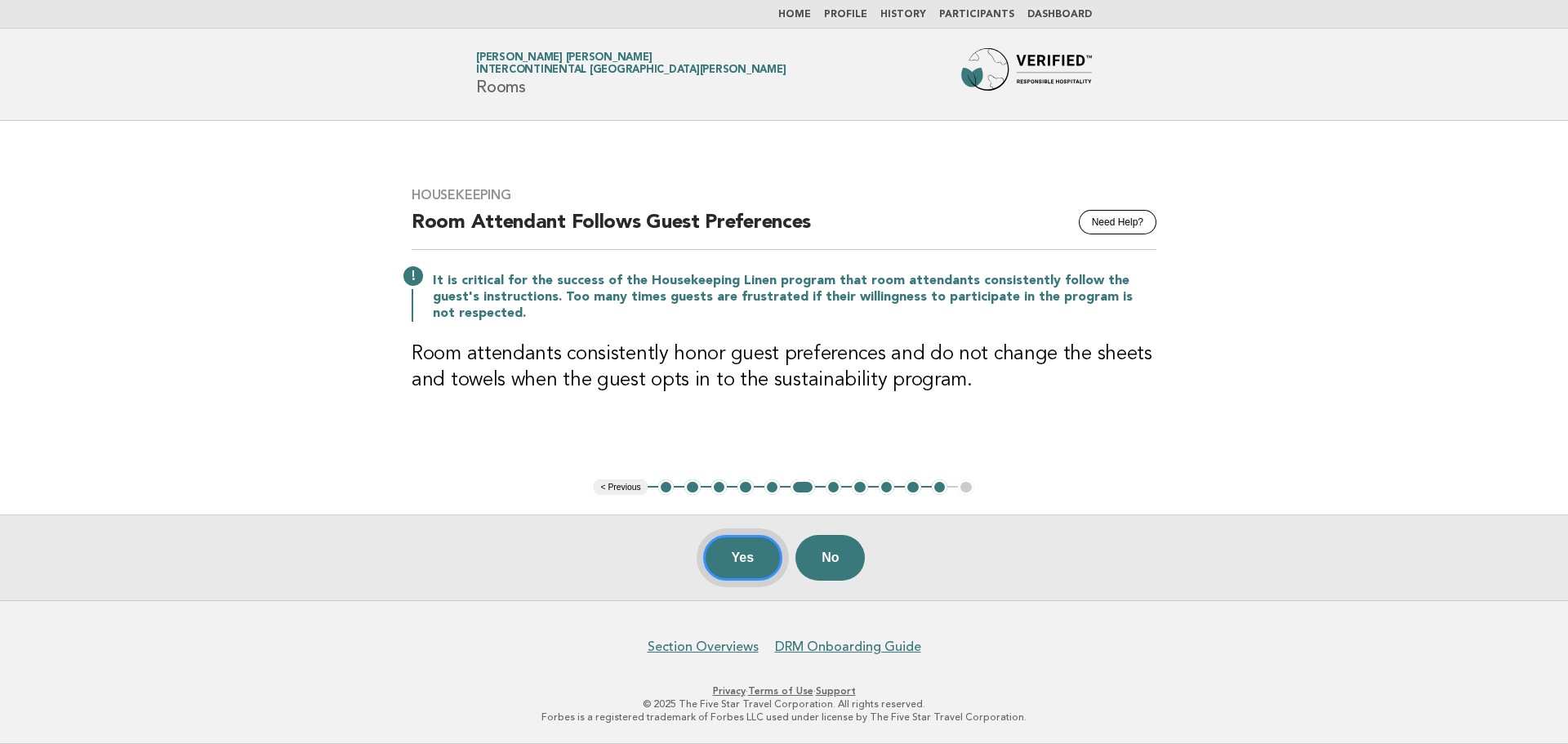
click at [718, 536] on button "Yes" at bounding box center [743, 557] width 80 height 46
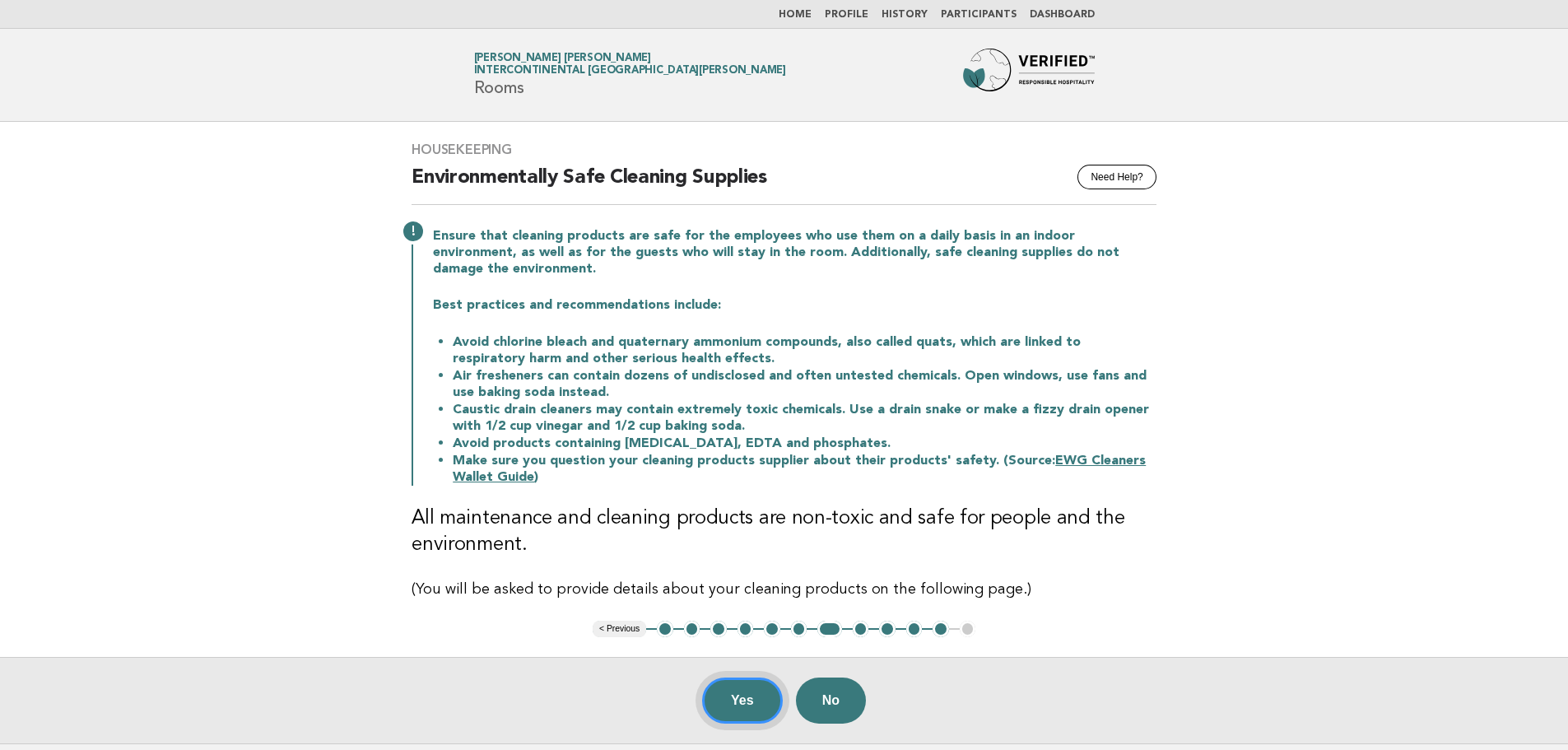
click at [737, 677] on button "Yes" at bounding box center [742, 700] width 81 height 46
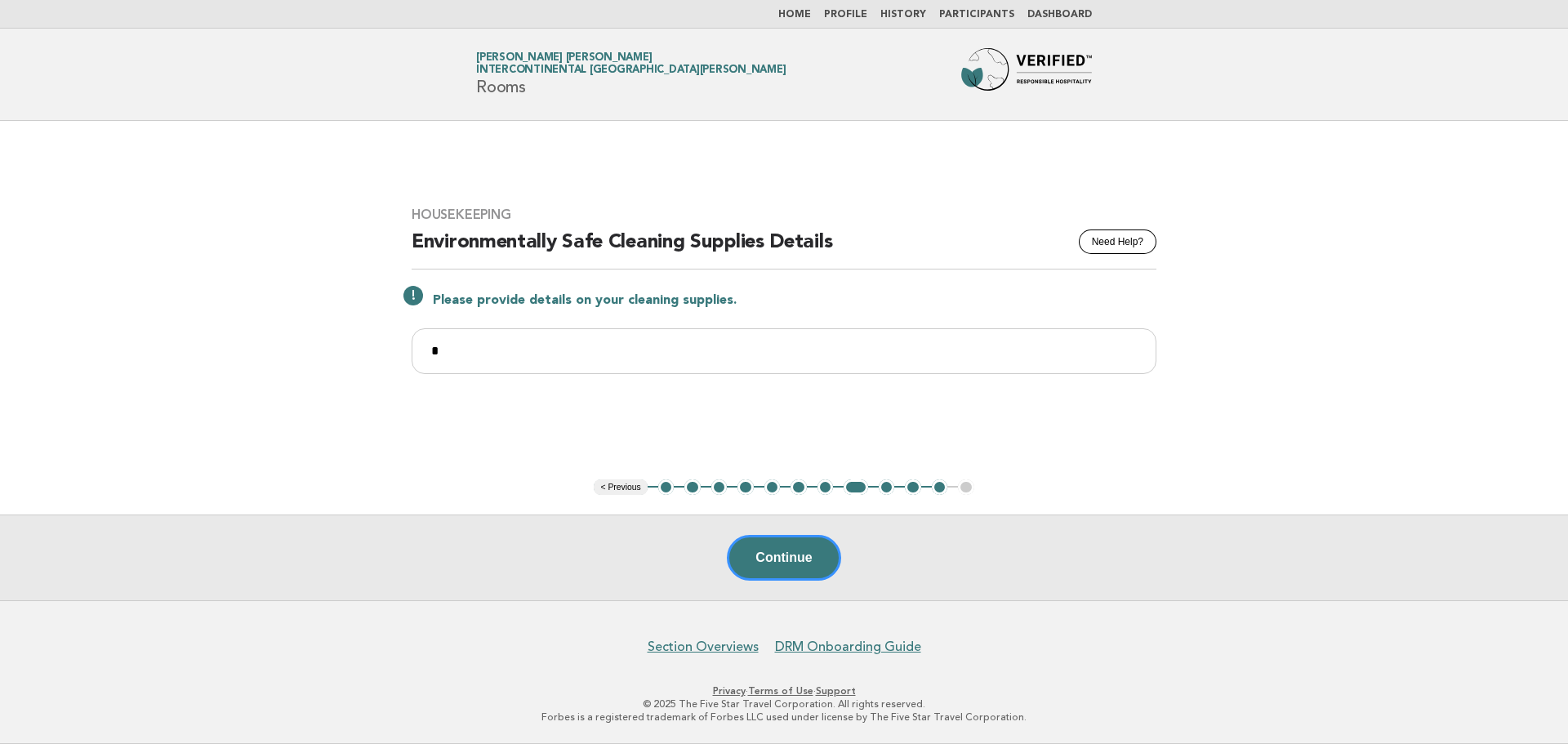
click at [887, 485] on button "9" at bounding box center [886, 488] width 17 height 17
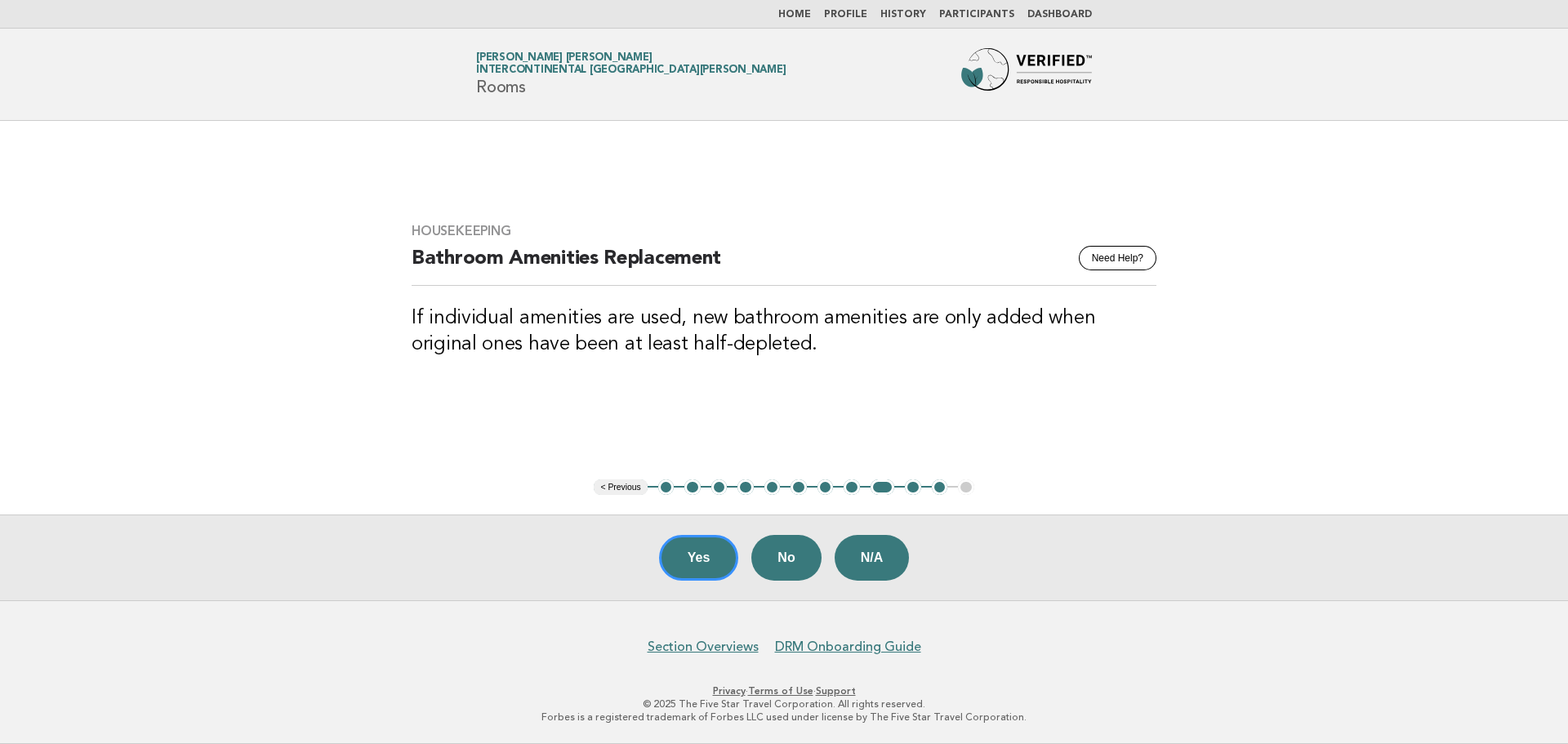
click at [906, 485] on button "10" at bounding box center [913, 488] width 17 height 17
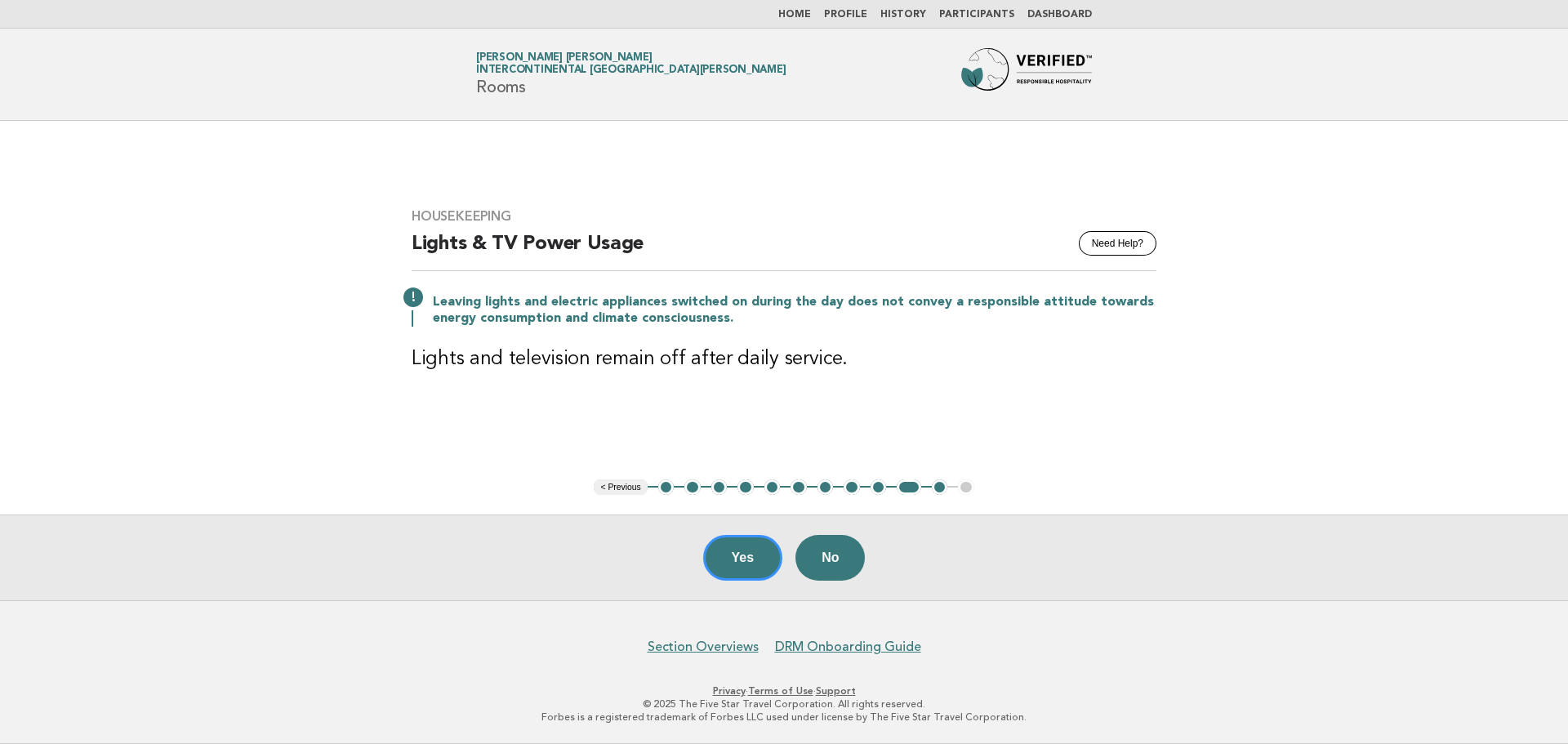
click at [940, 492] on button "11" at bounding box center [940, 488] width 17 height 17
click at [940, 488] on button "11" at bounding box center [940, 488] width 17 height 17
click at [811, 18] on link "Home" at bounding box center [794, 15] width 32 height 10
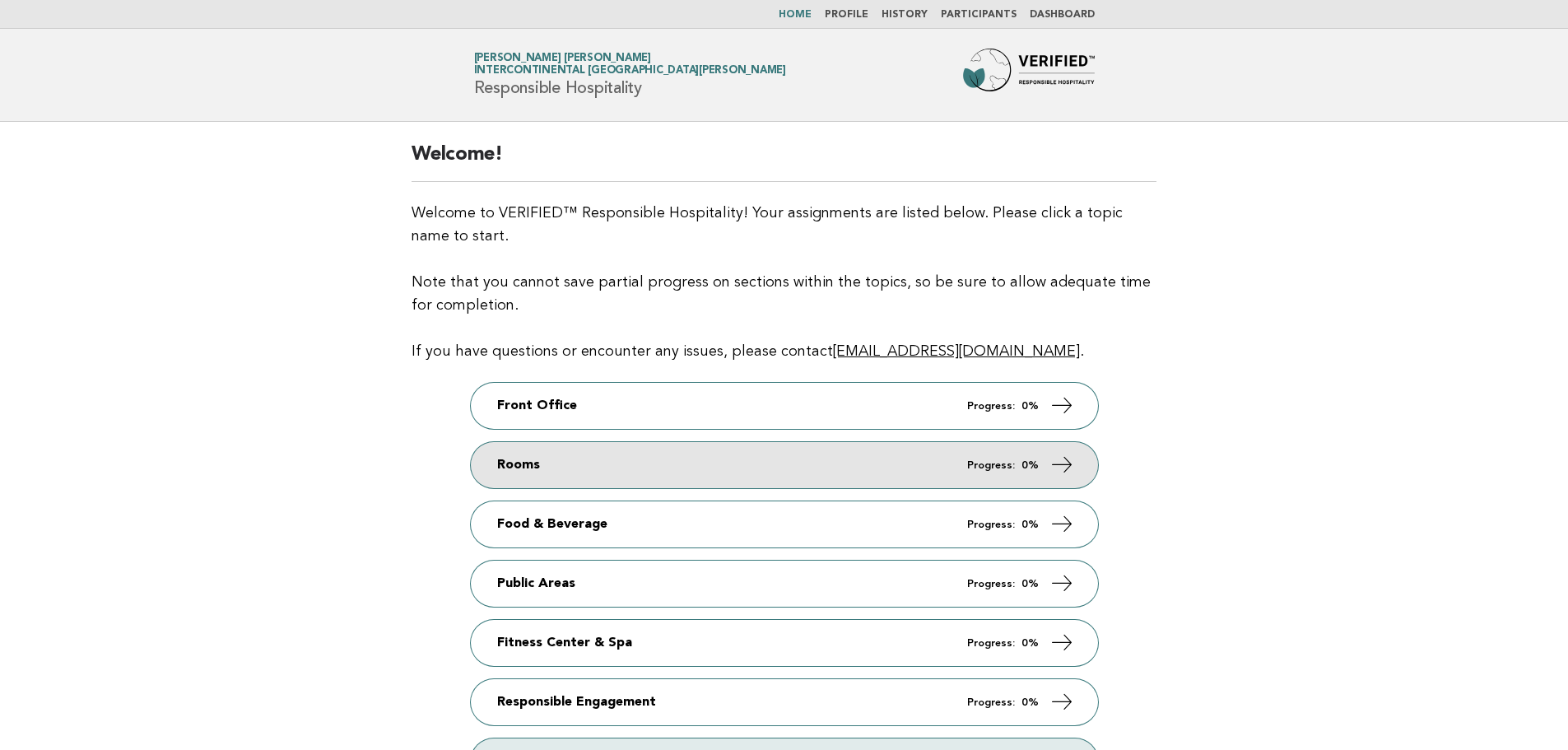
click at [608, 467] on link "Rooms Progress: 0%" at bounding box center [784, 465] width 628 height 46
click at [1054, 453] on icon at bounding box center [1061, 465] width 24 height 24
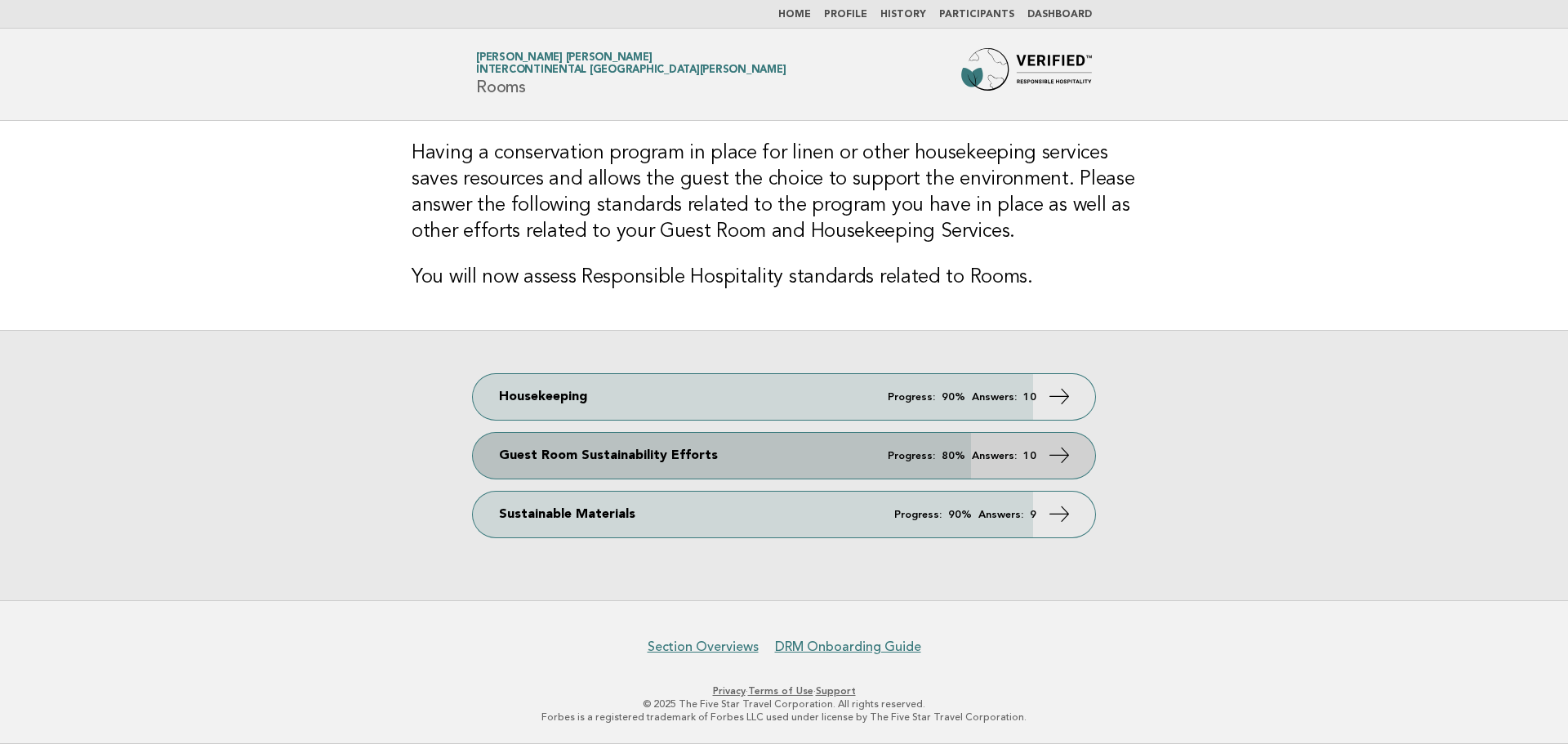
click at [1073, 450] on link "Guest Room Sustainability Efforts Progress: 80% Answers: 10" at bounding box center [784, 455] width 623 height 46
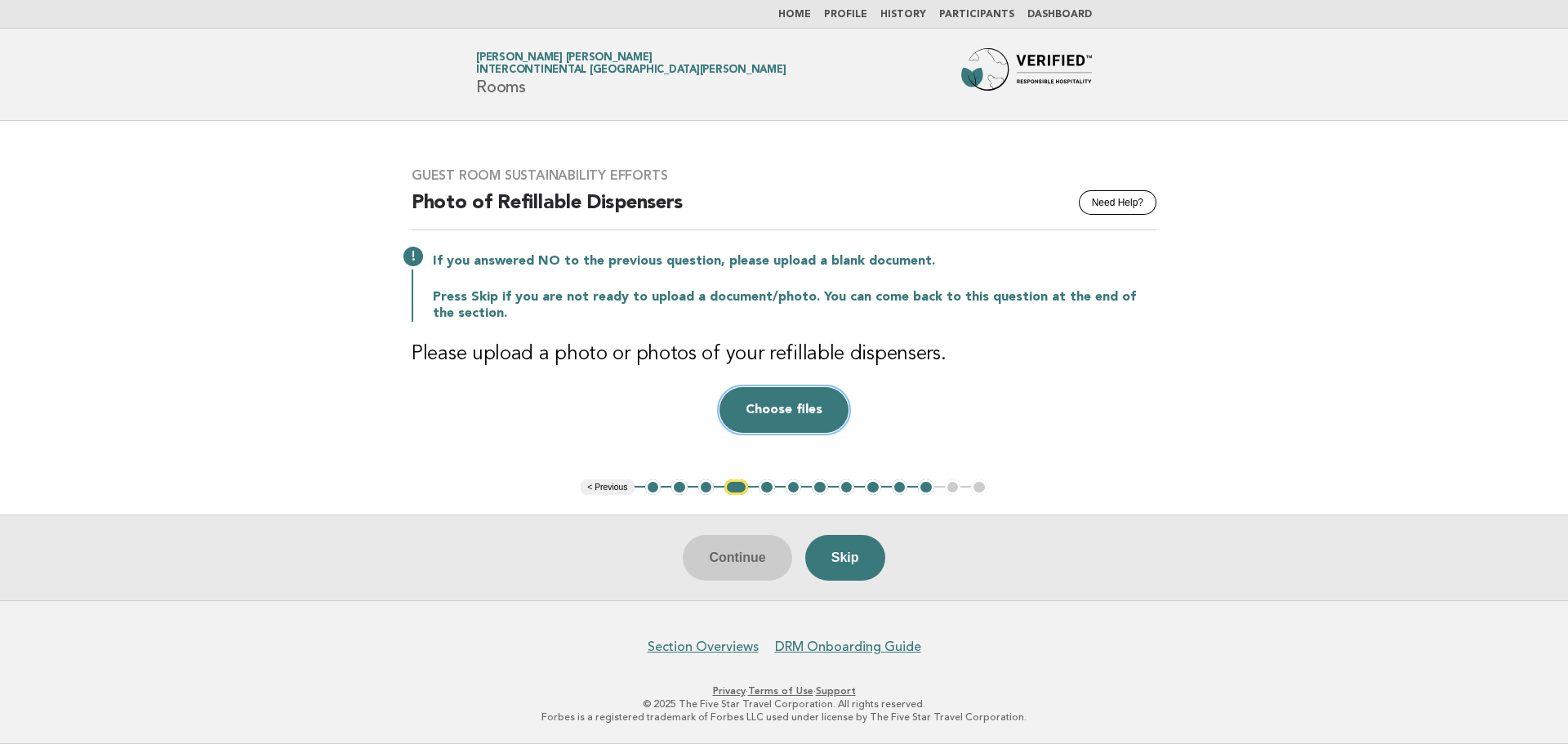
click at [825, 408] on button "Choose files" at bounding box center [784, 409] width 129 height 46
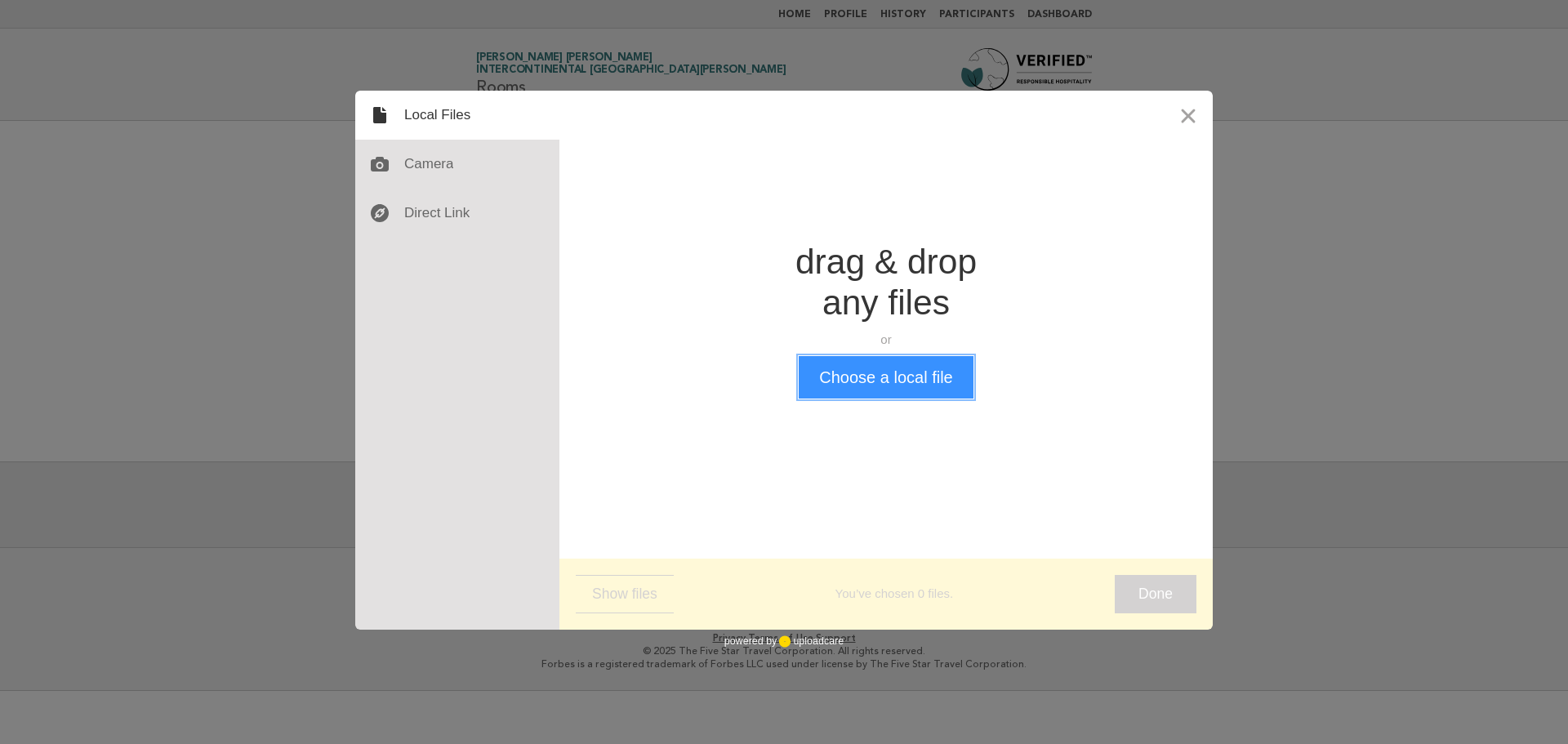
click at [834, 361] on button "Choose a local file" at bounding box center [886, 377] width 174 height 42
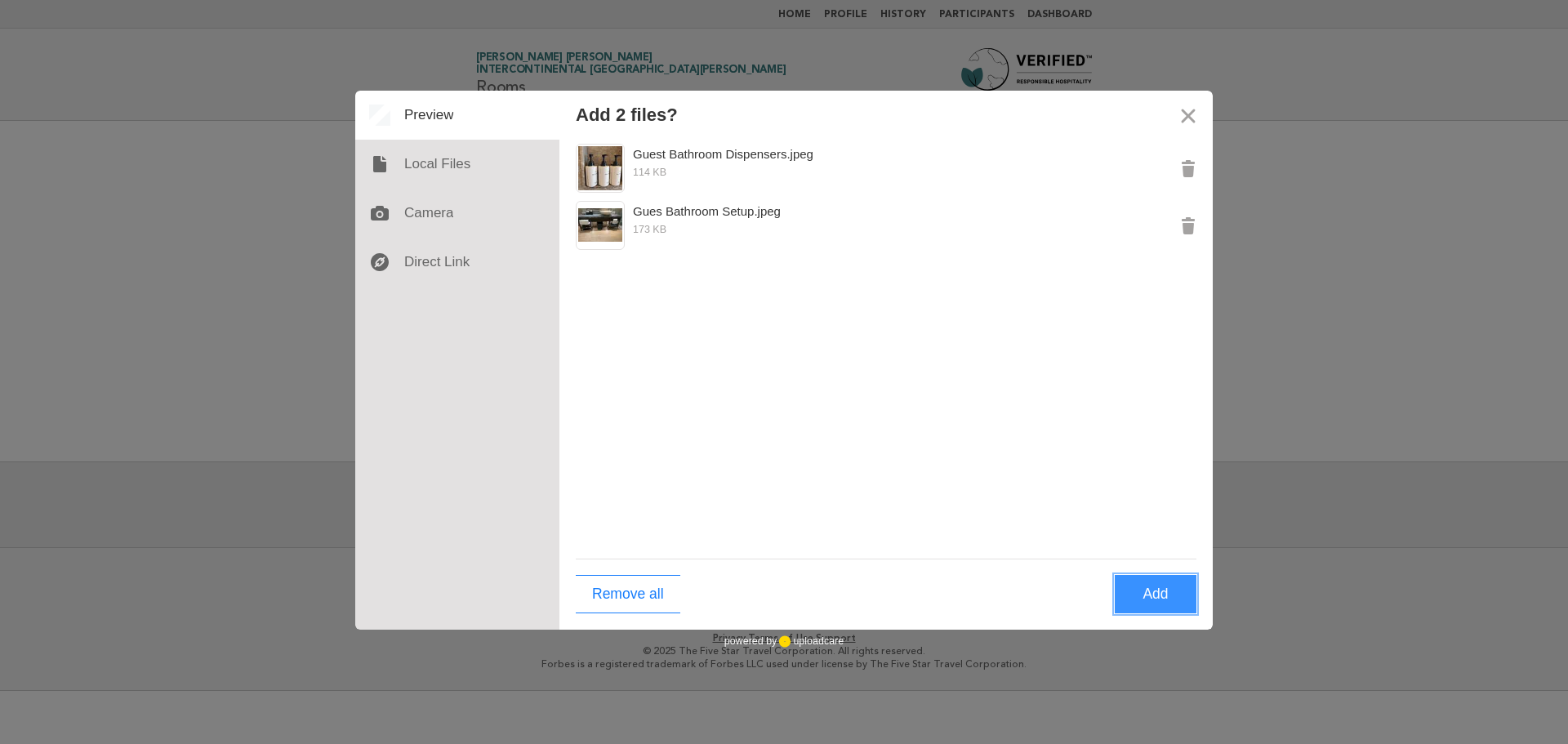
click at [1183, 603] on button "Add" at bounding box center [1155, 593] width 81 height 38
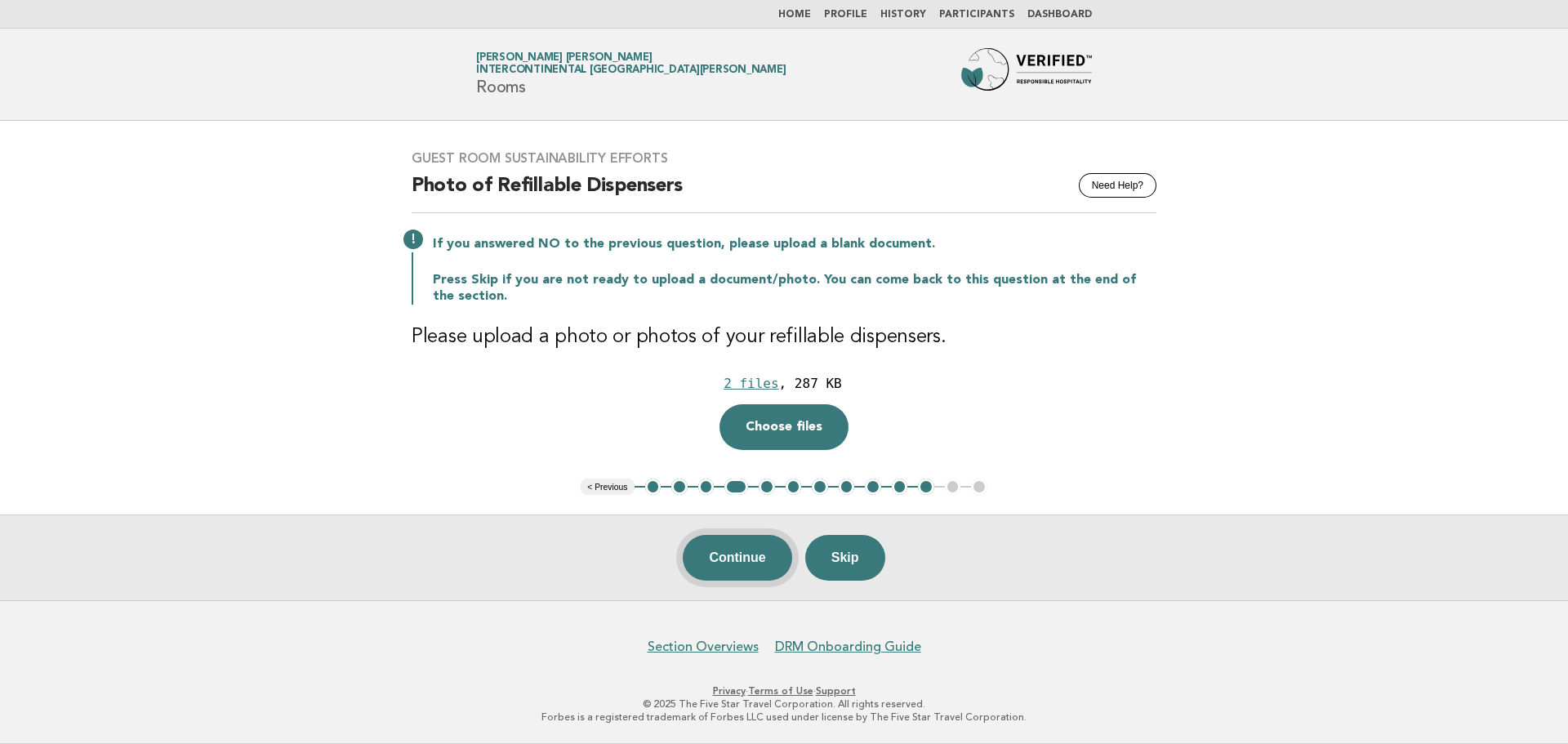
click at [765, 553] on button "Continue" at bounding box center [736, 557] width 109 height 46
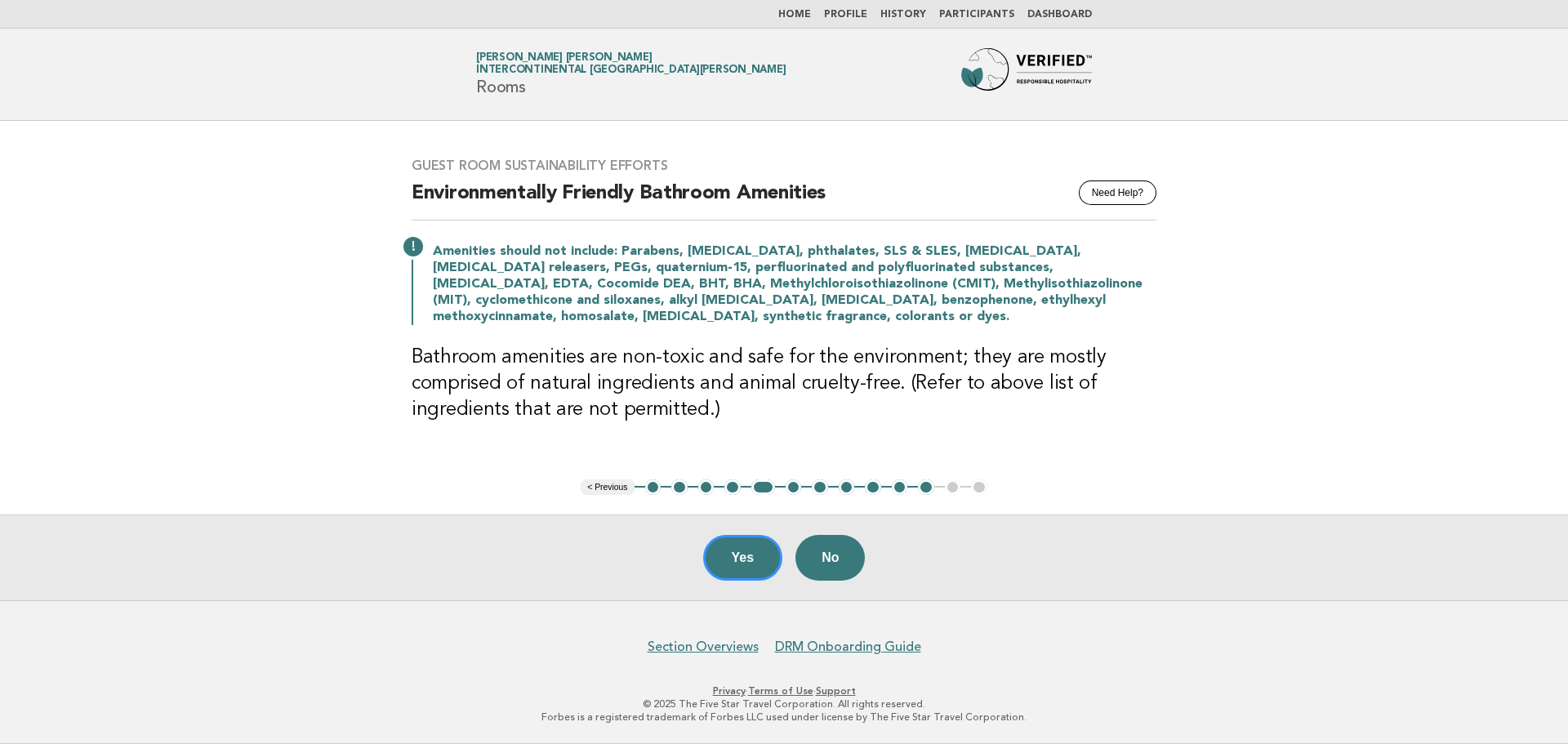
click at [926, 482] on button "11" at bounding box center [926, 488] width 17 height 17
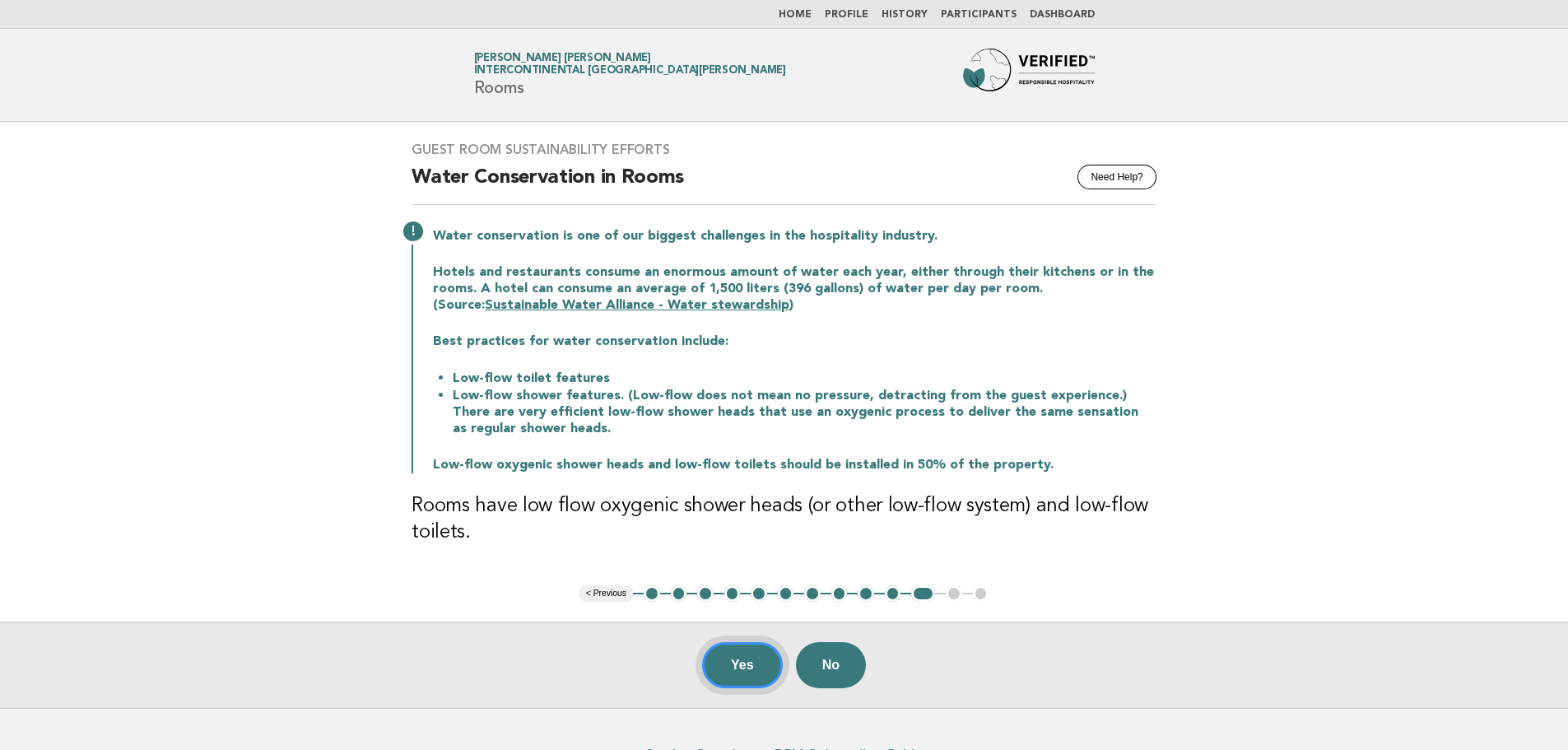
click at [768, 667] on button "Yes" at bounding box center [742, 665] width 81 height 46
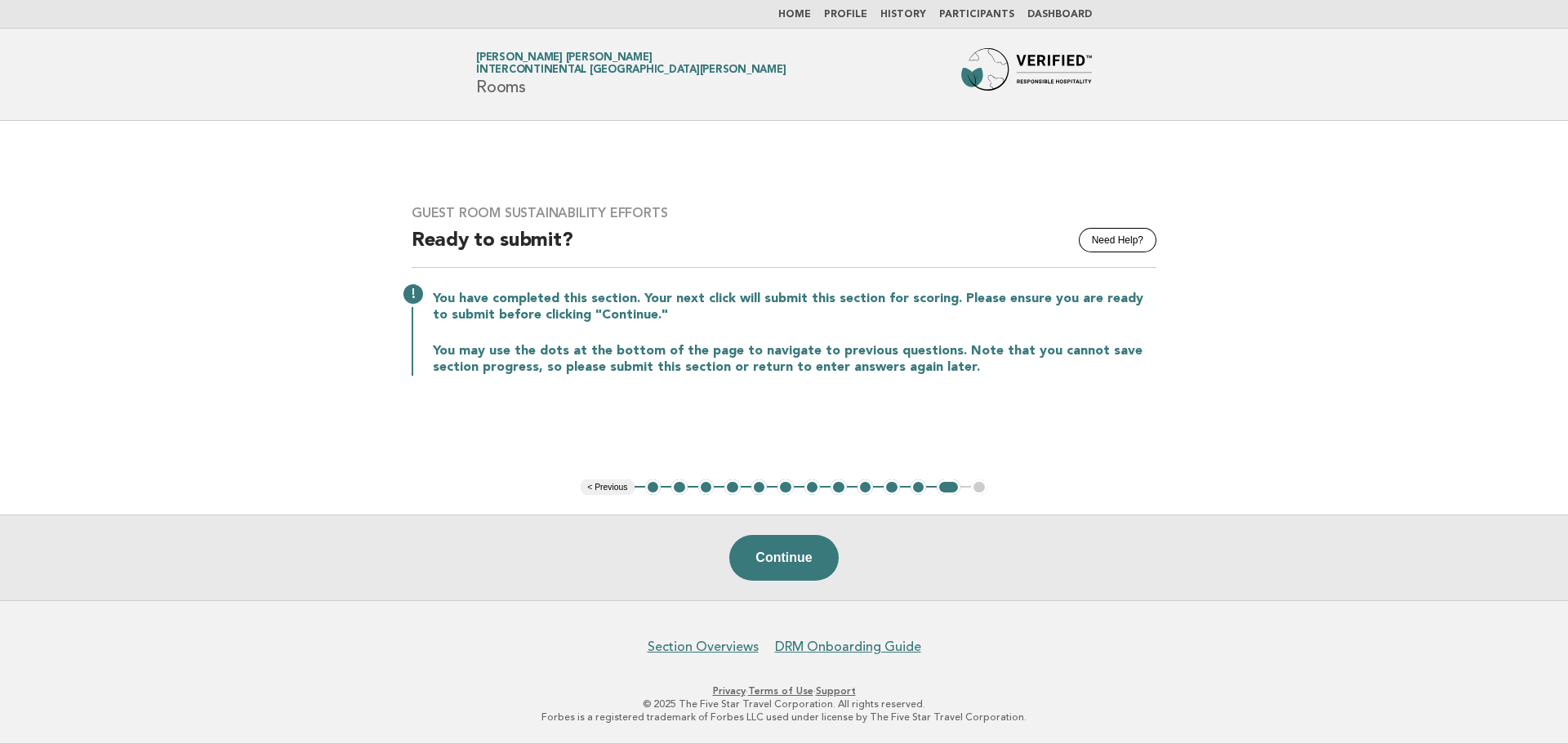
click at [811, 8] on li "Home" at bounding box center [794, 14] width 32 height 13
click at [811, 12] on link "Home" at bounding box center [794, 15] width 32 height 10
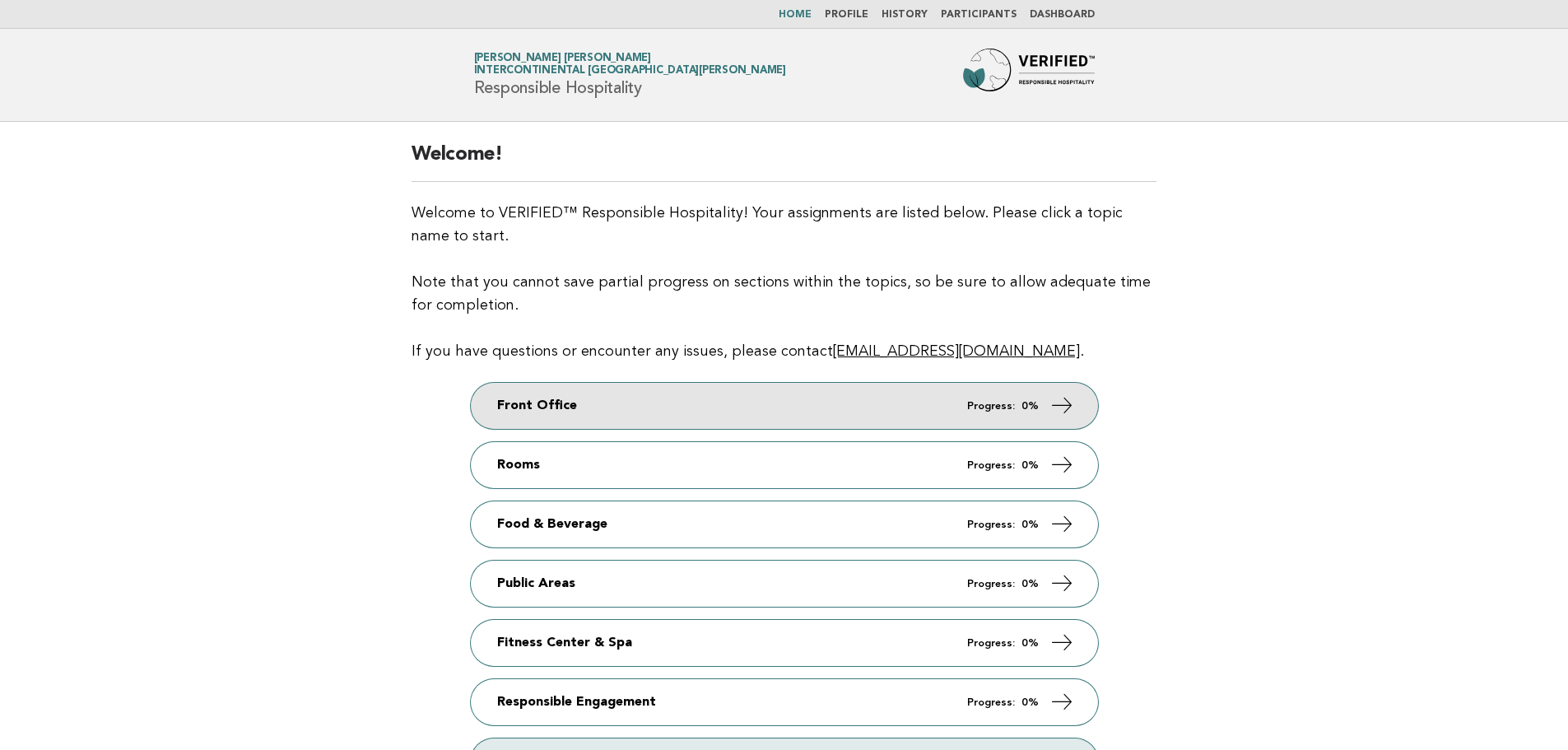
click at [1065, 399] on icon at bounding box center [1061, 406] width 24 height 24
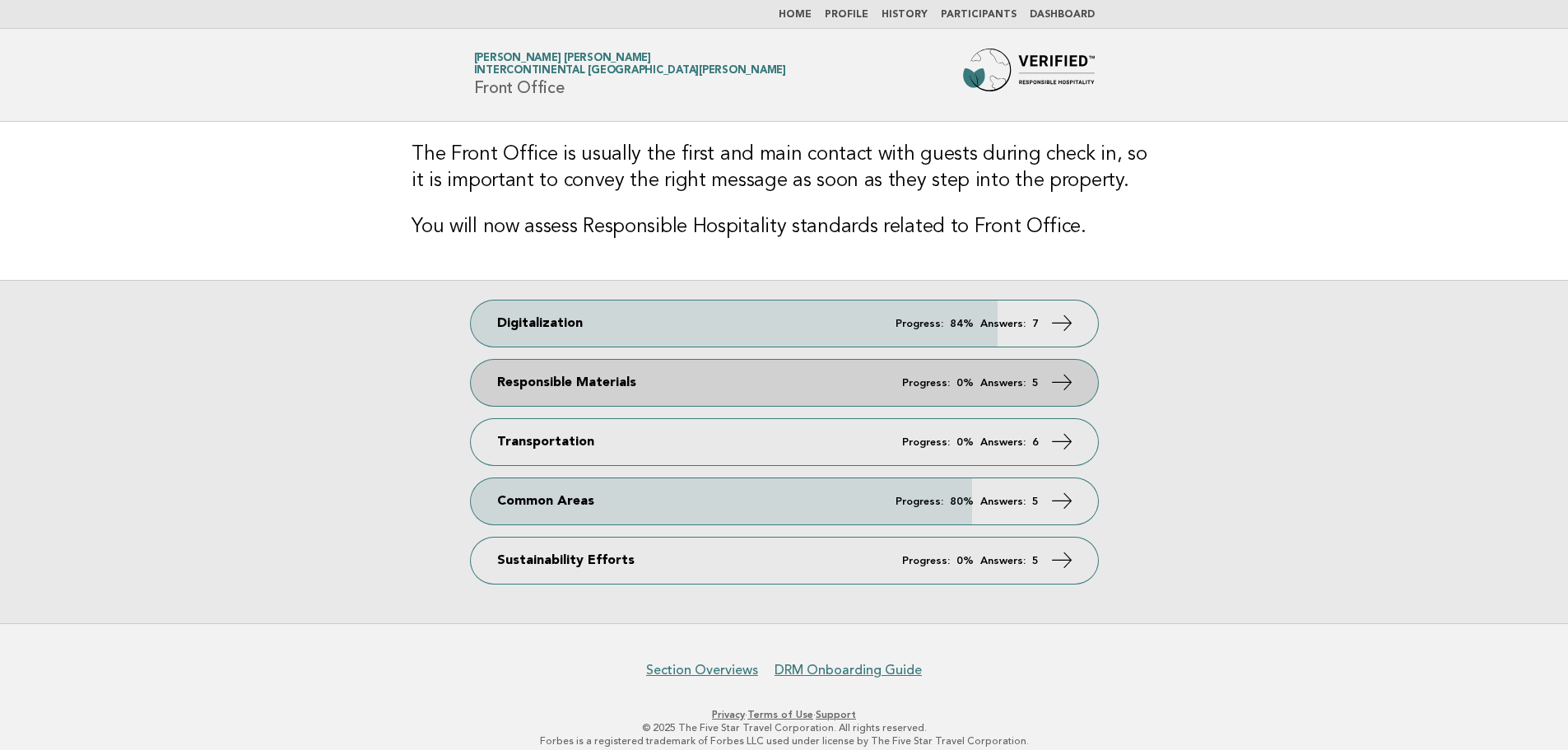
click at [1004, 388] on em "Answers:" at bounding box center [1003, 383] width 45 height 11
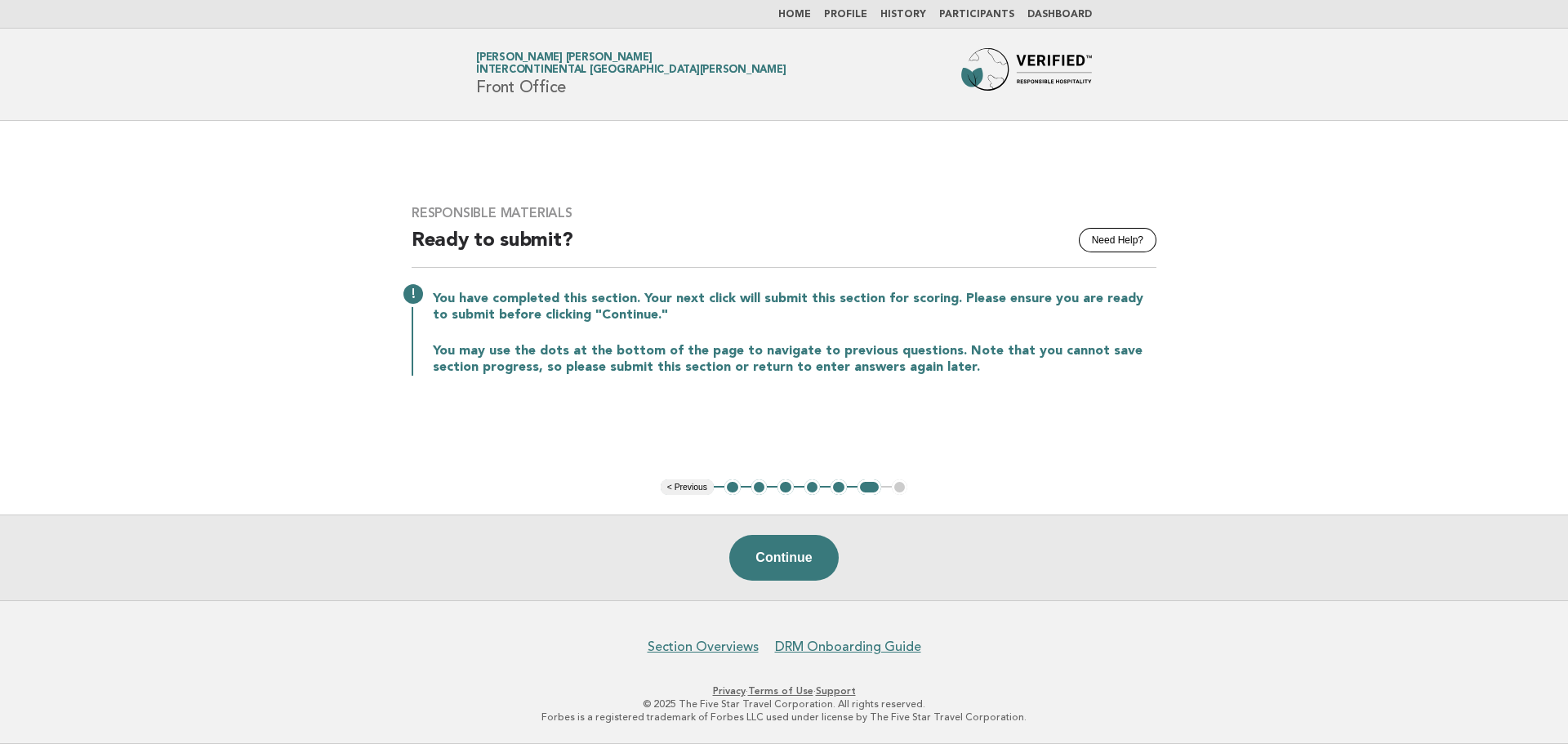
click at [729, 488] on button "1" at bounding box center [733, 488] width 17 height 17
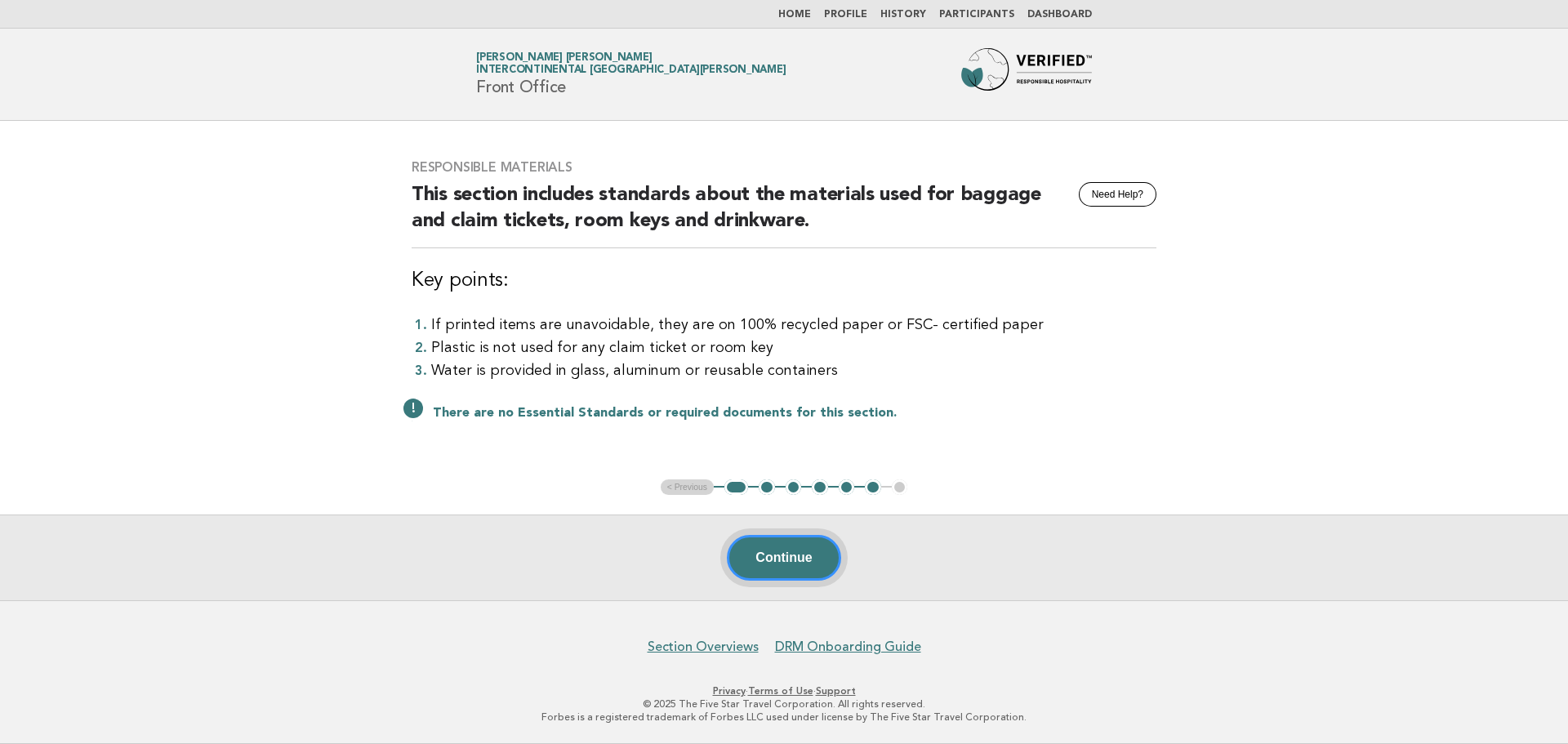
click at [757, 557] on button "Continue" at bounding box center [784, 557] width 114 height 46
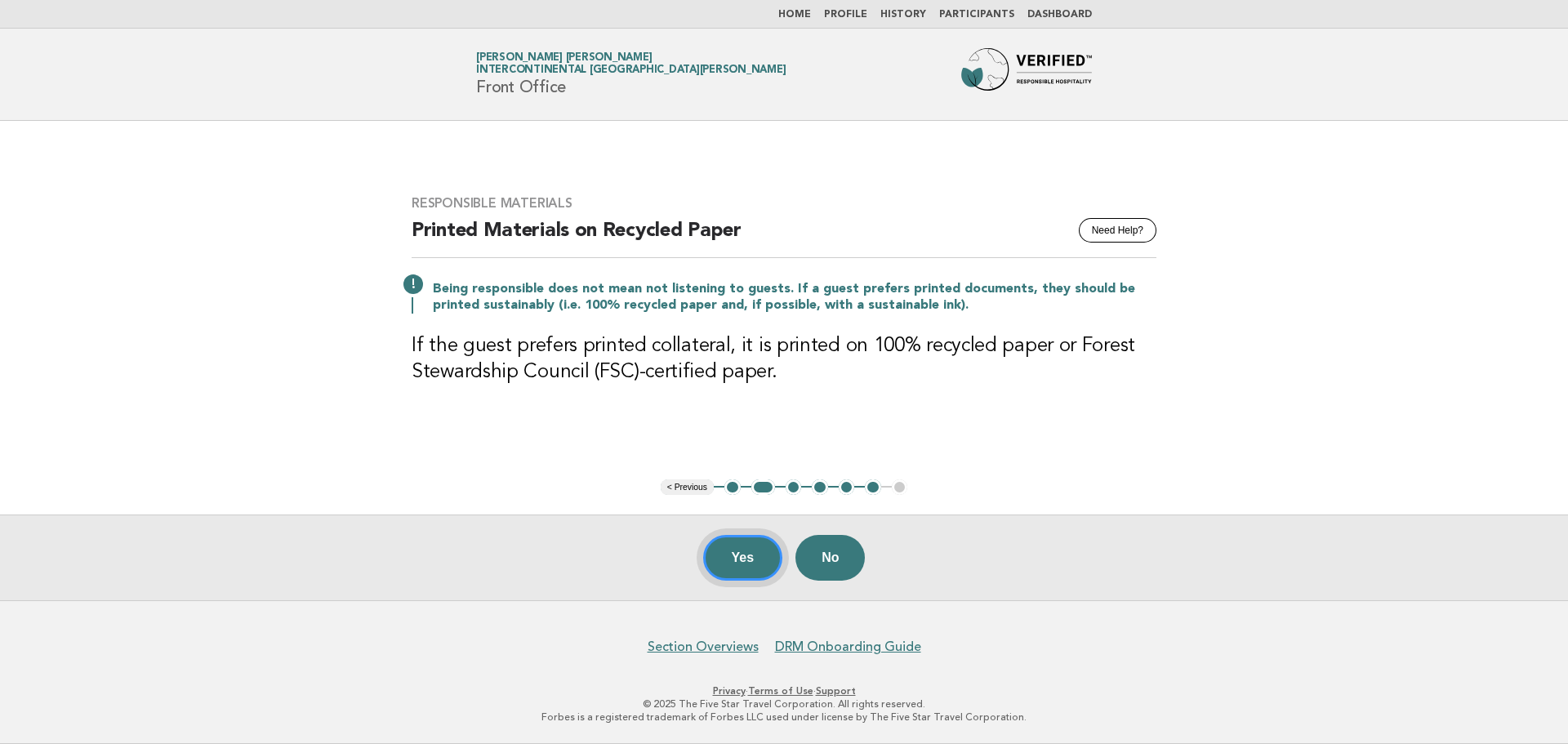
click at [767, 558] on button "Yes" at bounding box center [743, 557] width 80 height 46
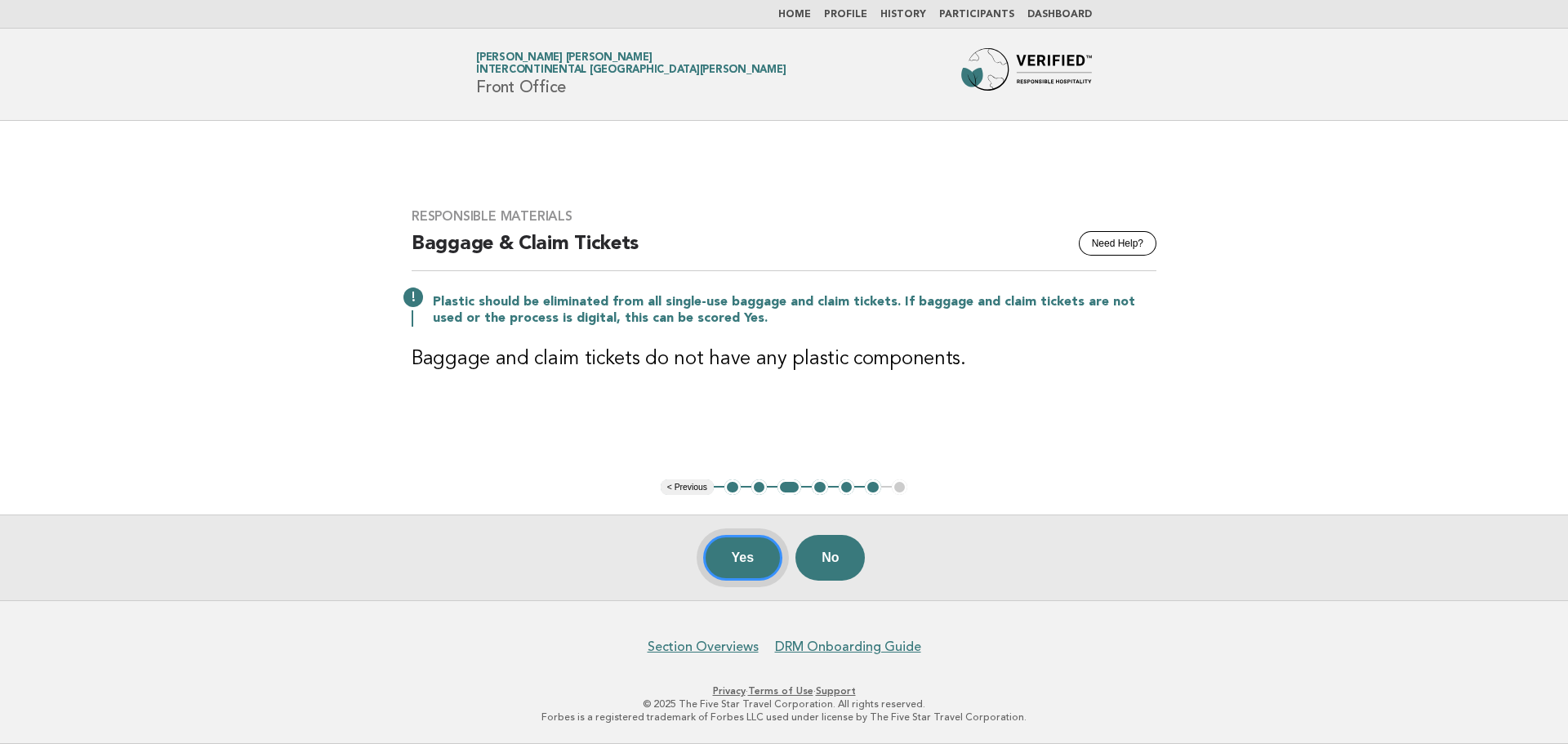
click at [767, 558] on button "Yes" at bounding box center [743, 557] width 80 height 46
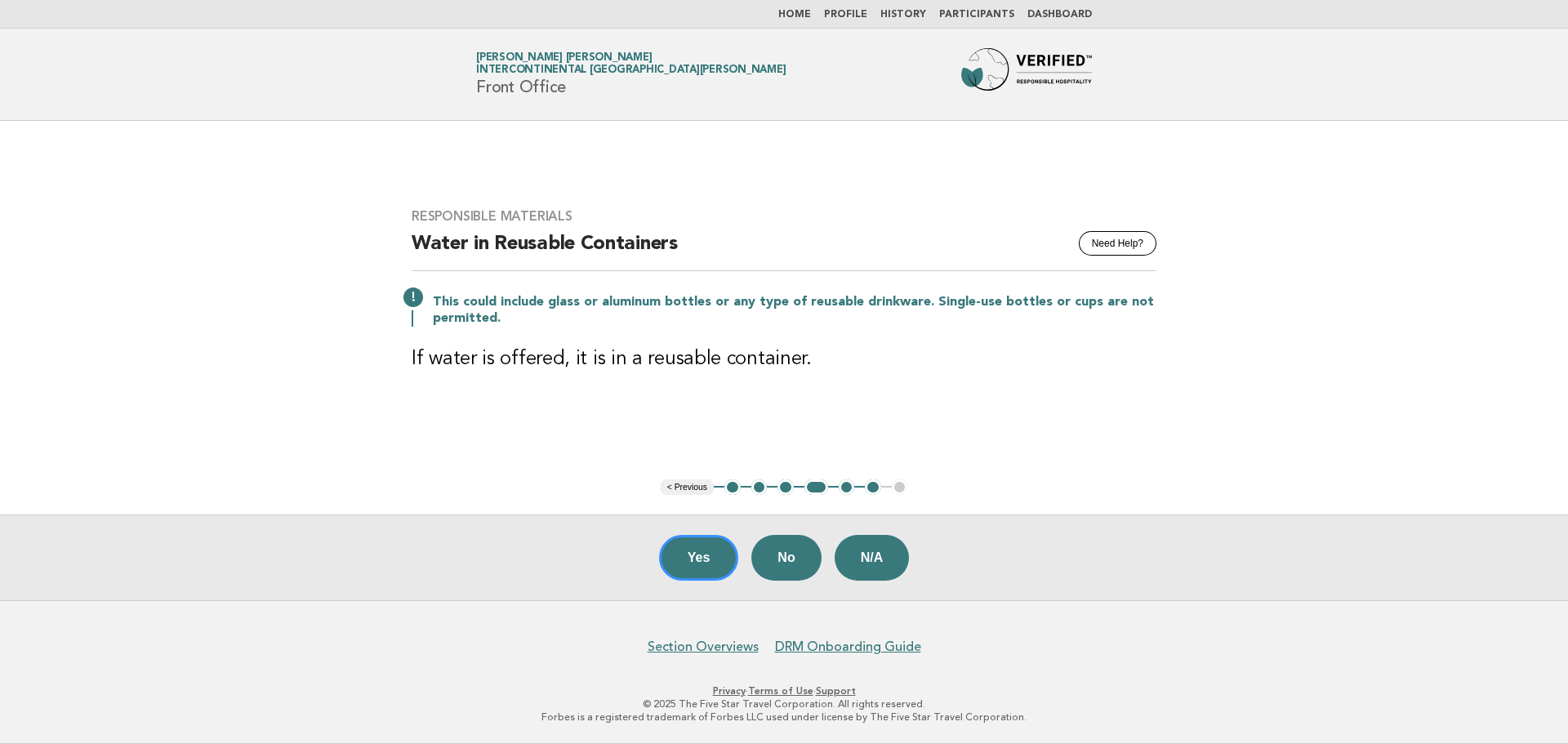
click at [787, 489] on button "3" at bounding box center [785, 488] width 17 height 17
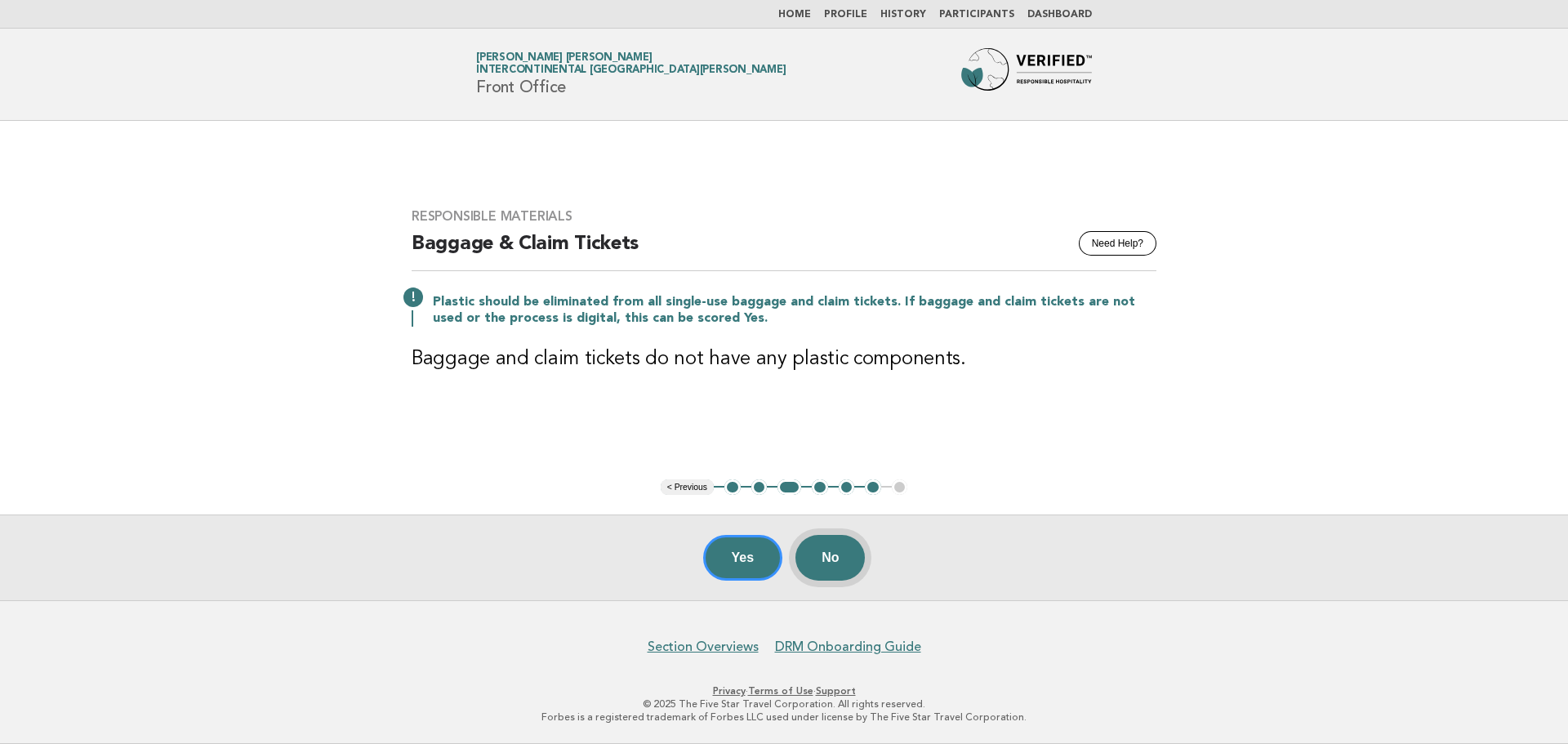
click at [812, 558] on button "No" at bounding box center [830, 557] width 70 height 46
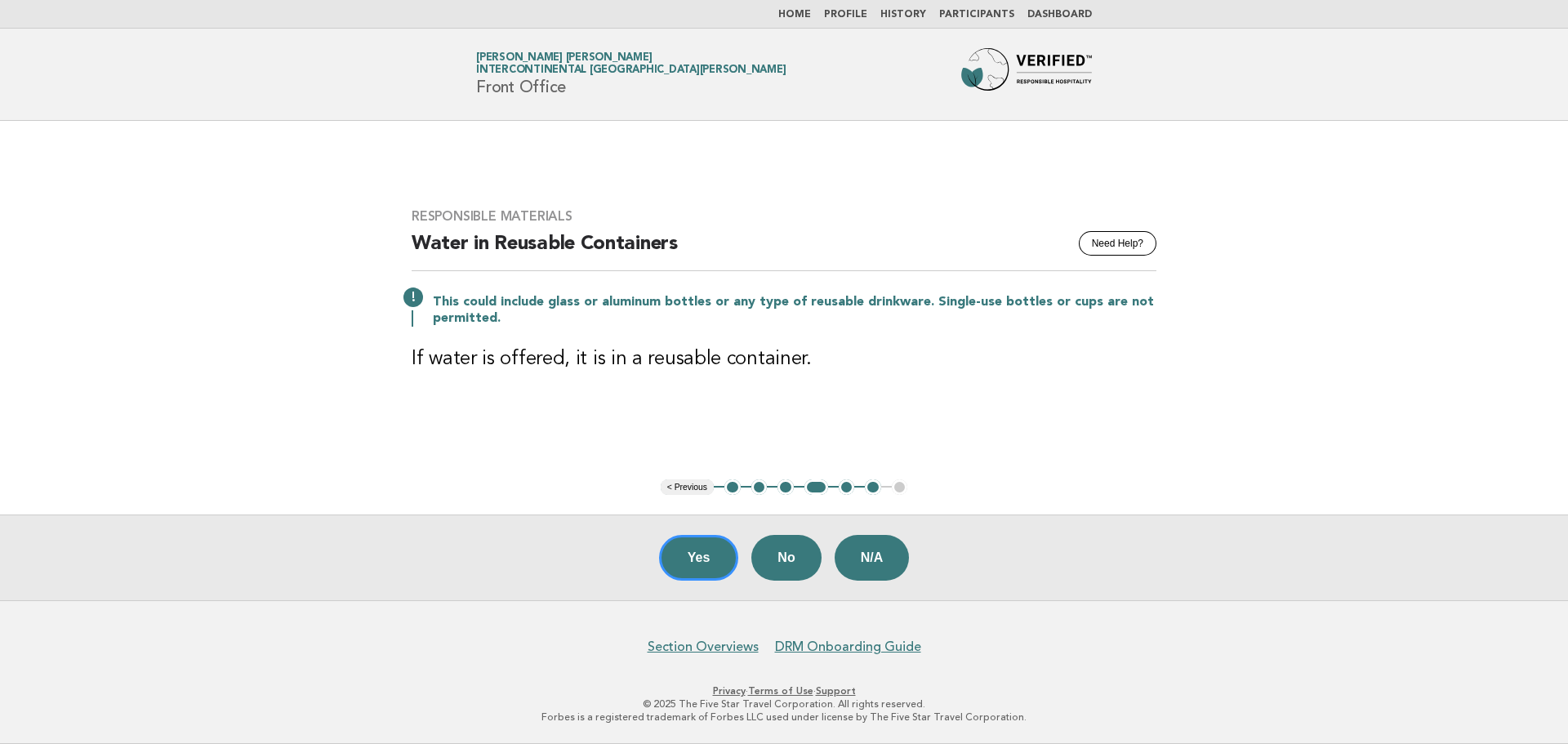
click at [812, 558] on button "No" at bounding box center [785, 557] width 70 height 46
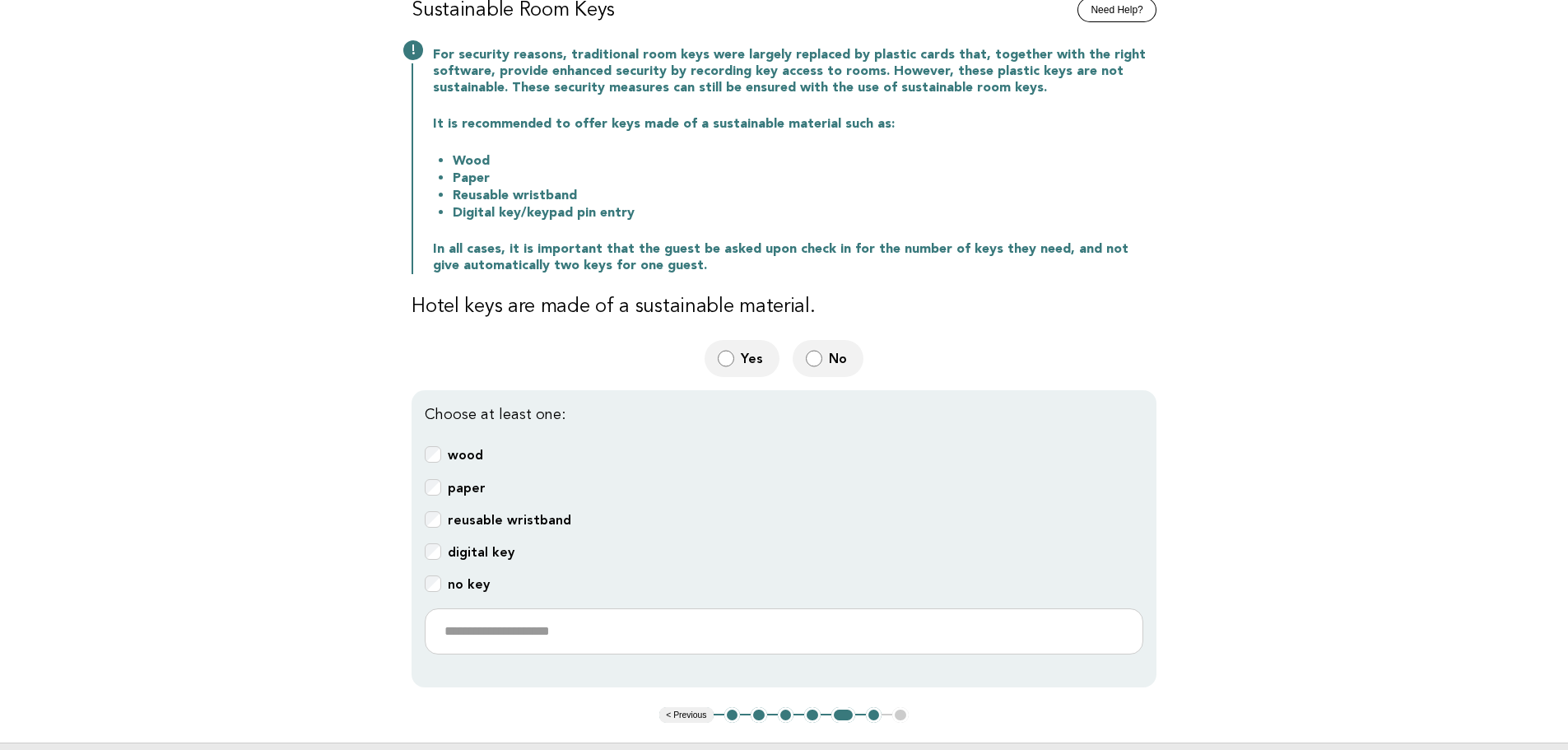
scroll to position [165, 0]
click at [739, 362] on label "Yes" at bounding box center [742, 361] width 75 height 38
click at [469, 552] on b "digital key" at bounding box center [482, 555] width 67 height 16
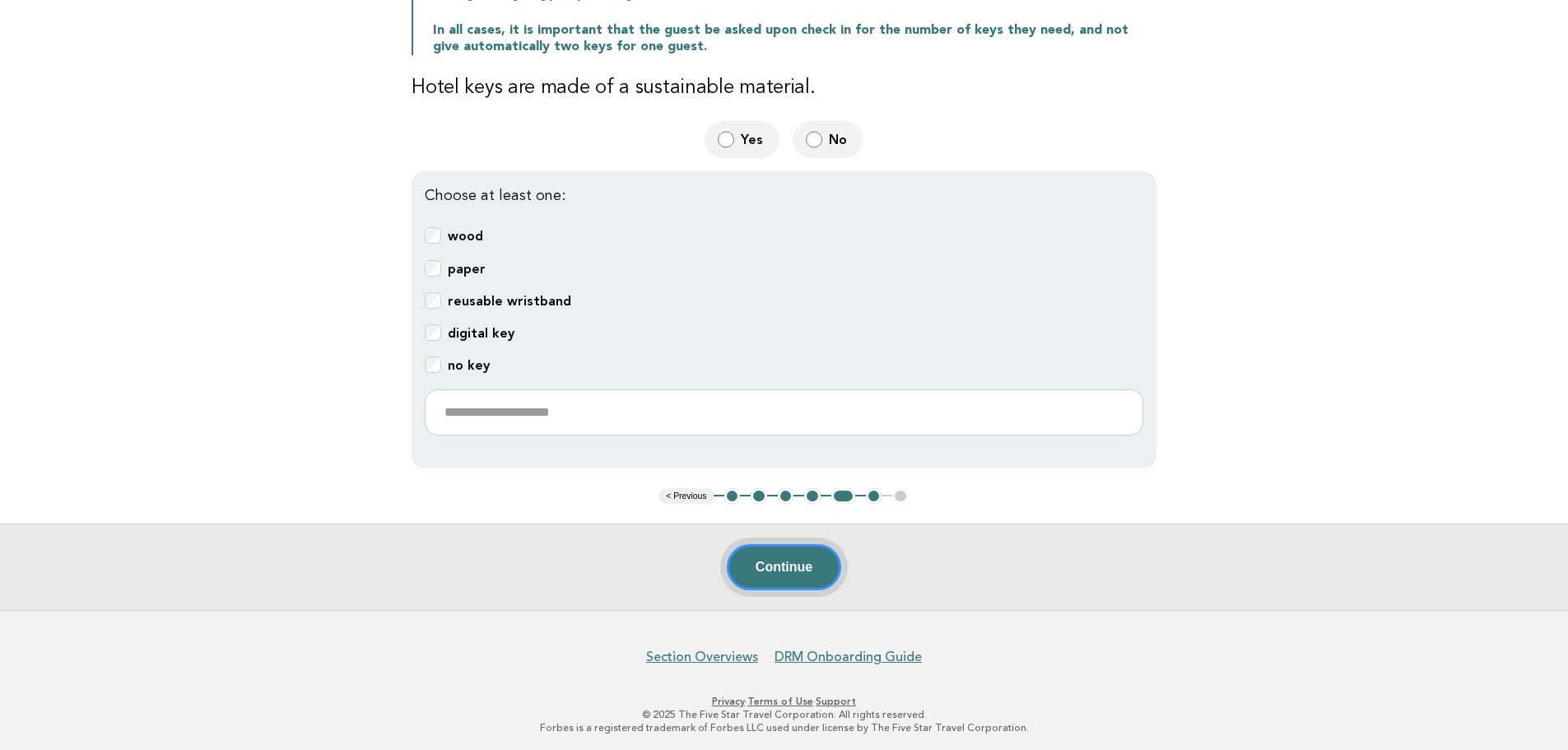
click at [806, 569] on button "Continue" at bounding box center [784, 566] width 114 height 46
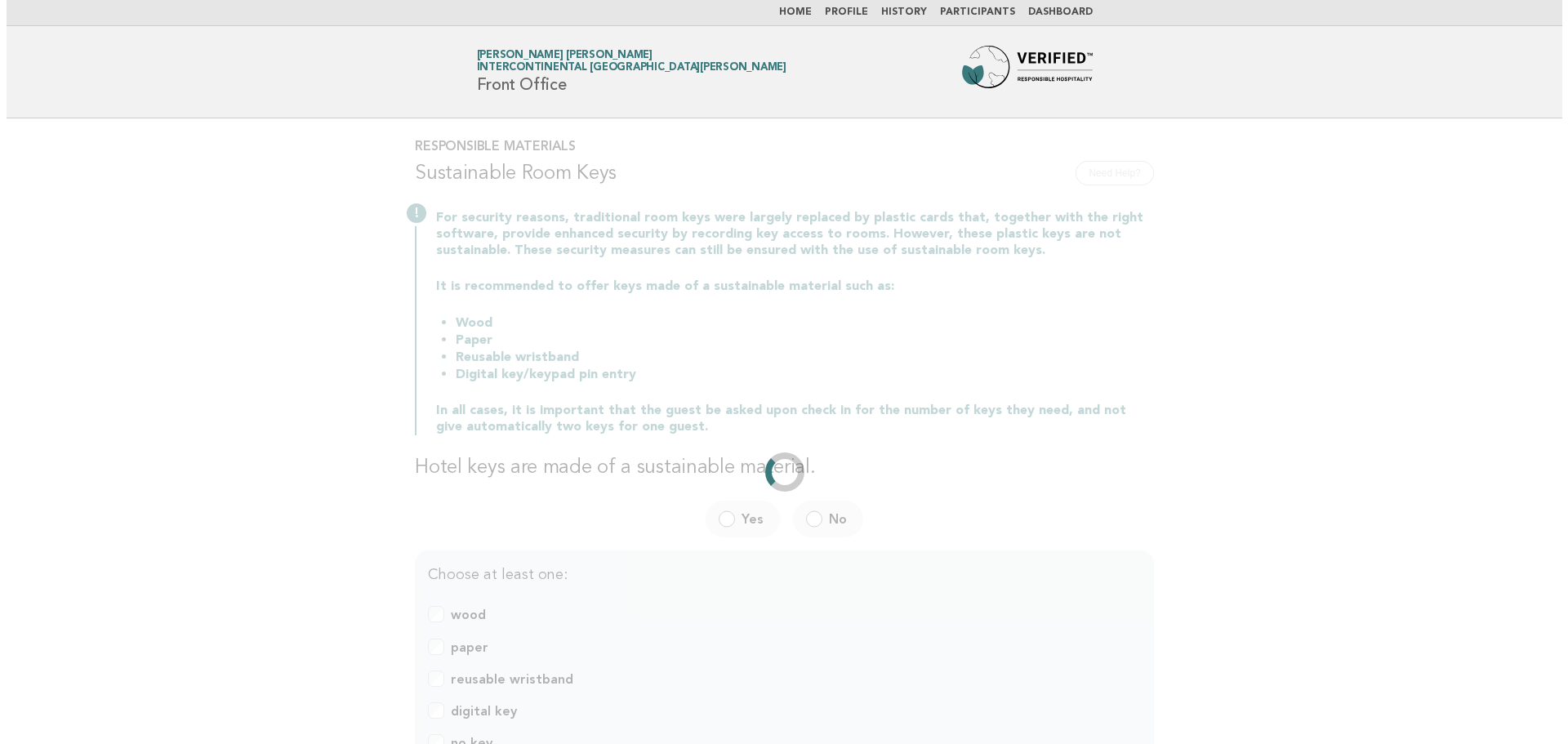
scroll to position [0, 0]
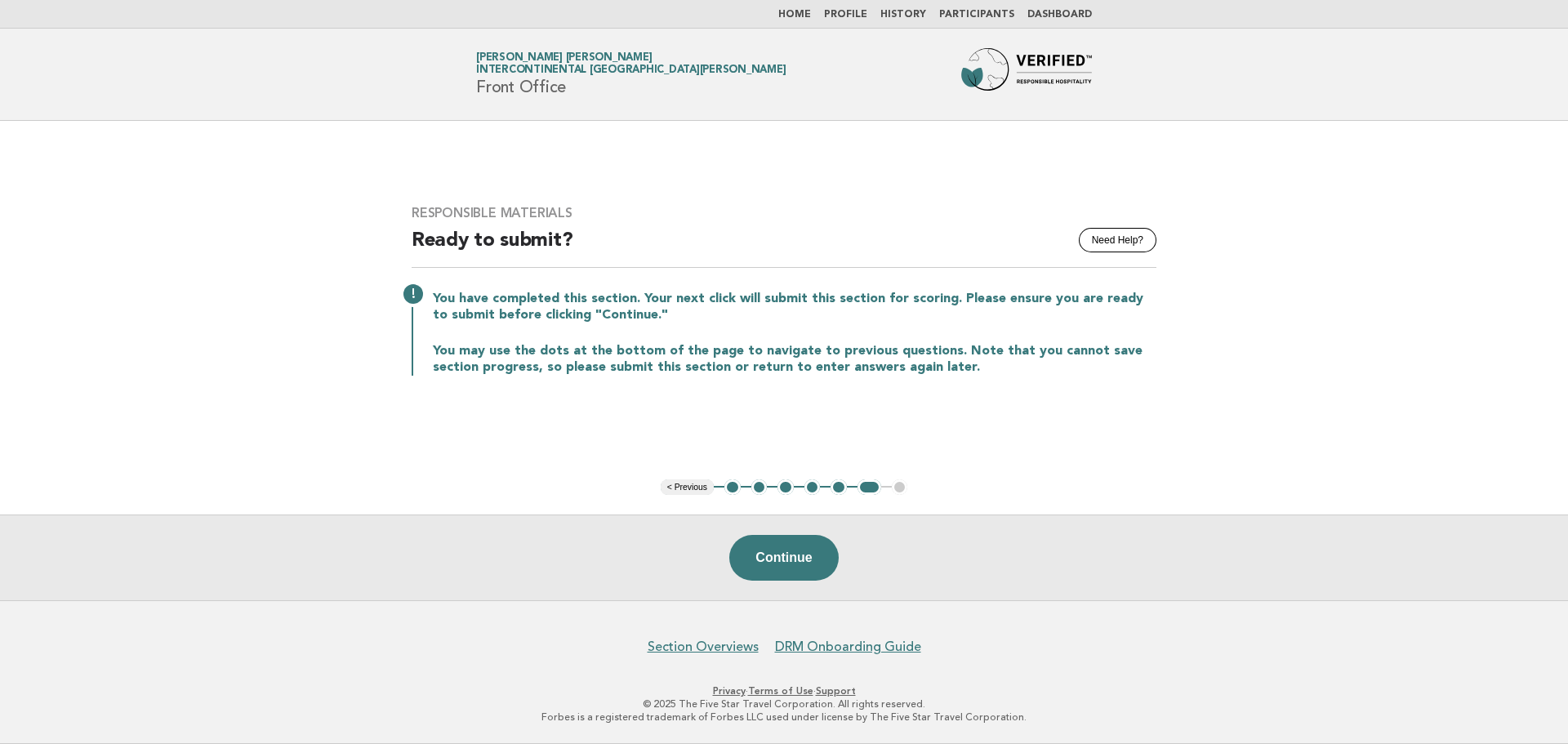
click at [802, 11] on link "Home" at bounding box center [794, 15] width 32 height 10
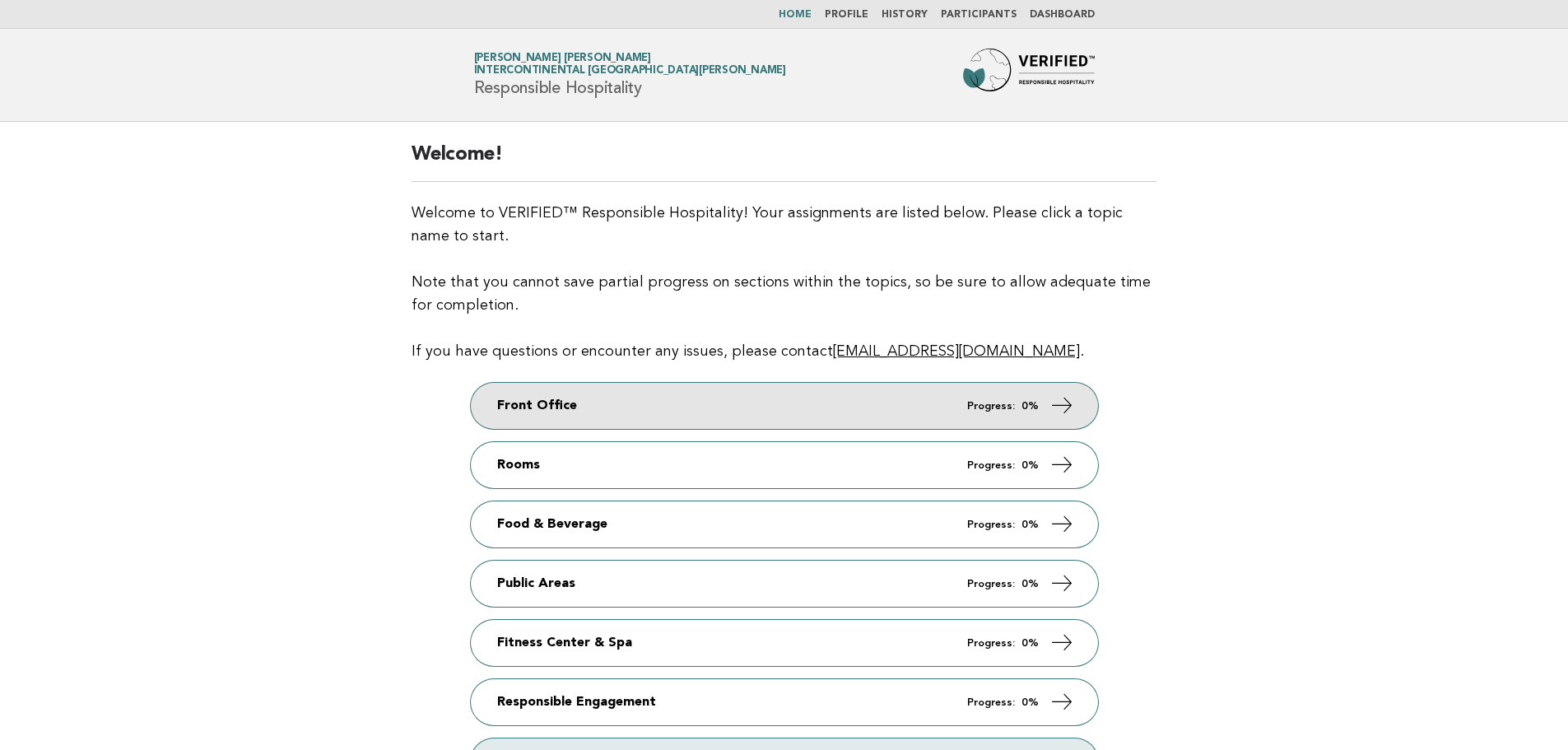
click at [1003, 403] on em "Progress:" at bounding box center [991, 406] width 47 height 11
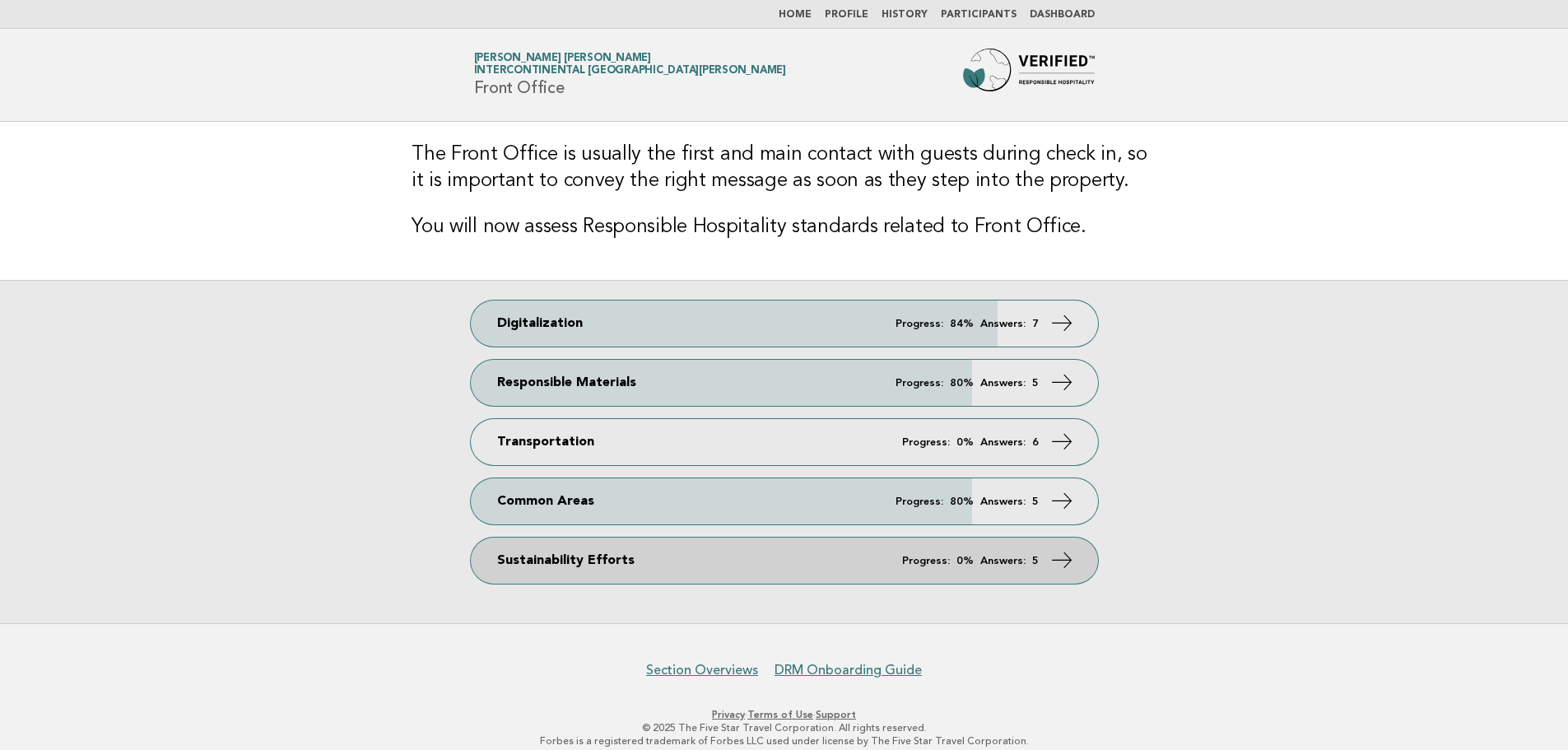
click at [984, 569] on link "Sustainability Efforts Progress: 0% Answers: 5" at bounding box center [784, 561] width 628 height 46
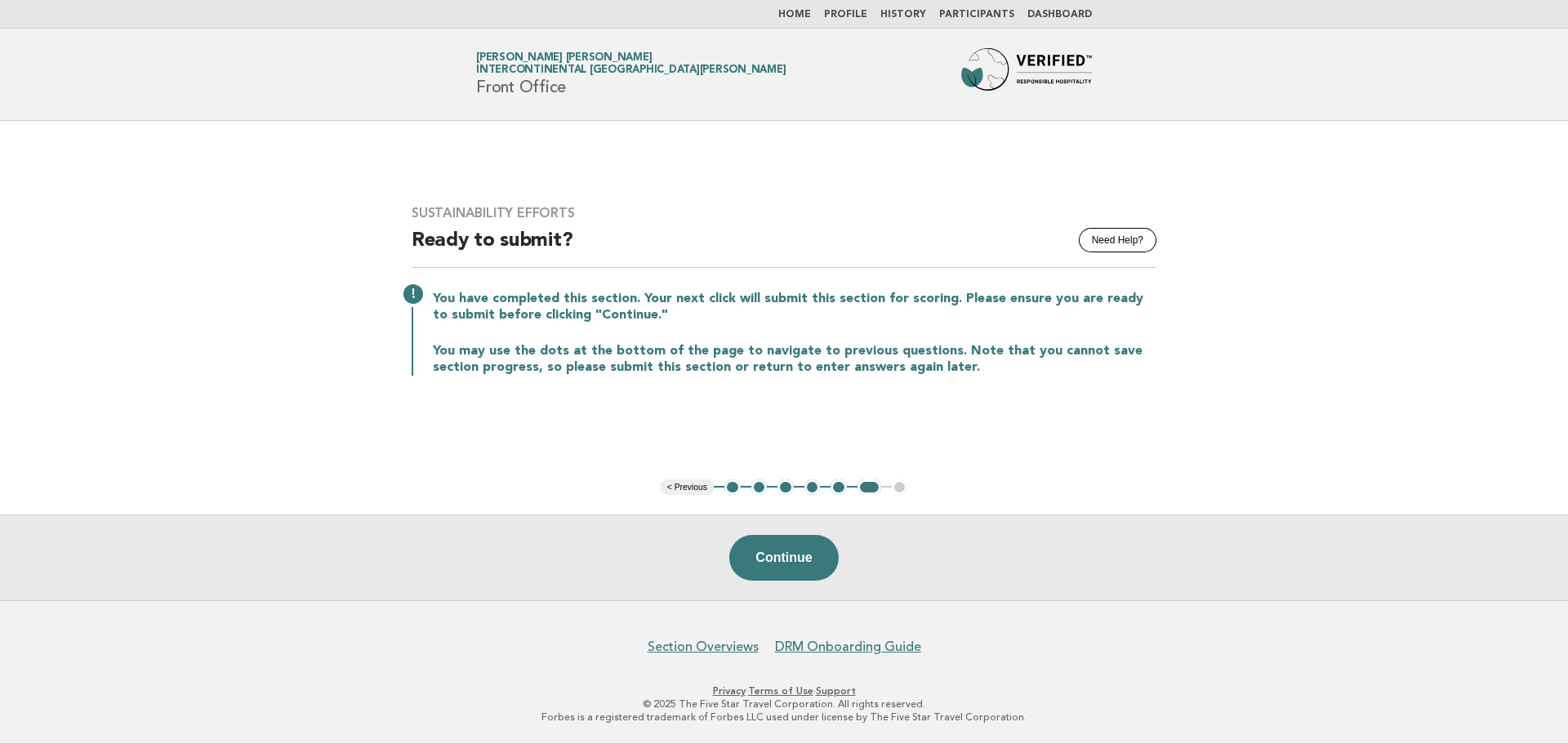
click at [738, 483] on button "1" at bounding box center [733, 488] width 17 height 17
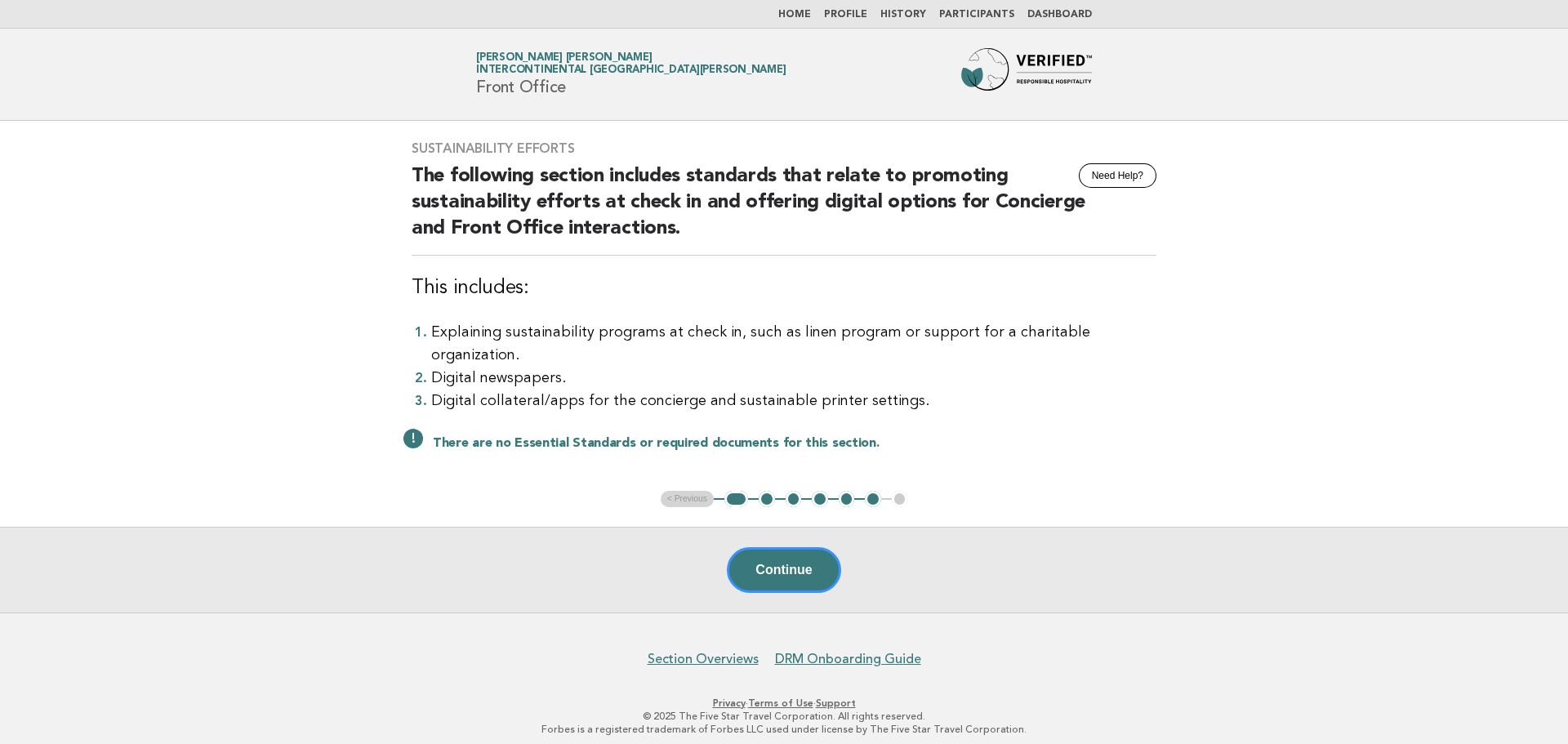
click at [763, 490] on button "2" at bounding box center [767, 498] width 17 height 17
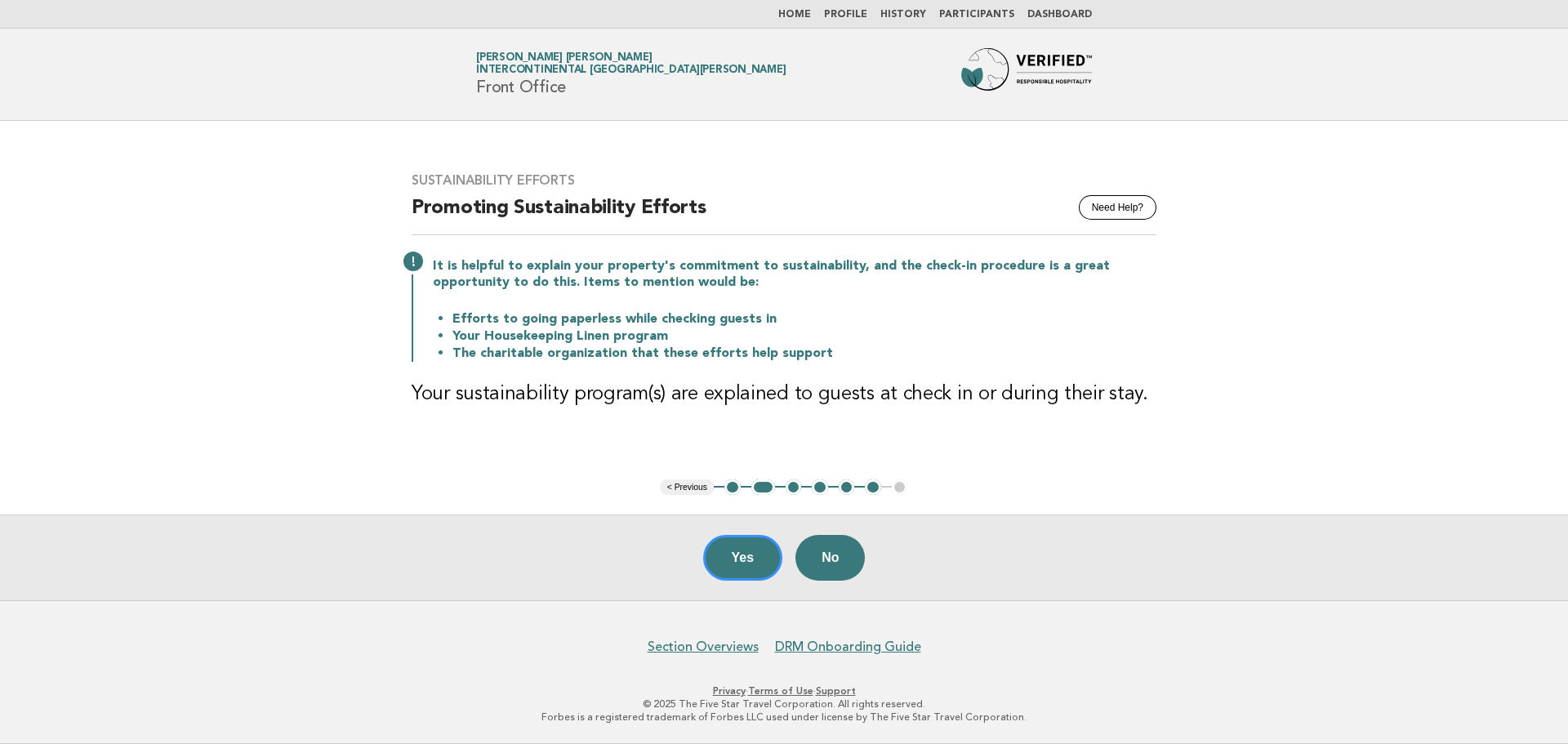
click at [792, 489] on button "3" at bounding box center [793, 488] width 17 height 17
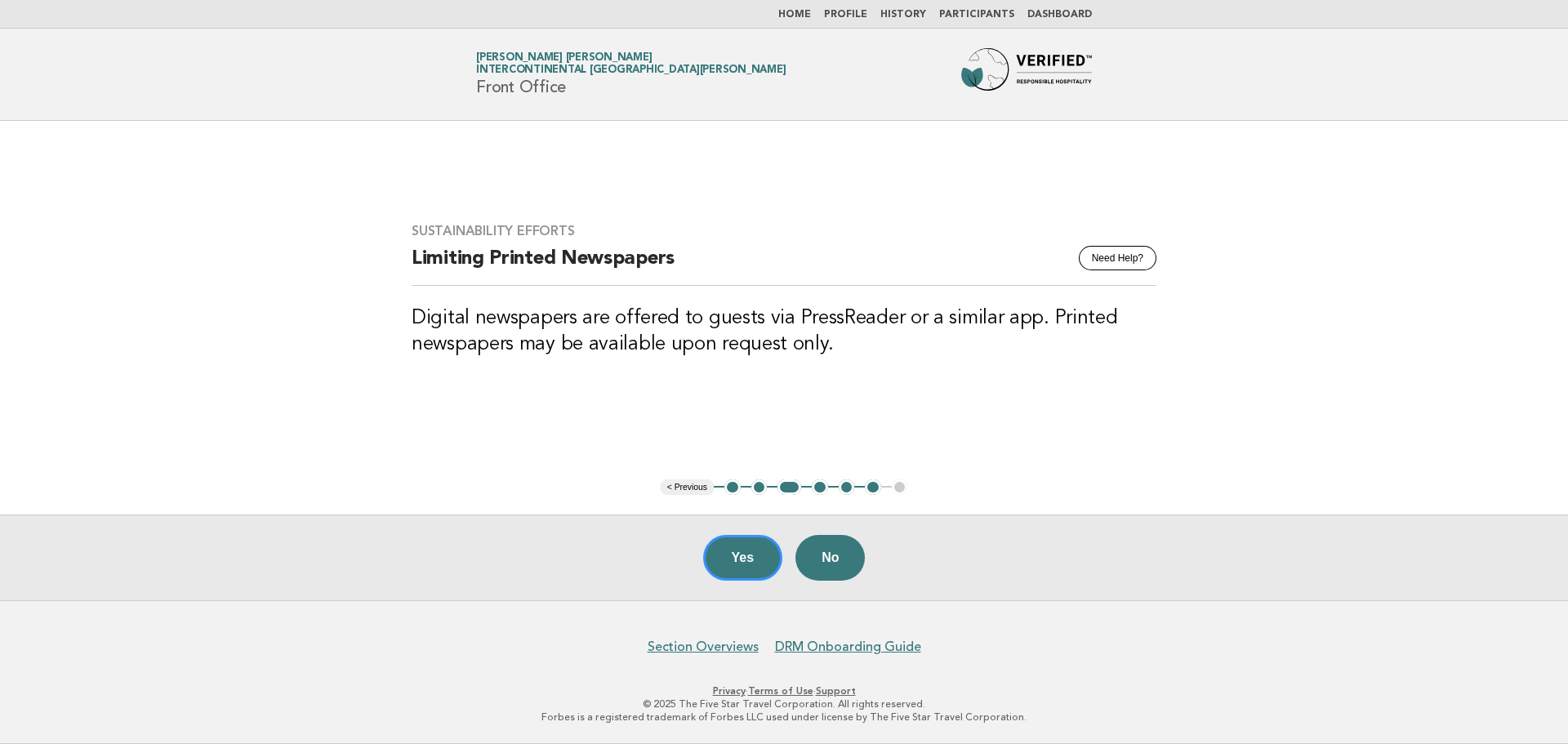
click at [815, 488] on button "4" at bounding box center [820, 488] width 17 height 17
click at [844, 489] on button "5" at bounding box center [847, 488] width 17 height 17
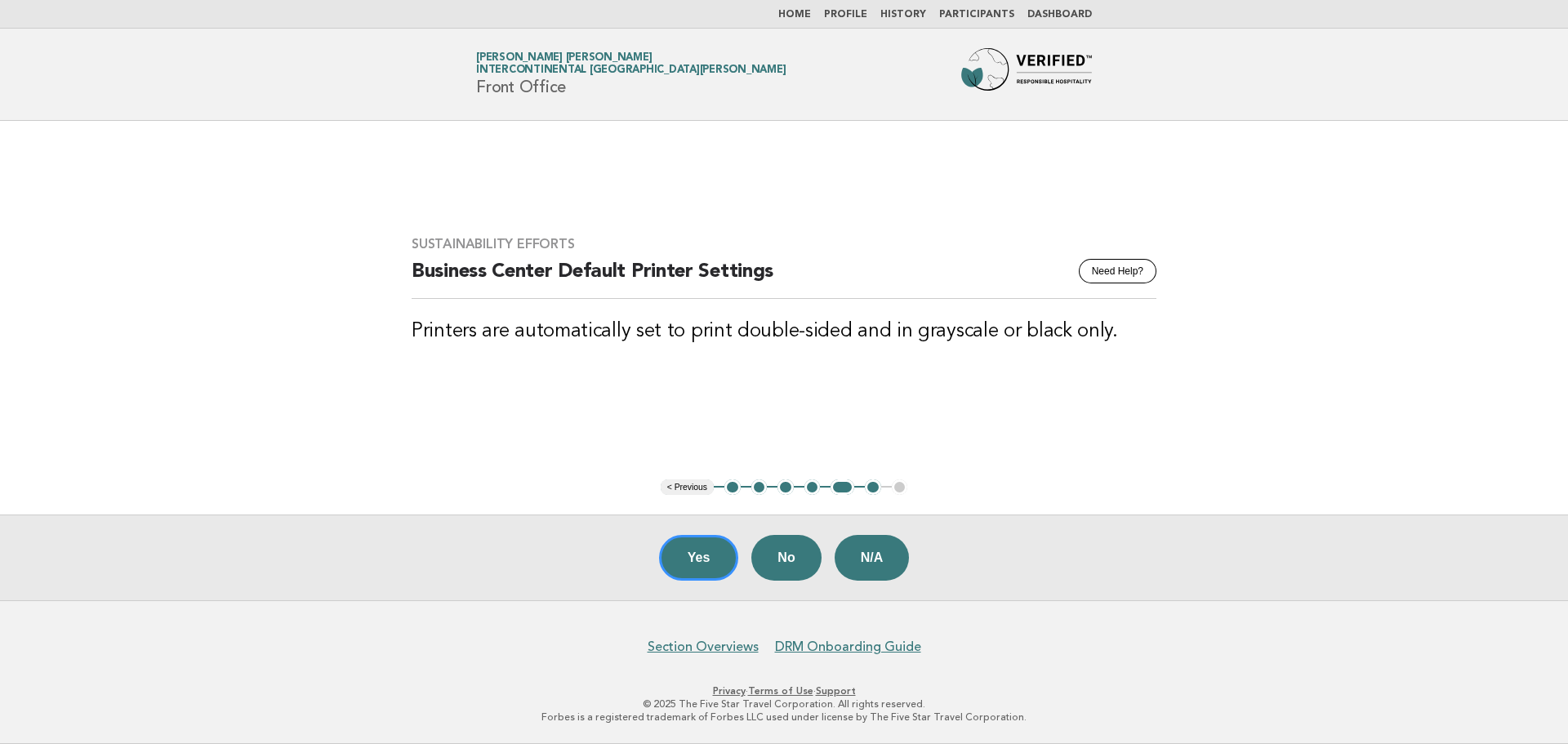
click at [870, 489] on button "6" at bounding box center [873, 488] width 17 height 17
click at [703, 562] on button "Yes" at bounding box center [699, 557] width 80 height 46
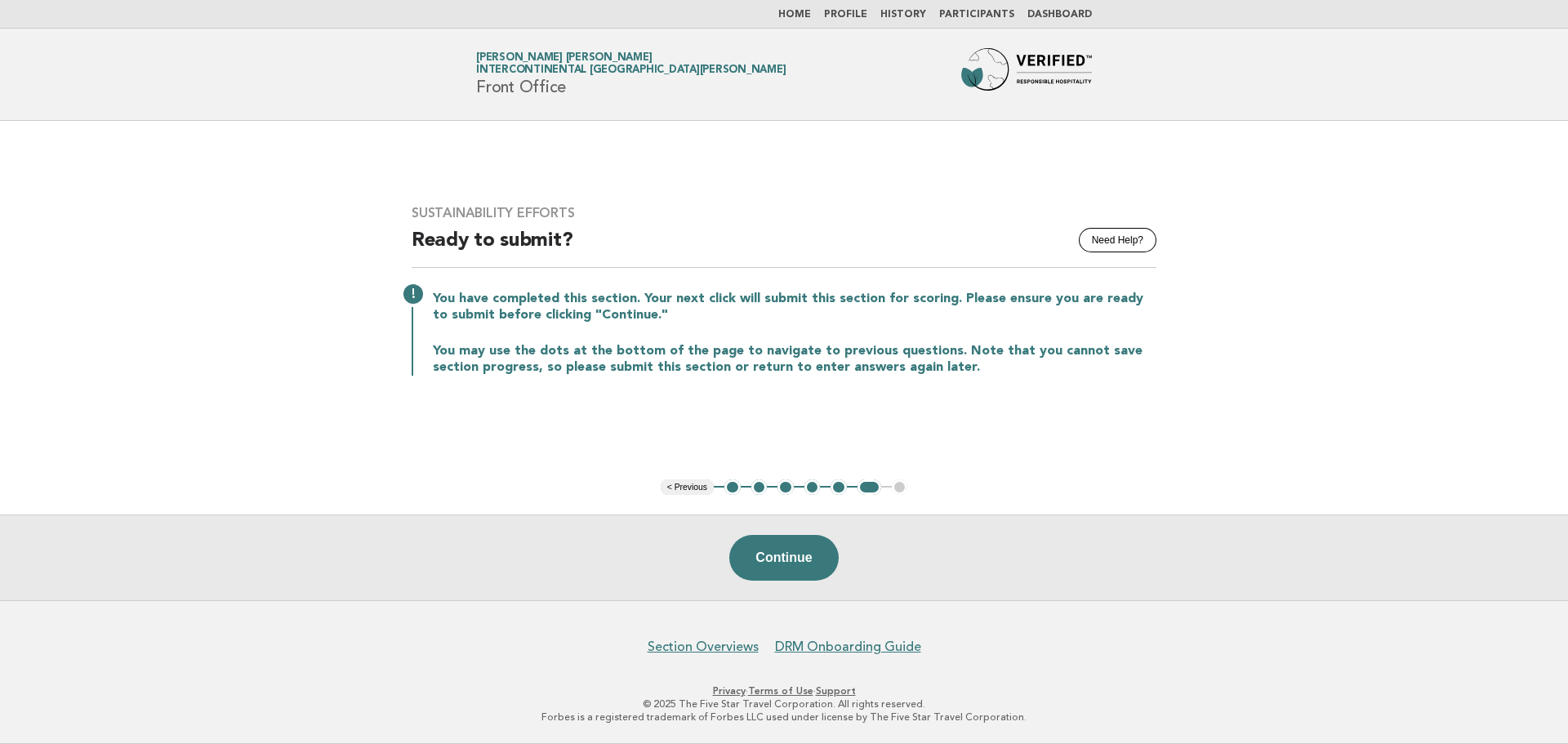
click at [808, 14] on link "Home" at bounding box center [794, 15] width 32 height 10
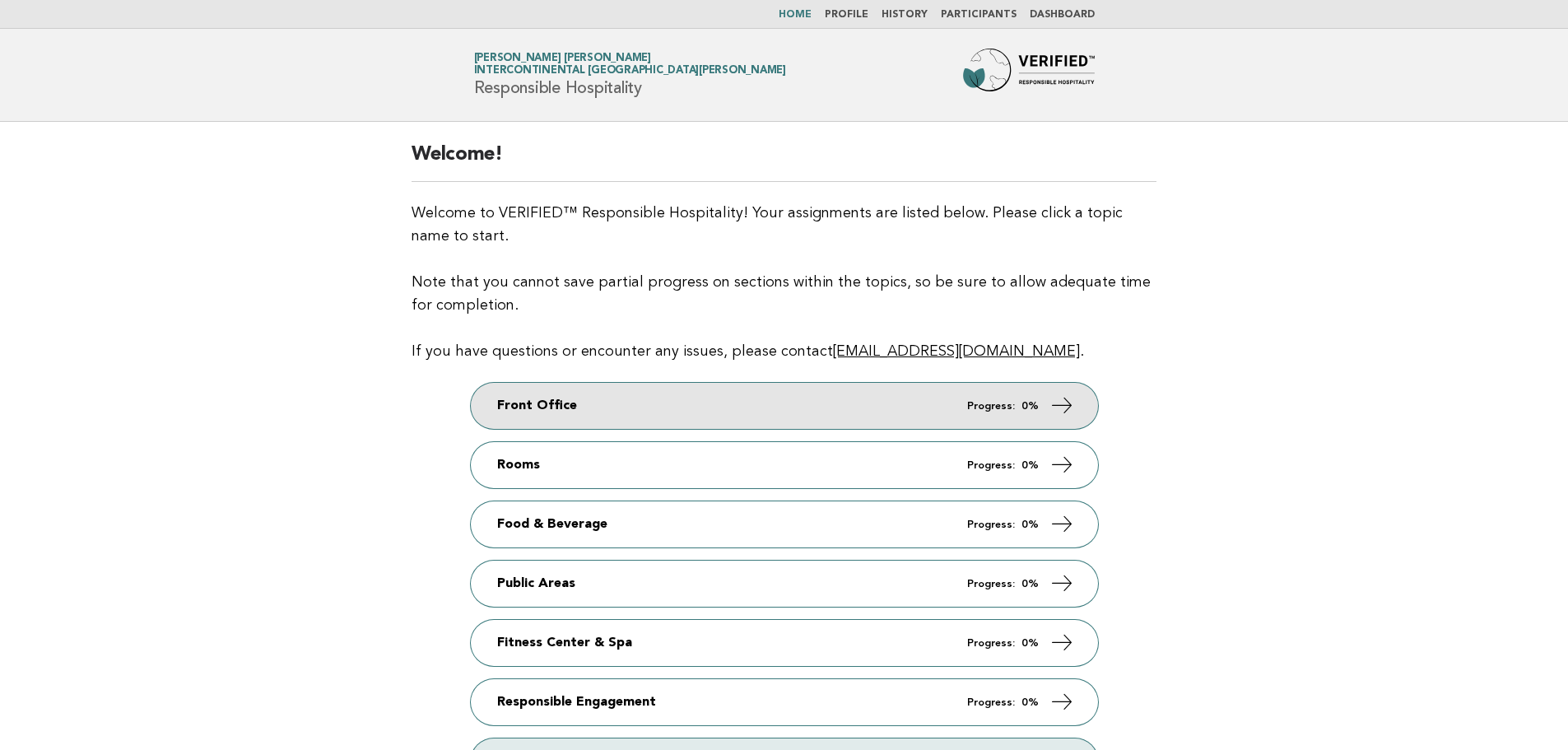
click at [1068, 405] on icon at bounding box center [1061, 406] width 24 height 24
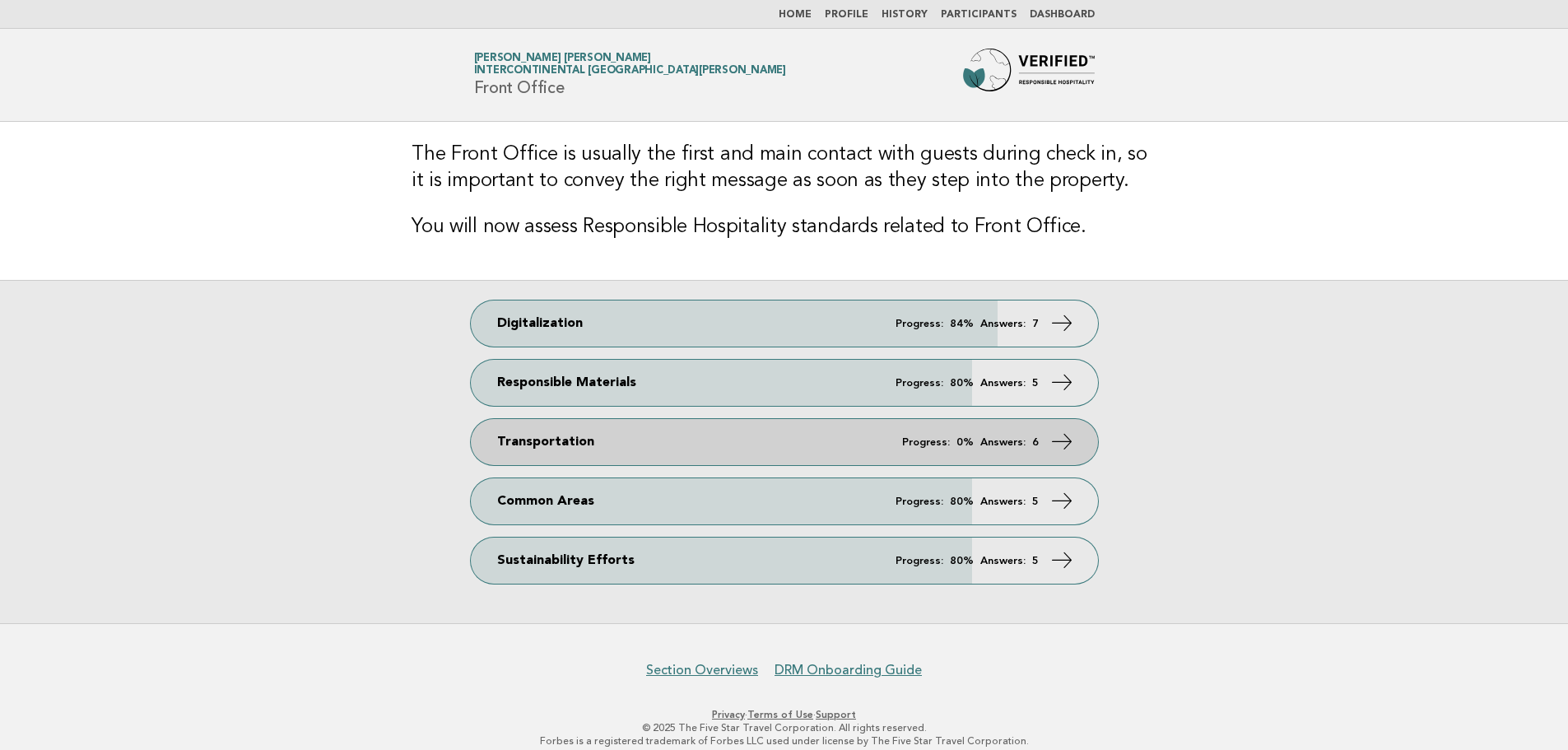
click at [1021, 438] on em "Answers:" at bounding box center [1003, 442] width 45 height 11
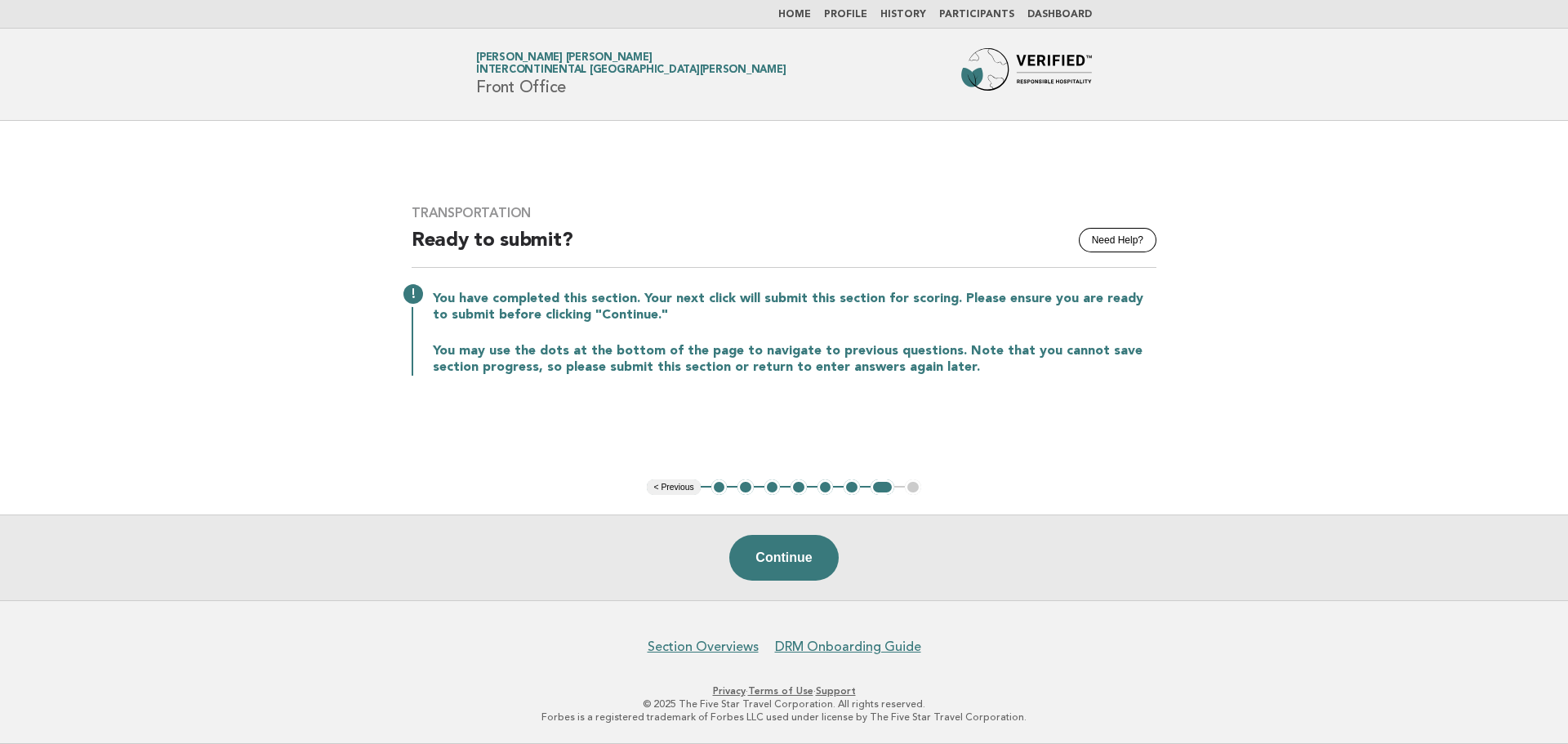
click at [745, 489] on button "2" at bounding box center [745, 488] width 17 height 17
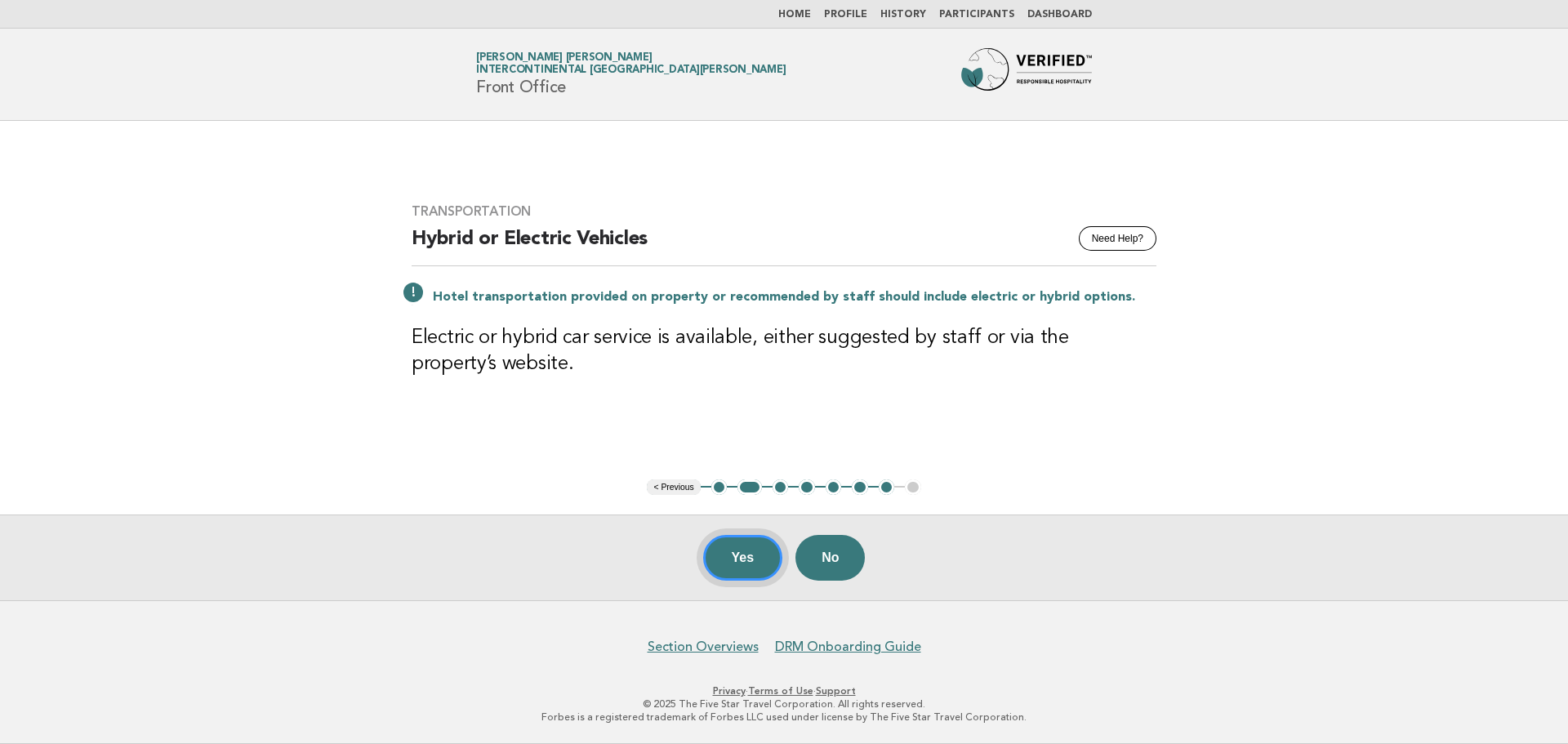
click at [745, 556] on button "Yes" at bounding box center [743, 557] width 80 height 46
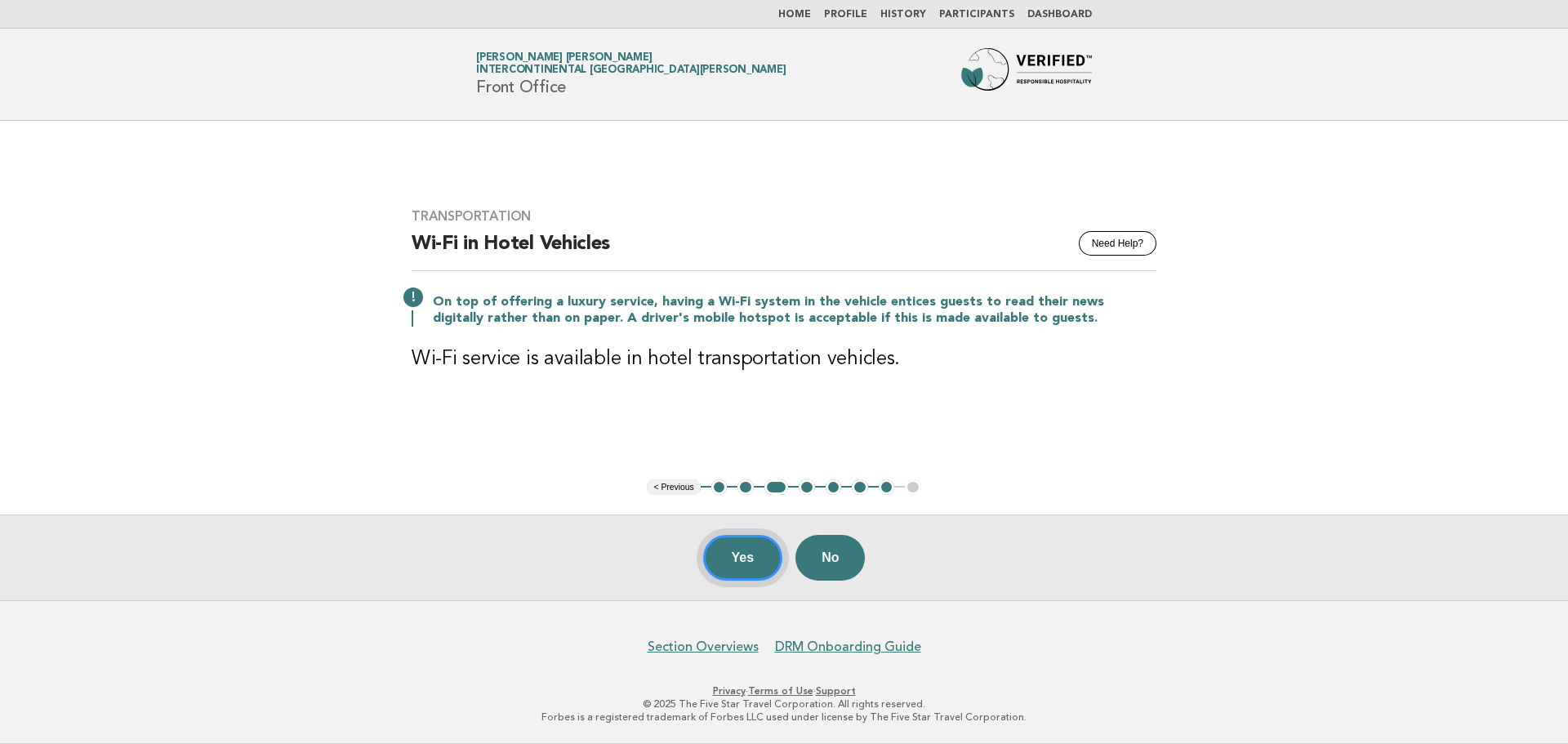
click at [757, 540] on button "Yes" at bounding box center [743, 557] width 80 height 46
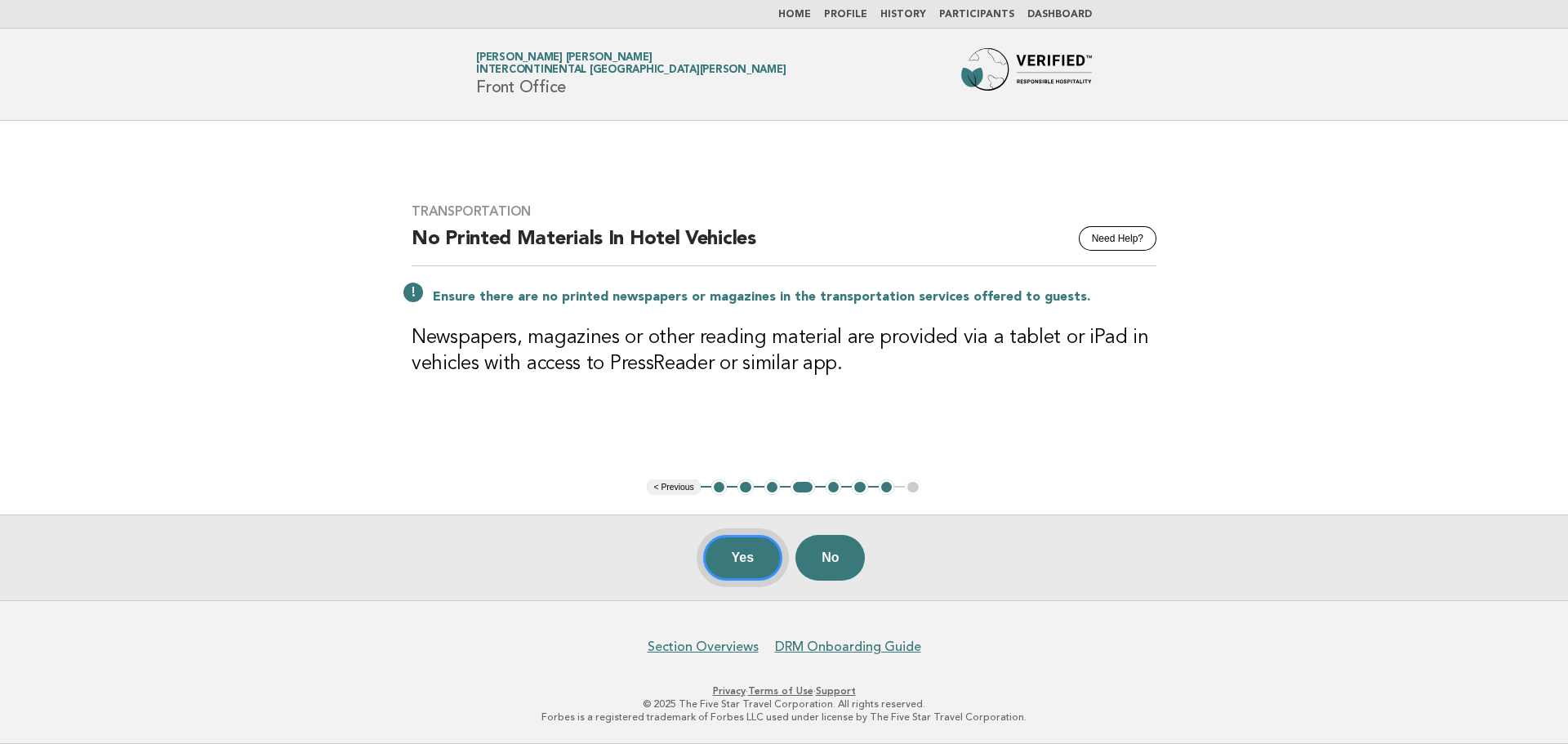
click at [756, 570] on button "Yes" at bounding box center [743, 557] width 80 height 46
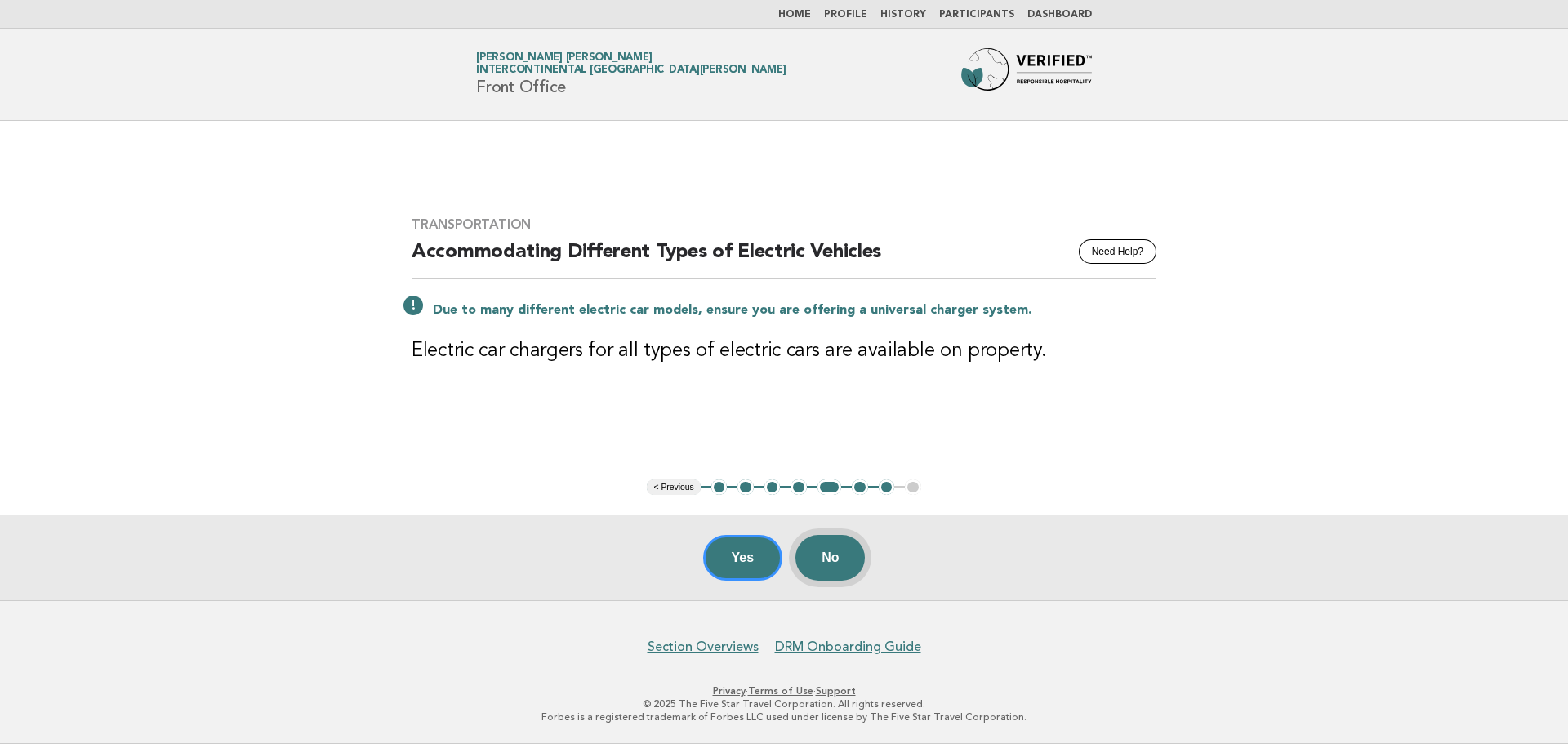
click at [815, 564] on button "No" at bounding box center [830, 557] width 70 height 46
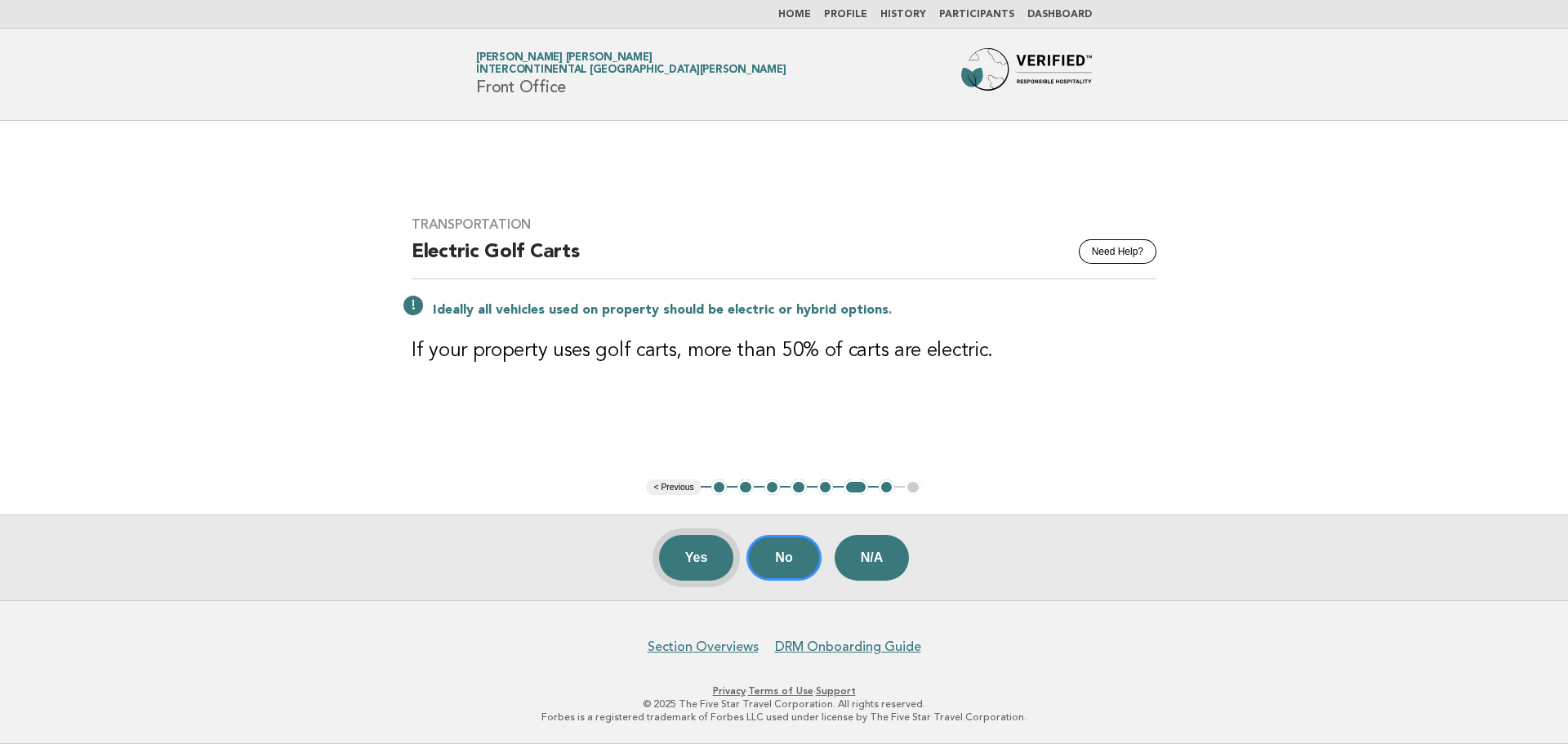
click at [691, 565] on button "Yes" at bounding box center [696, 557] width 75 height 46
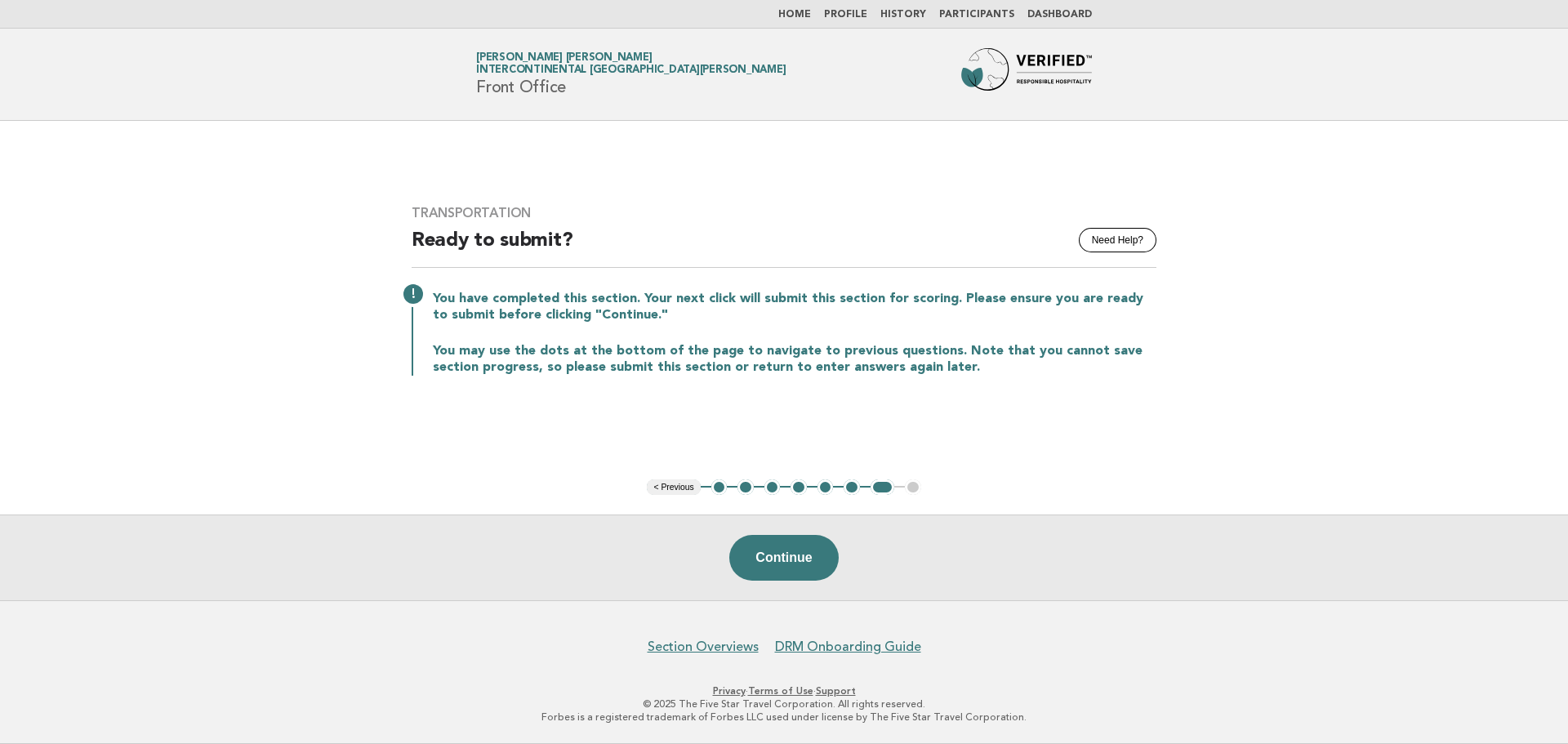
click at [795, 12] on link "Home" at bounding box center [794, 15] width 32 height 10
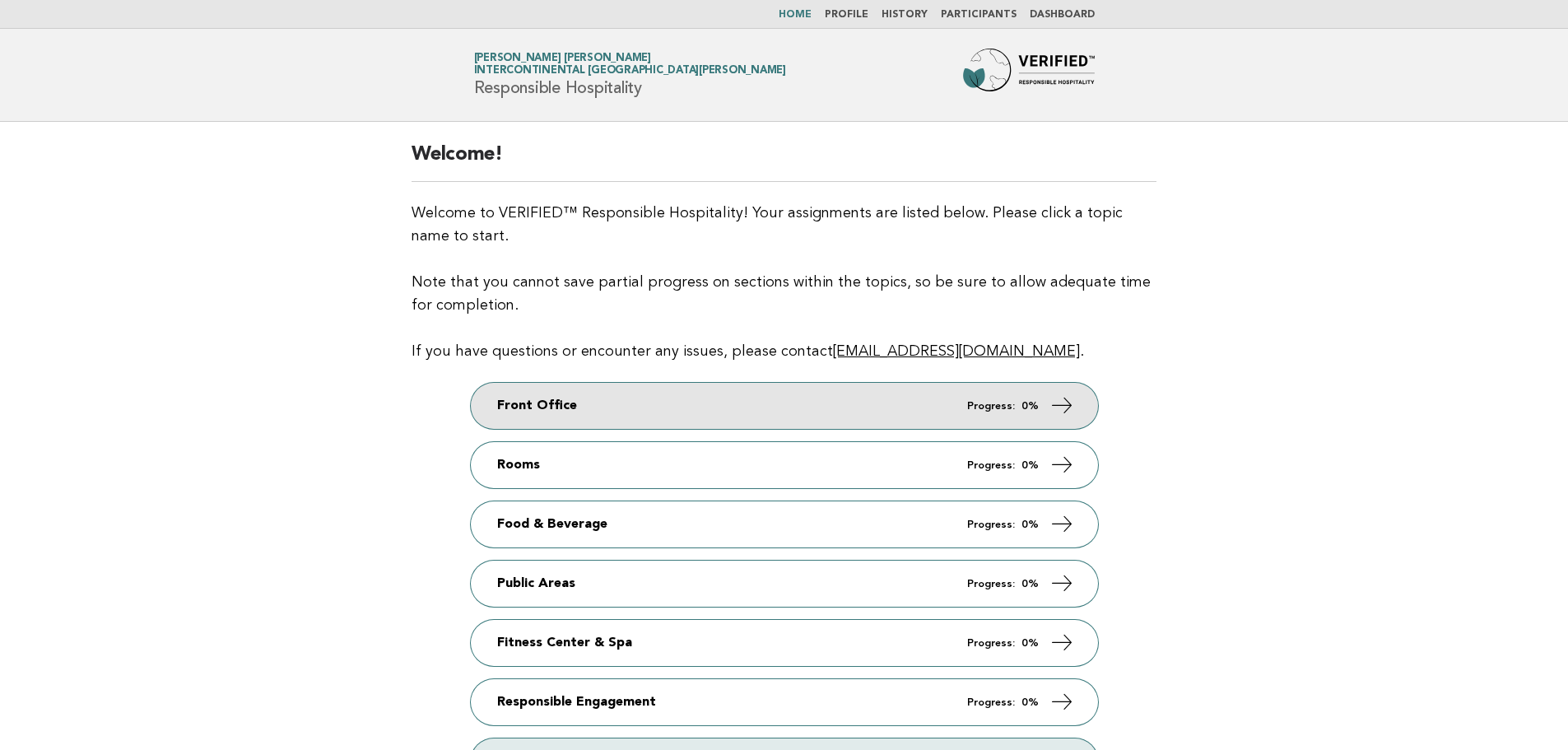
click at [1055, 415] on icon at bounding box center [1061, 406] width 24 height 24
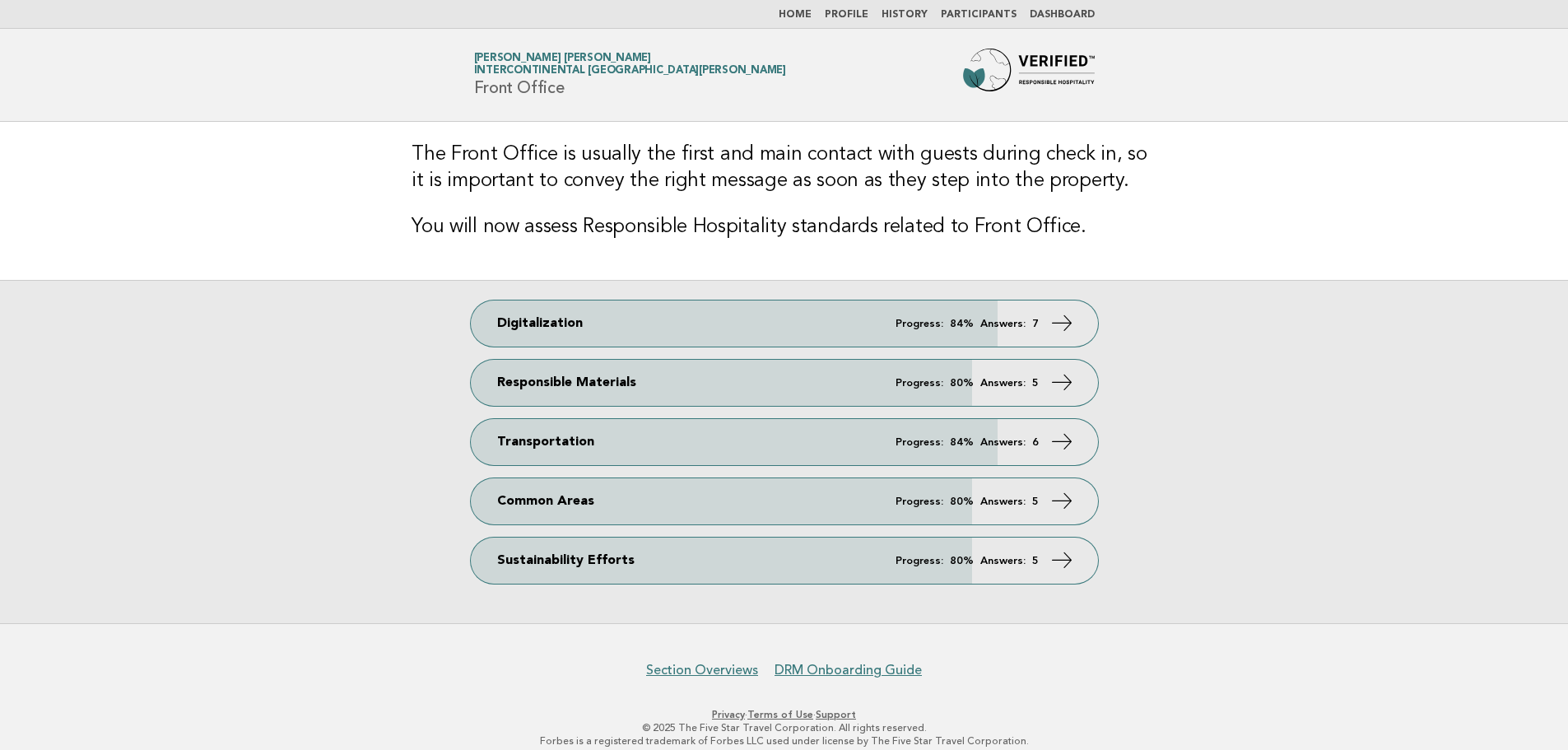
click at [1083, 358] on div "Digitalization Progress: 84% Answers: 7 Responsible Materials Progress: 80% Ans…" at bounding box center [784, 452] width 1568 height 343
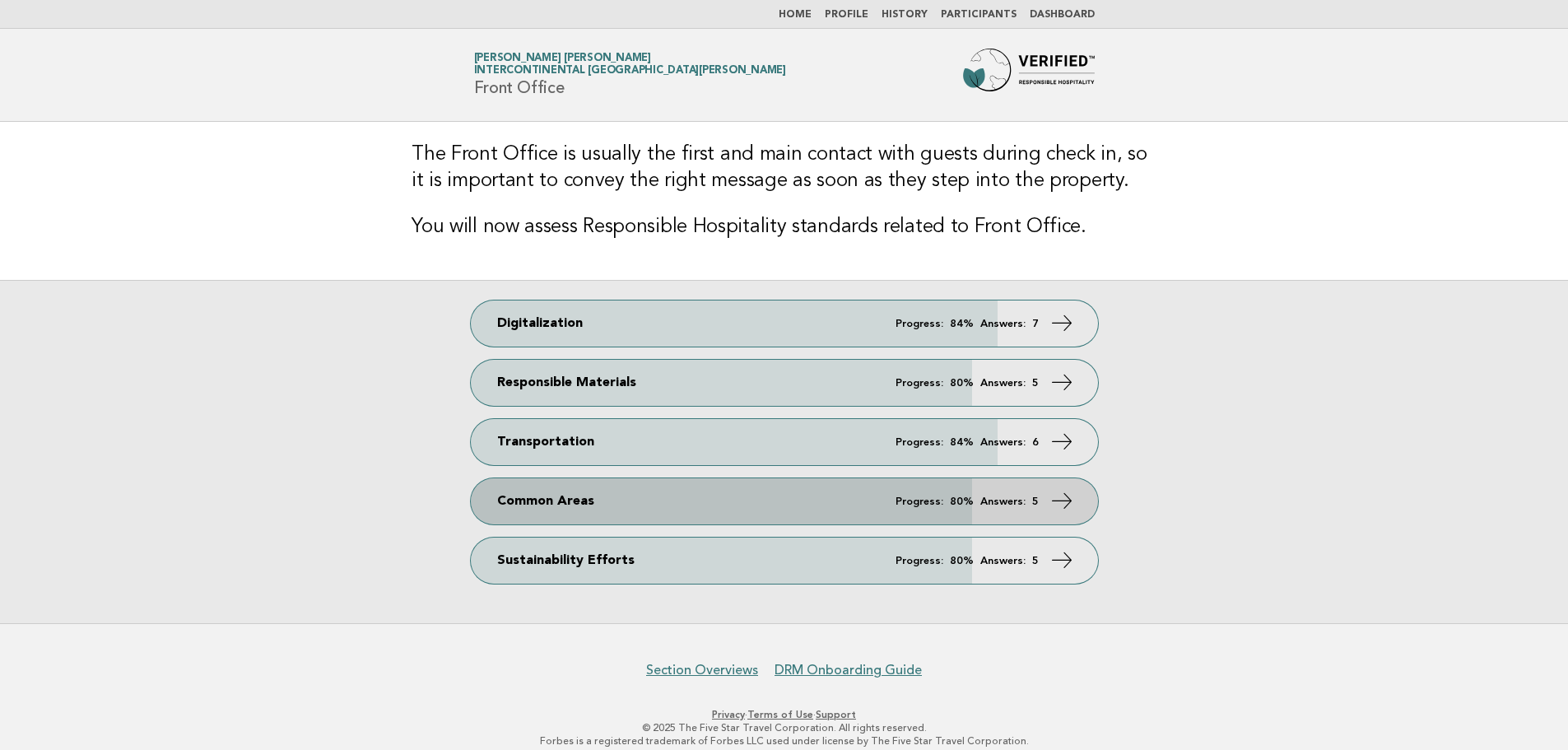
click at [1010, 498] on em "Answers:" at bounding box center [1003, 501] width 45 height 11
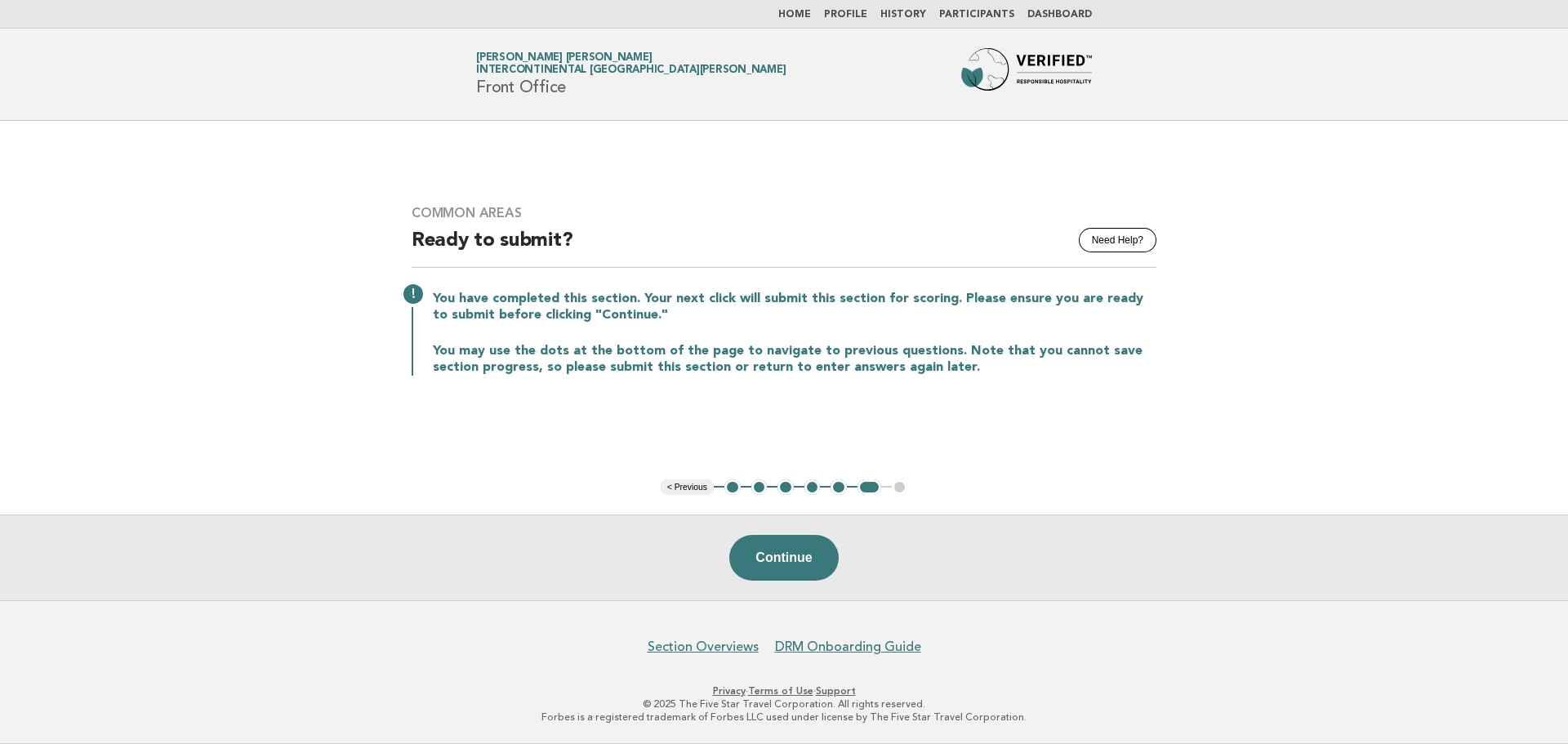
click at [760, 488] on button "2" at bounding box center [759, 488] width 17 height 17
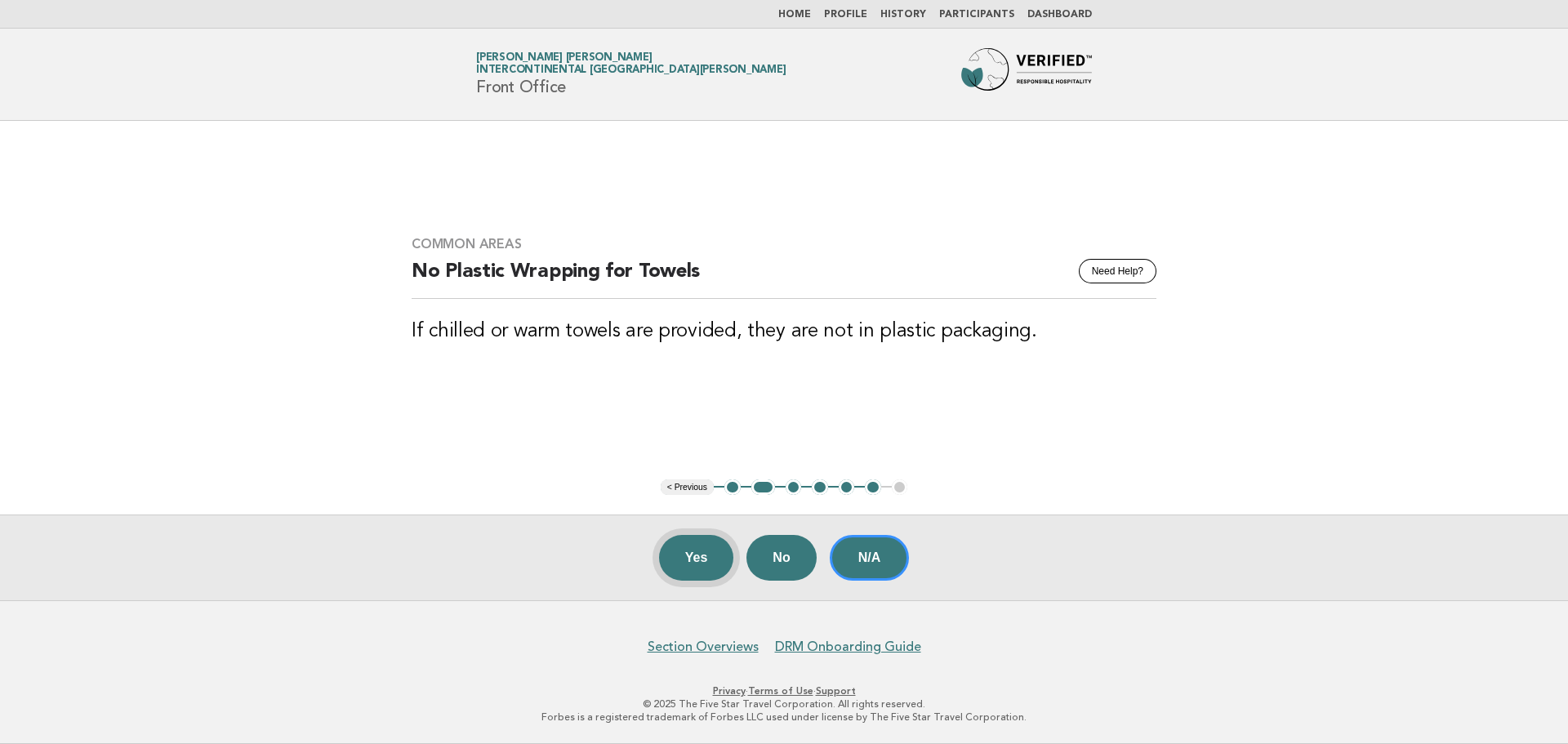
click at [683, 559] on button "Yes" at bounding box center [696, 557] width 75 height 46
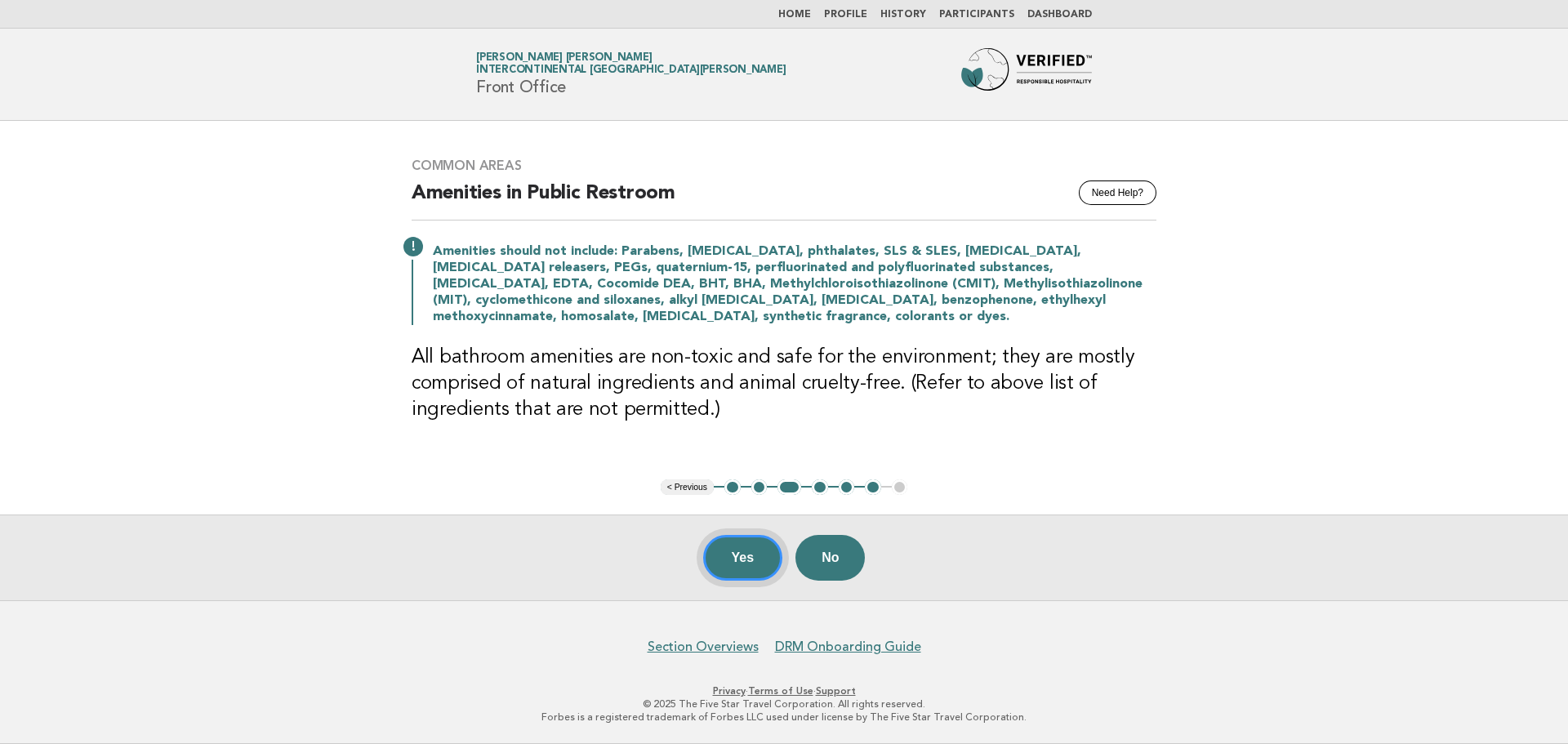
click at [760, 555] on button "Yes" at bounding box center [743, 557] width 80 height 46
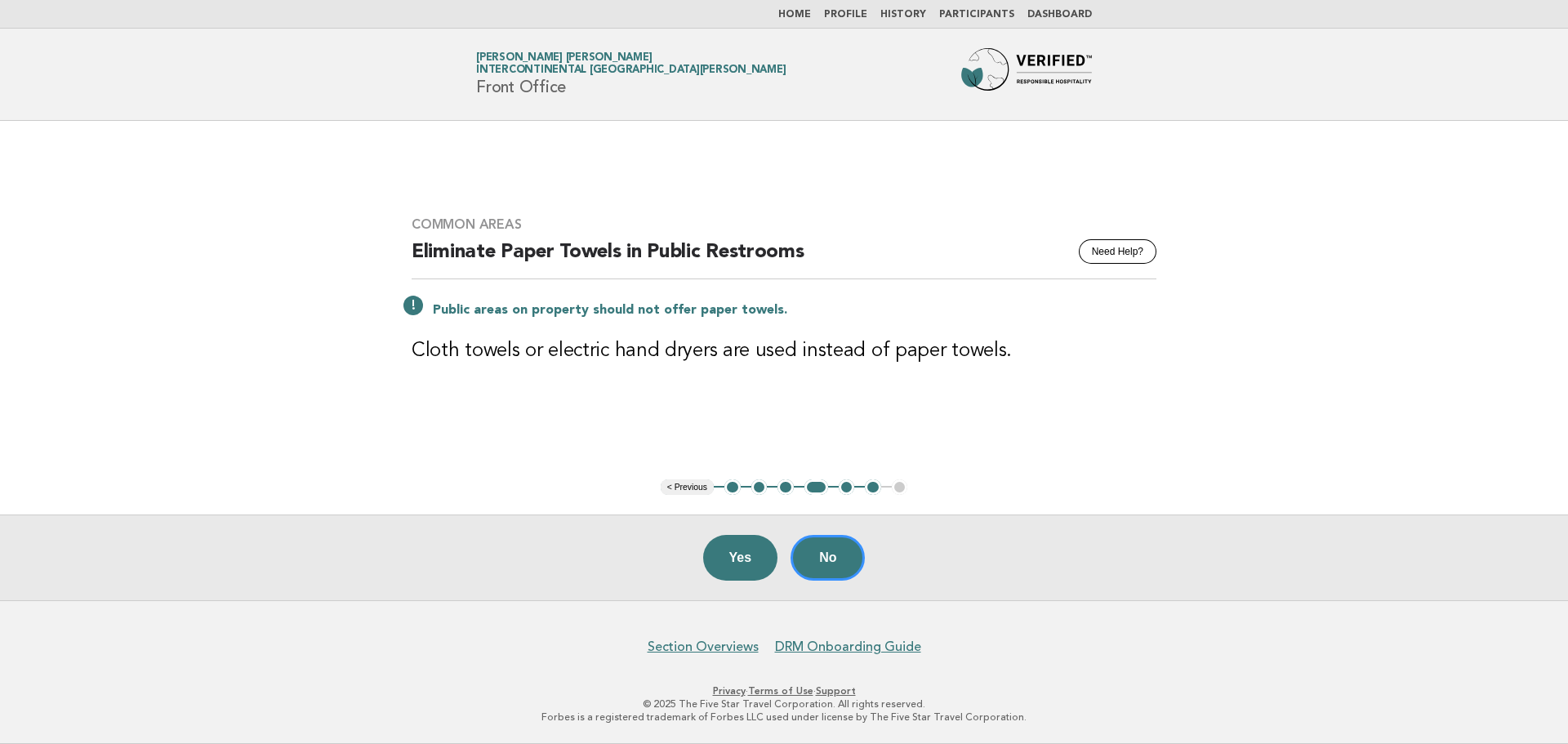
click at [758, 489] on button "2" at bounding box center [759, 488] width 17 height 17
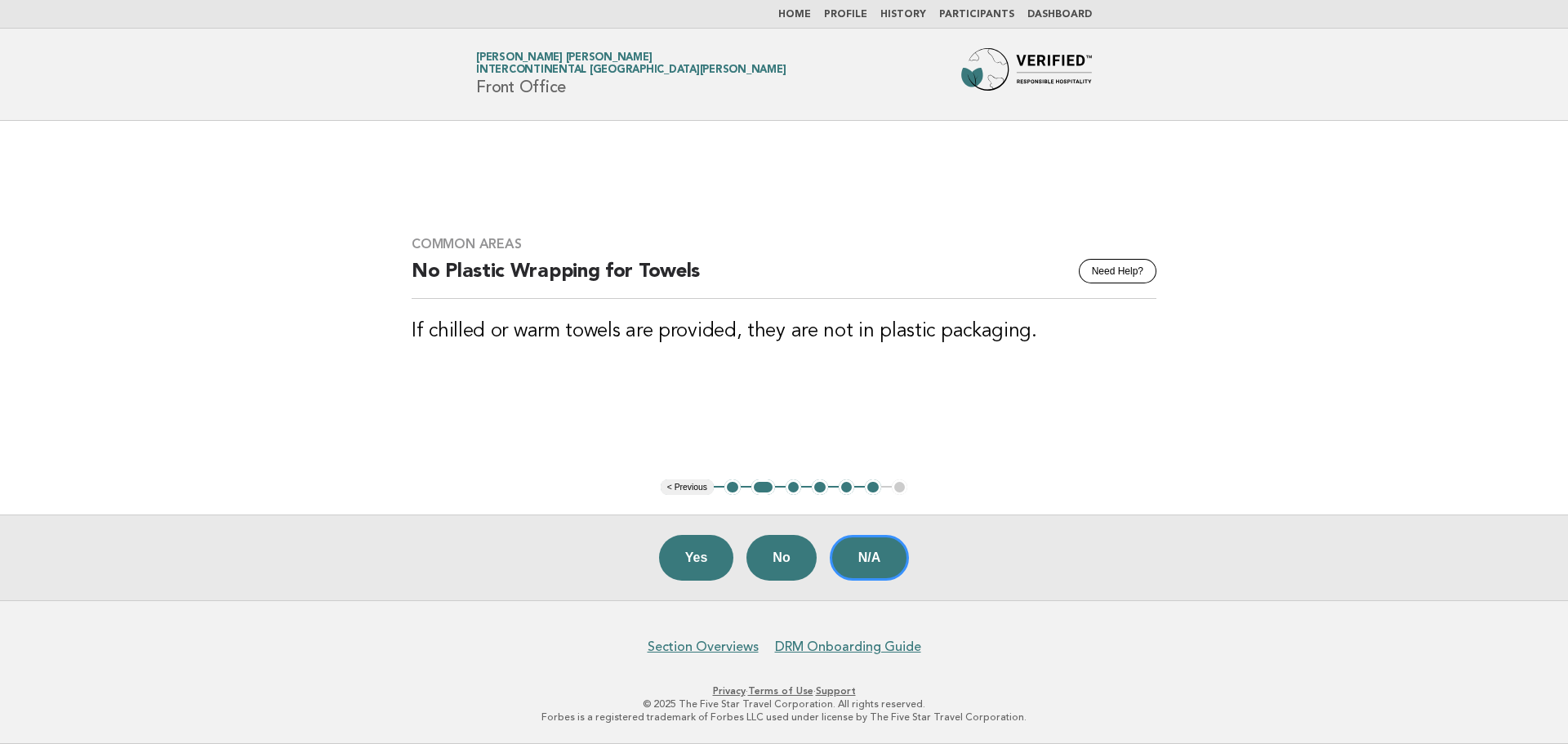
click at [798, 488] on button "3" at bounding box center [793, 488] width 17 height 17
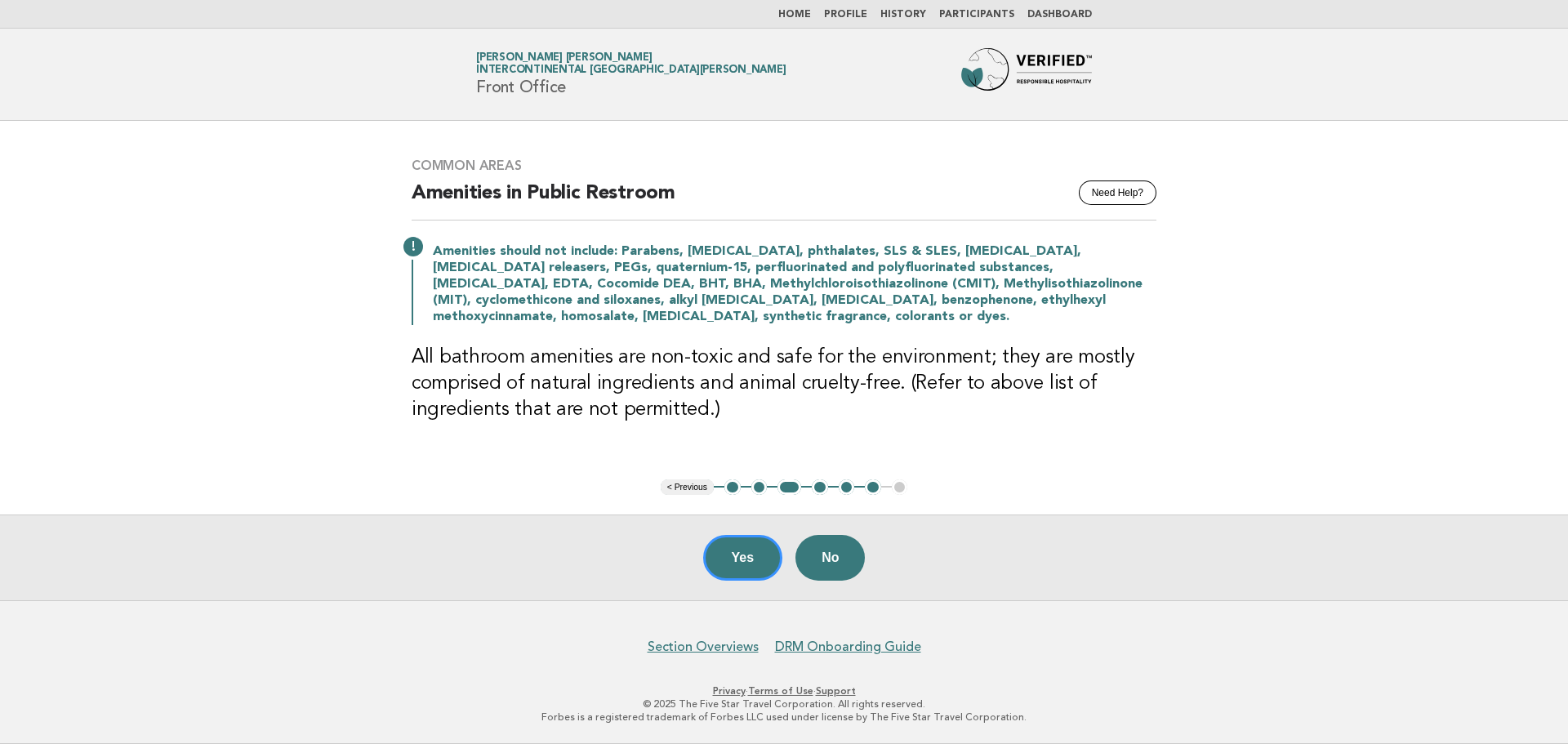
click at [737, 489] on button "1" at bounding box center [733, 488] width 17 height 17
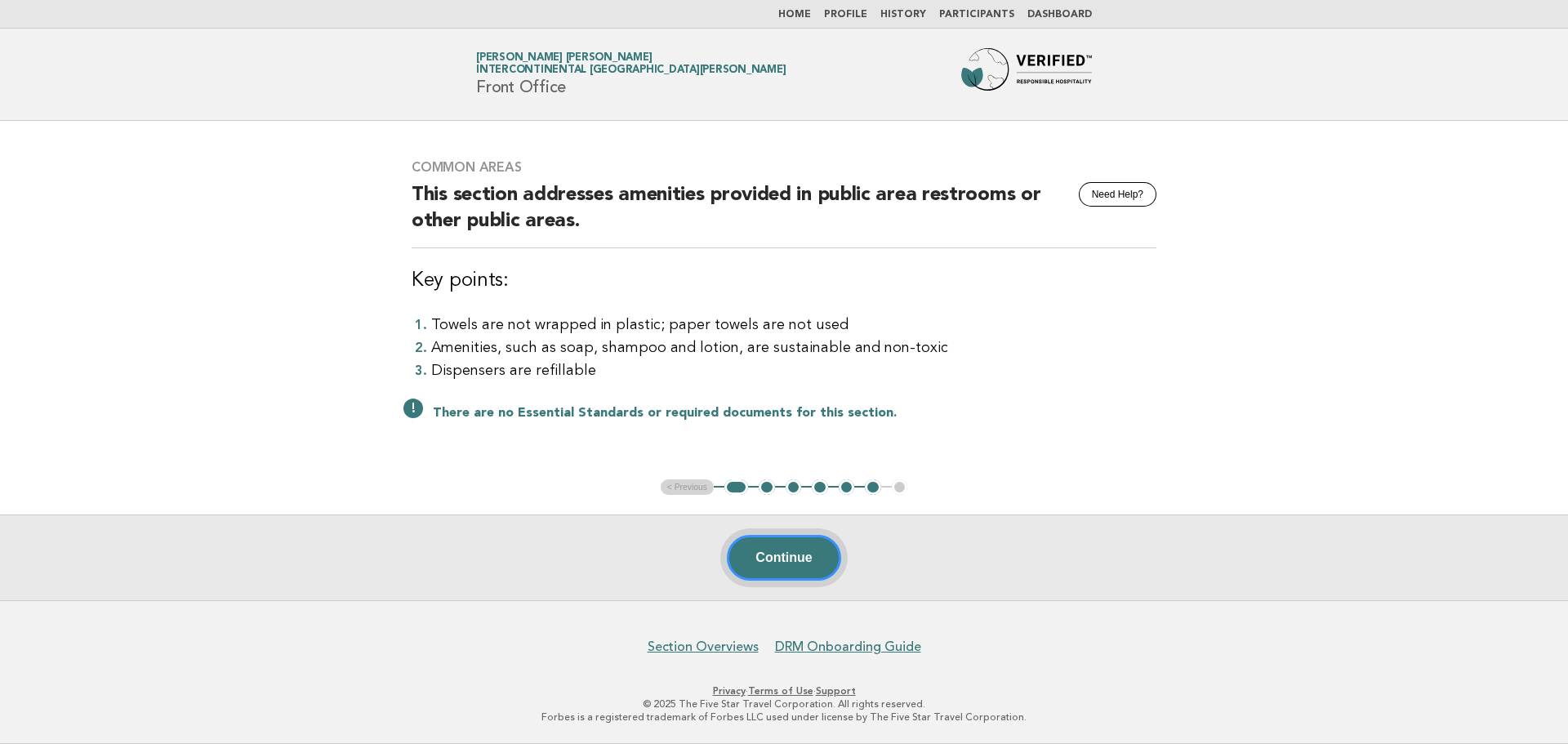
click at [760, 557] on button "Continue" at bounding box center [784, 557] width 114 height 46
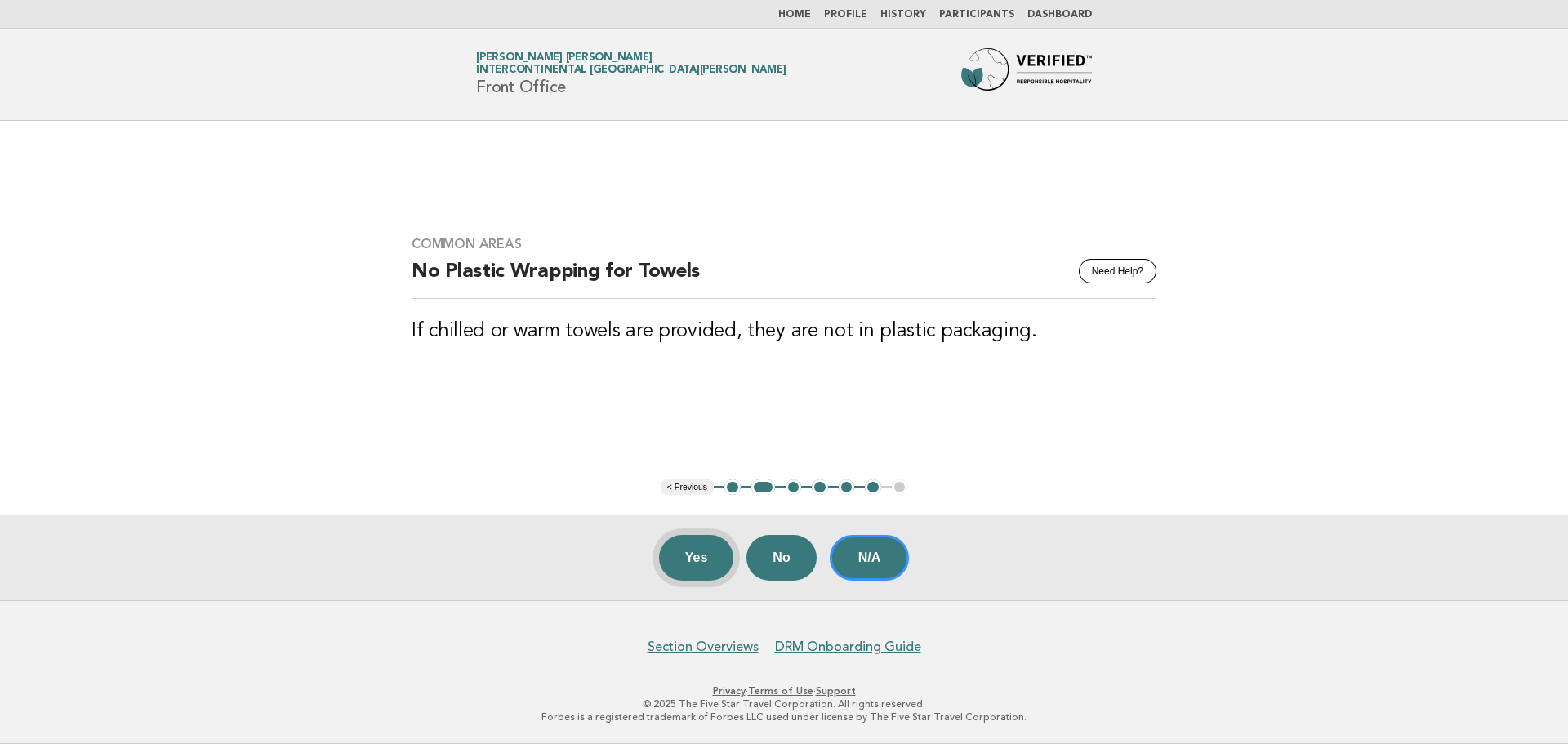
click at [713, 570] on button "Yes" at bounding box center [696, 557] width 75 height 46
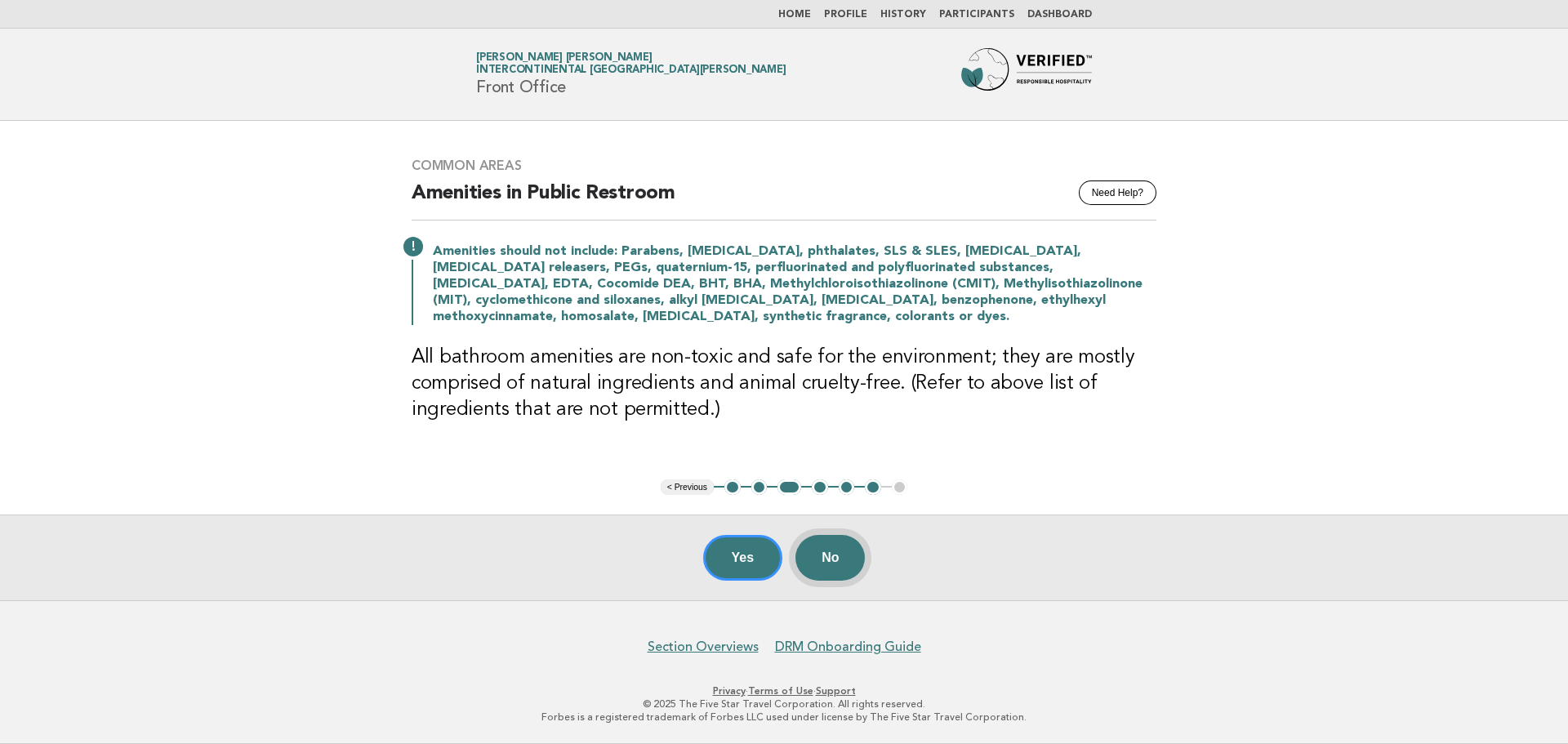
click at [836, 563] on button "No" at bounding box center [830, 557] width 70 height 46
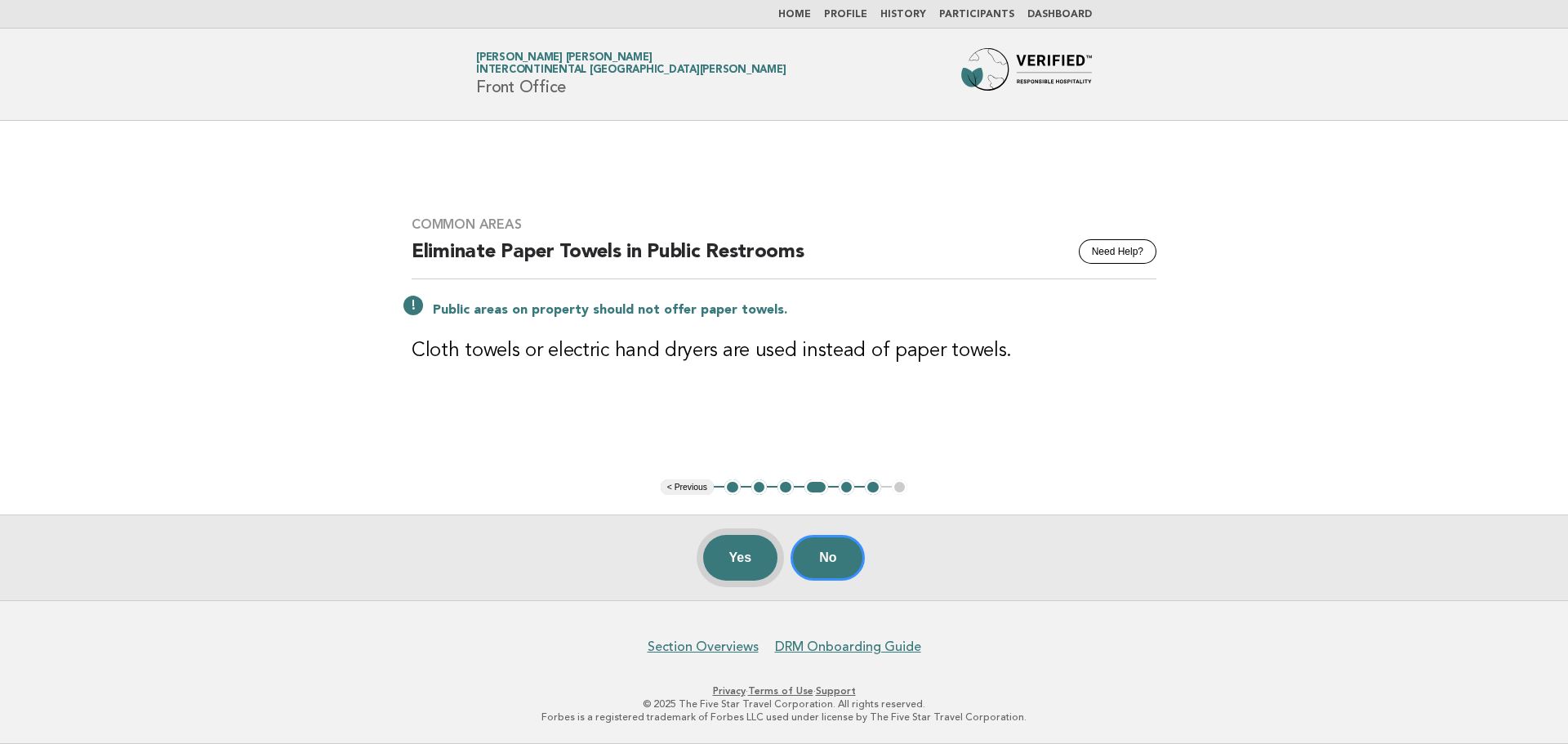
click at [743, 567] on button "Yes" at bounding box center [740, 557] width 75 height 46
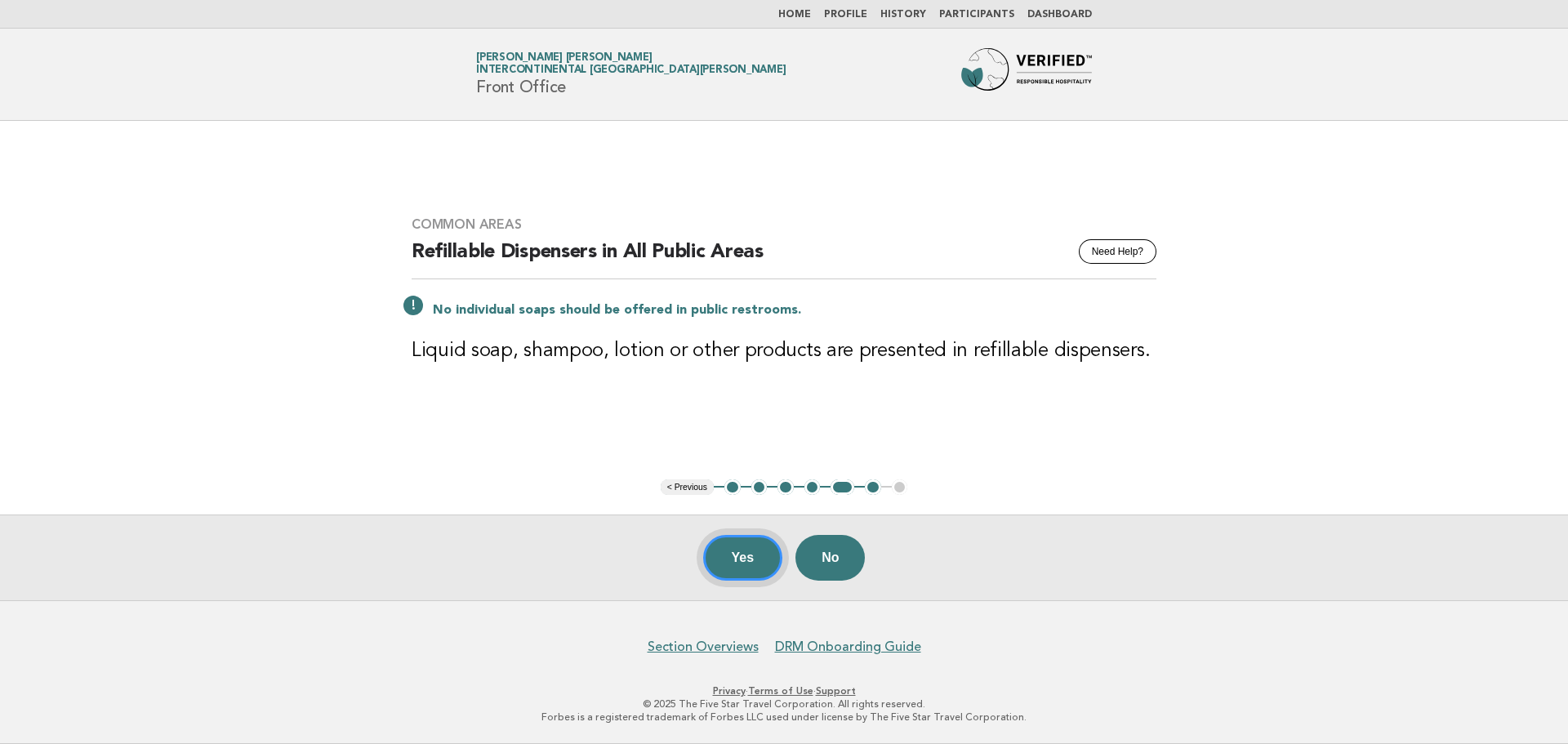
click at [743, 567] on button "Yes" at bounding box center [743, 557] width 80 height 46
